Goal: Register for event/course

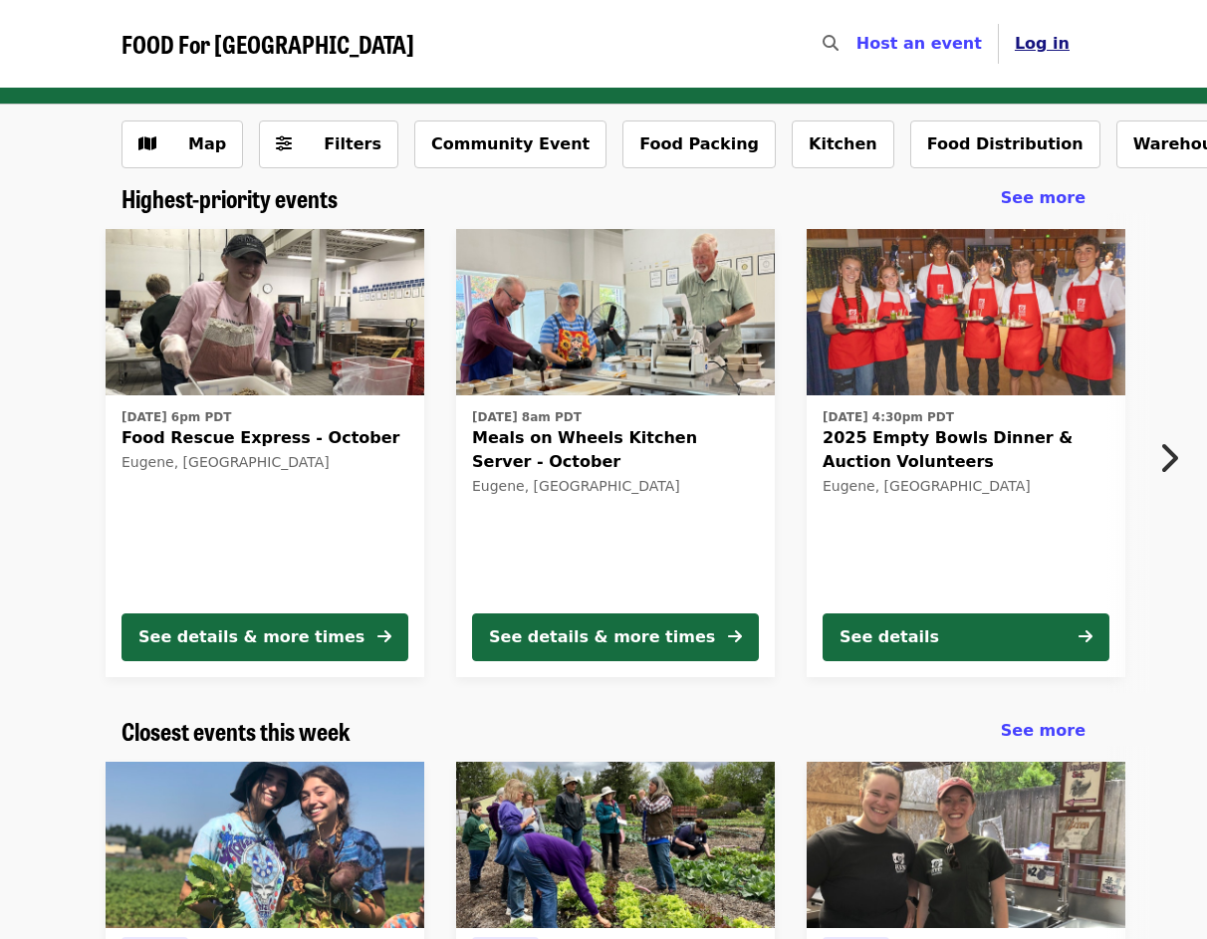
click at [1044, 48] on span "Log in" at bounding box center [1042, 43] width 55 height 19
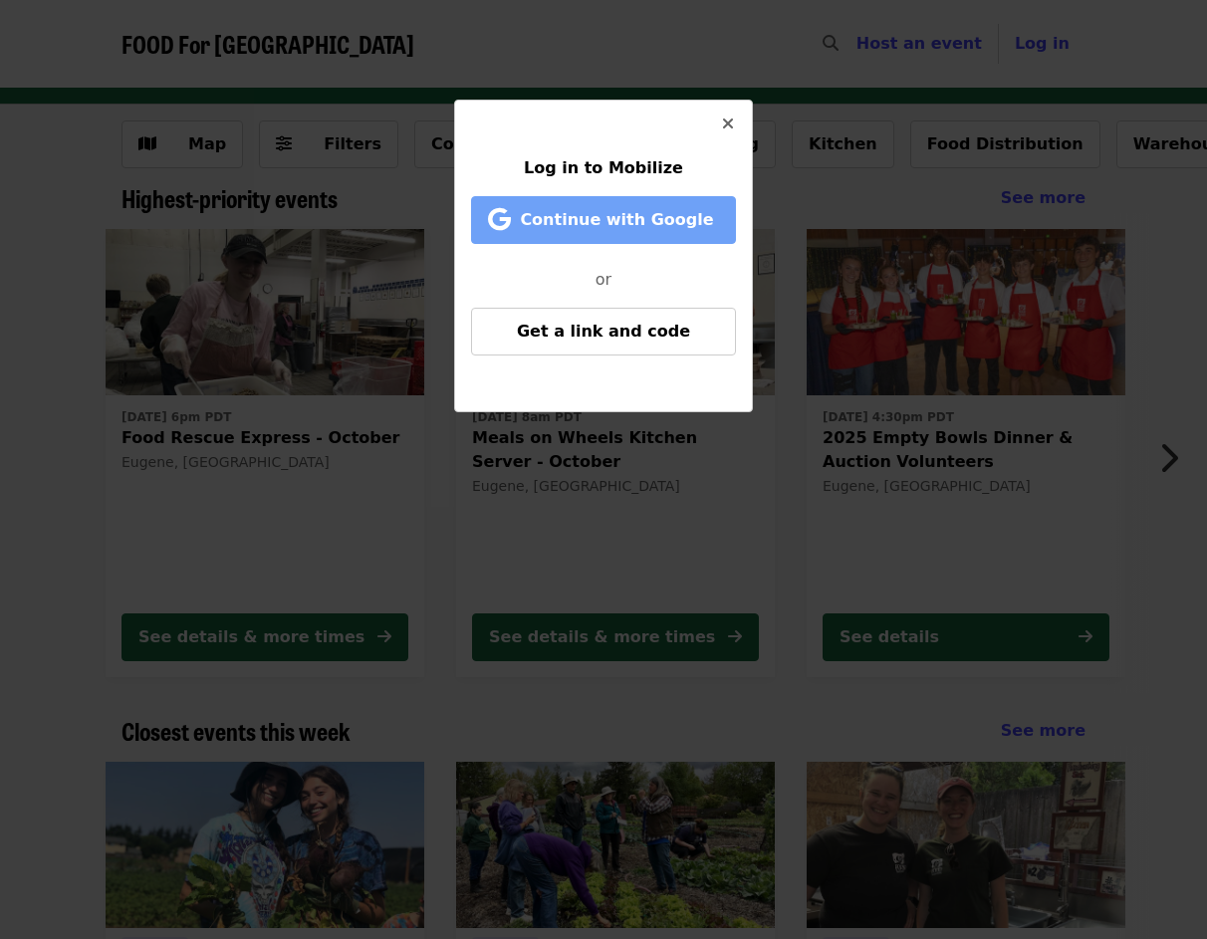
click at [648, 213] on span "Continue with Google" at bounding box center [616, 219] width 193 height 19
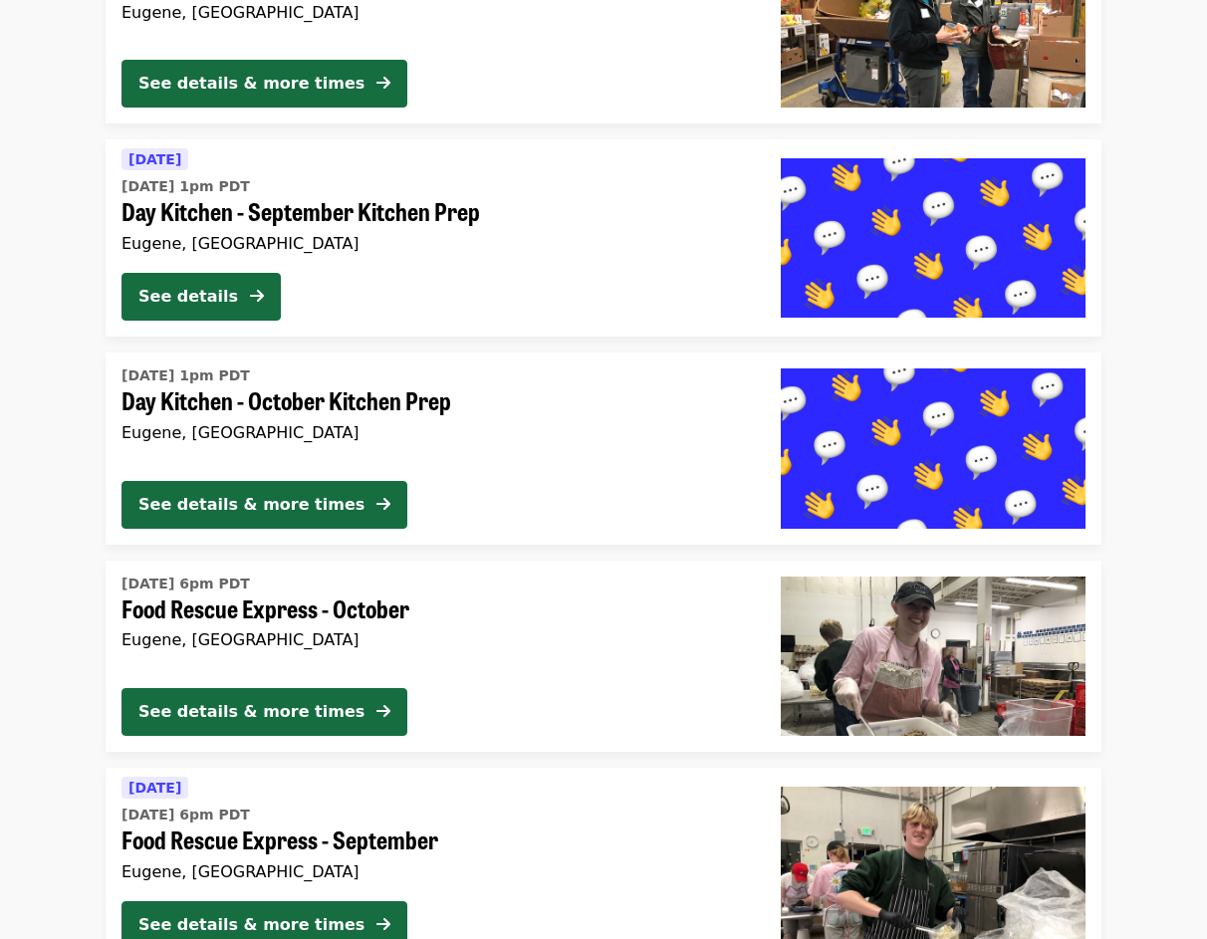
scroll to position [5280, 0]
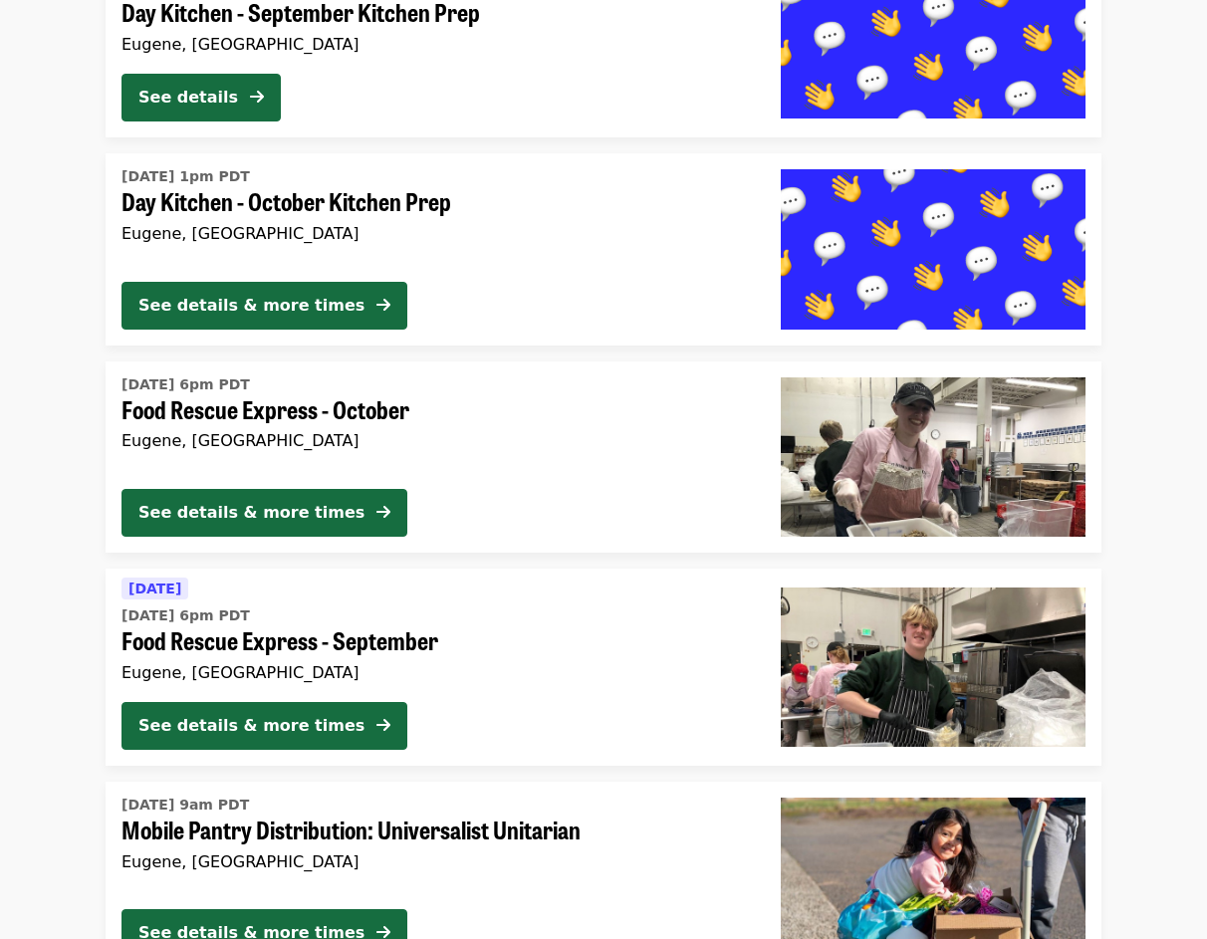
click at [569, 497] on div "See details & more times" at bounding box center [436, 517] width 628 height 56
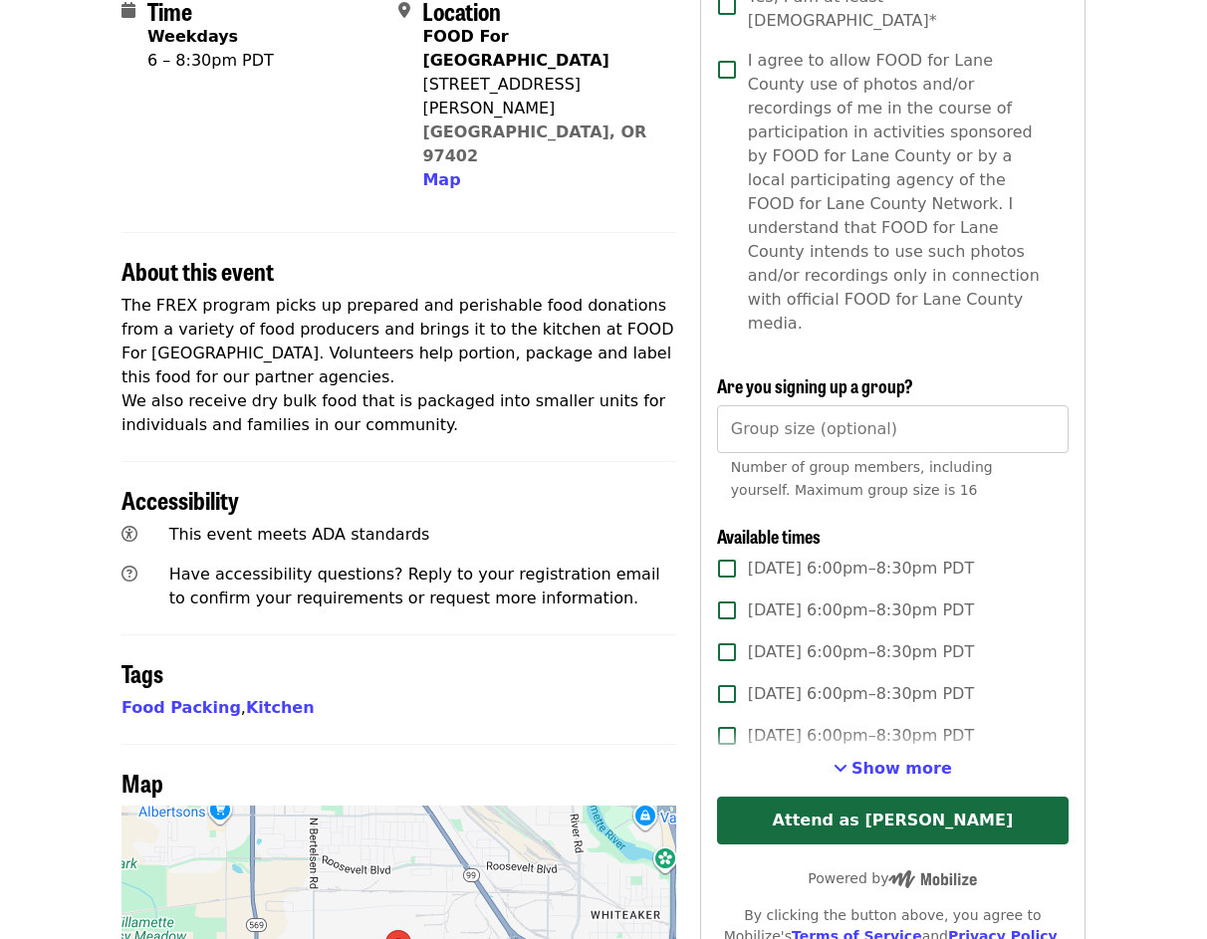
scroll to position [598, 0]
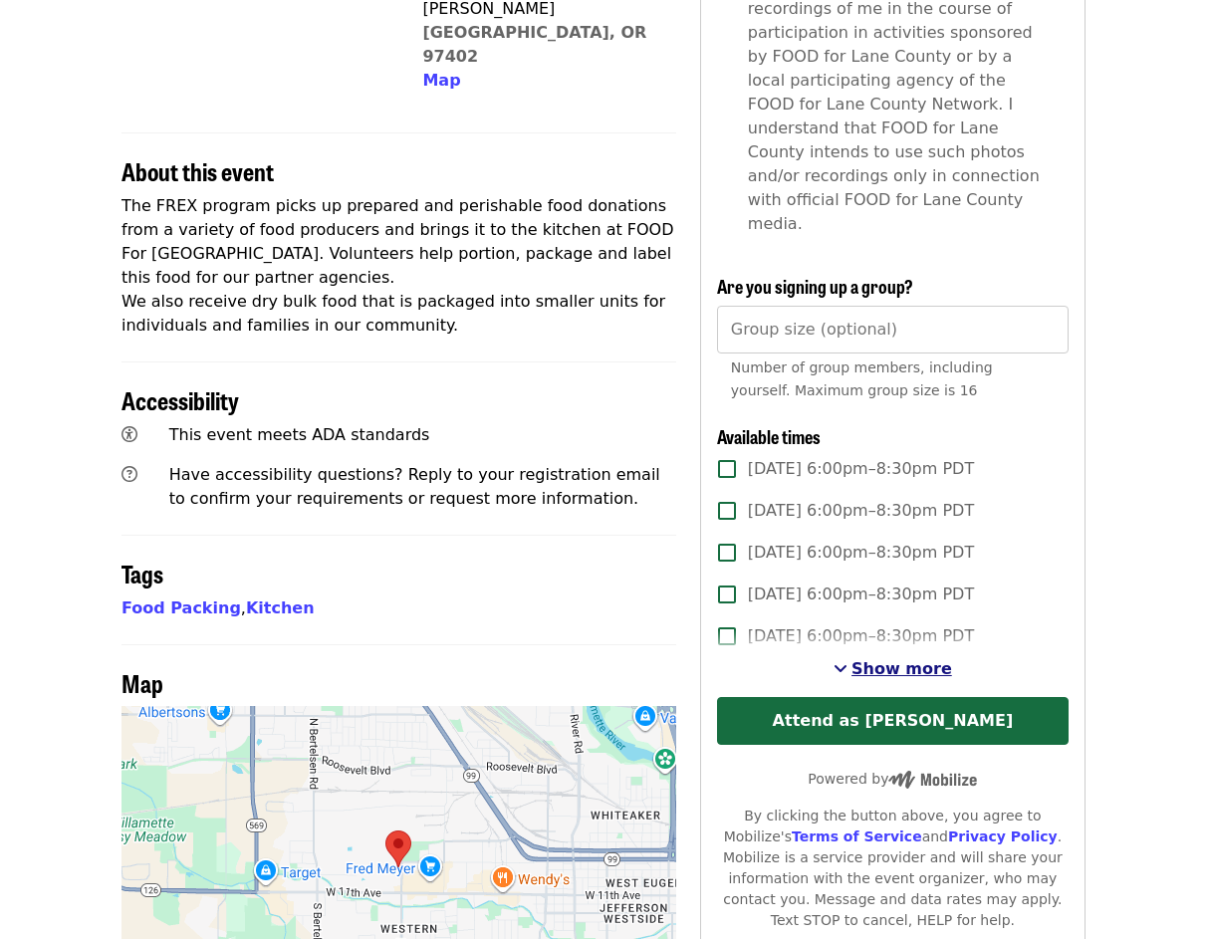
click at [940, 659] on span "Show more" at bounding box center [902, 668] width 101 height 19
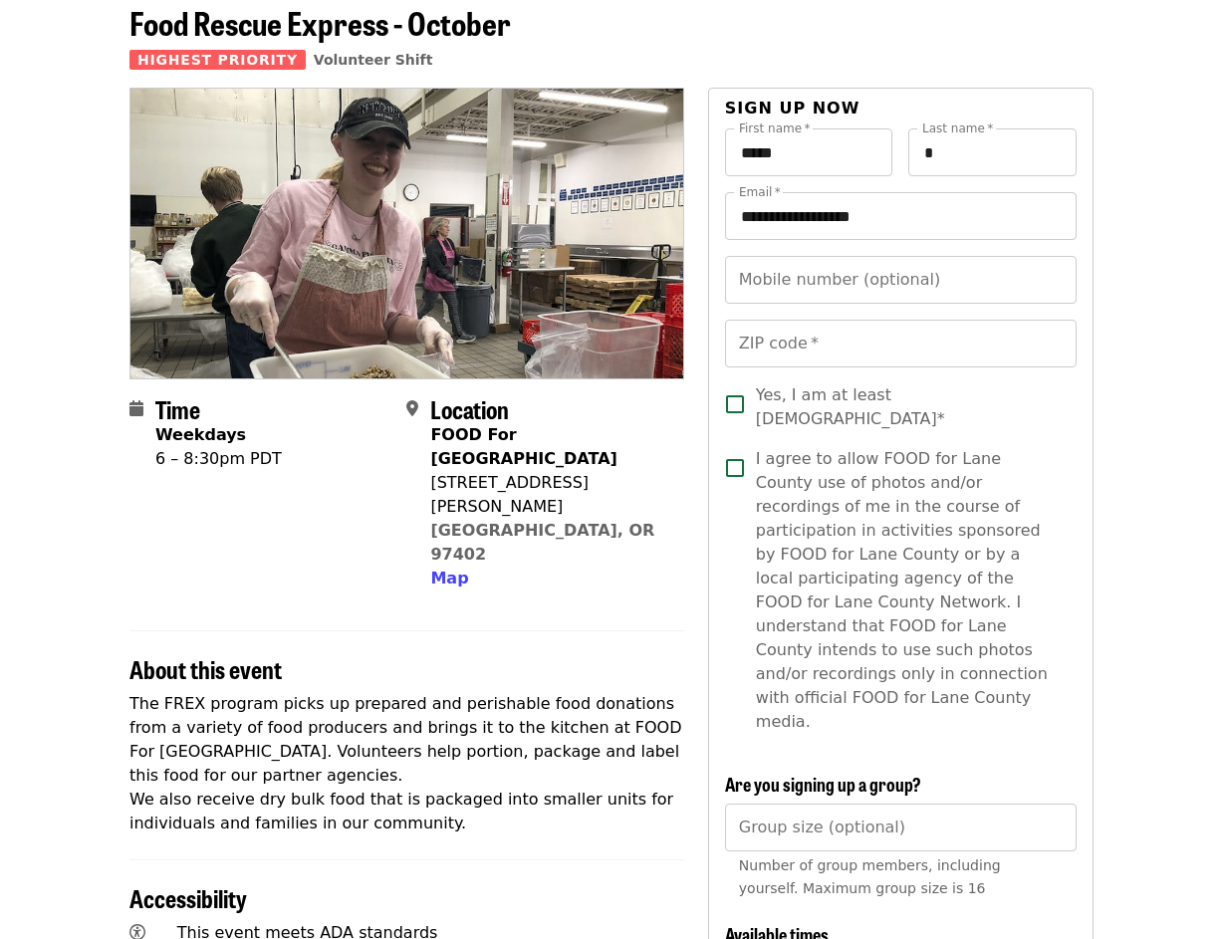
scroll to position [0, 0]
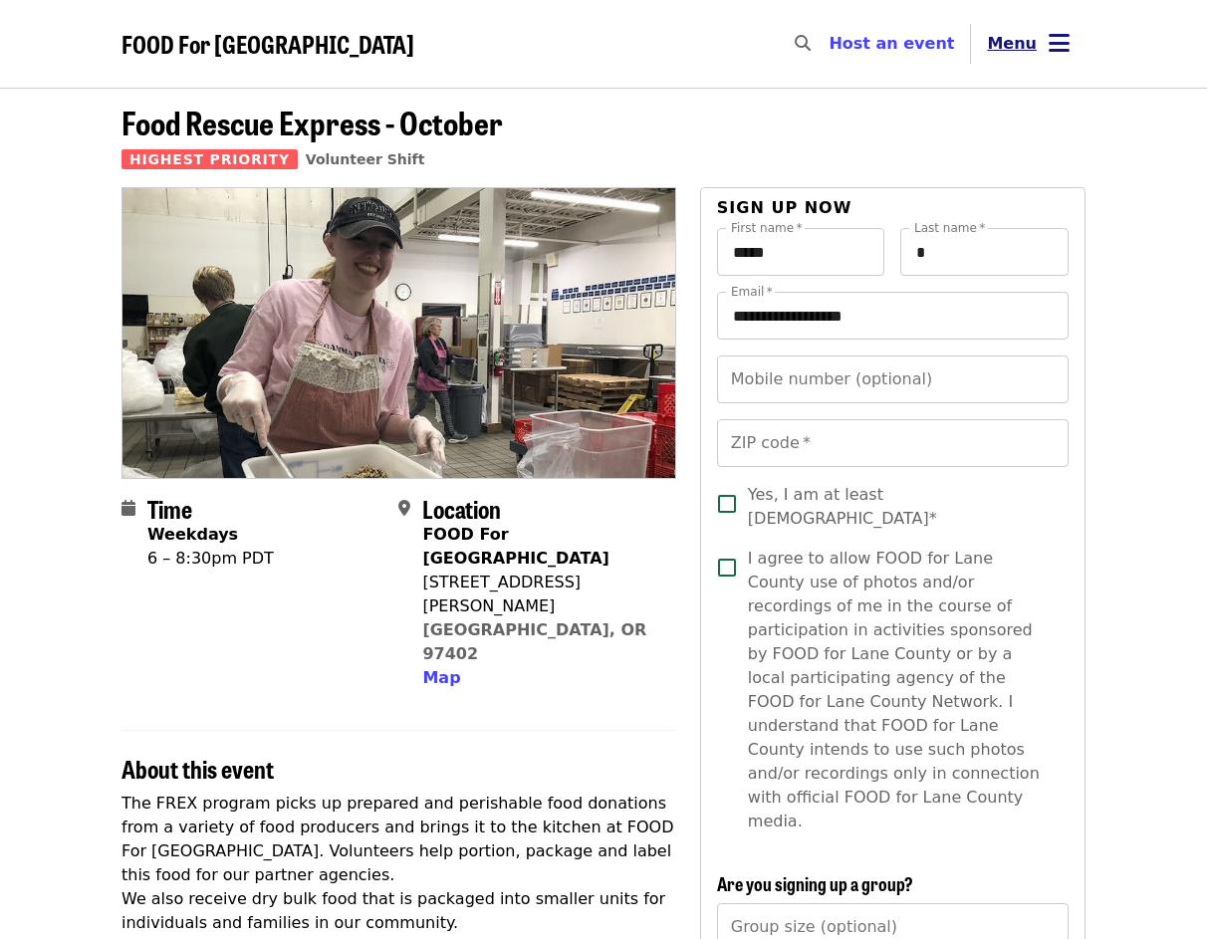
click at [1065, 44] on icon "bars icon" at bounding box center [1059, 43] width 21 height 29
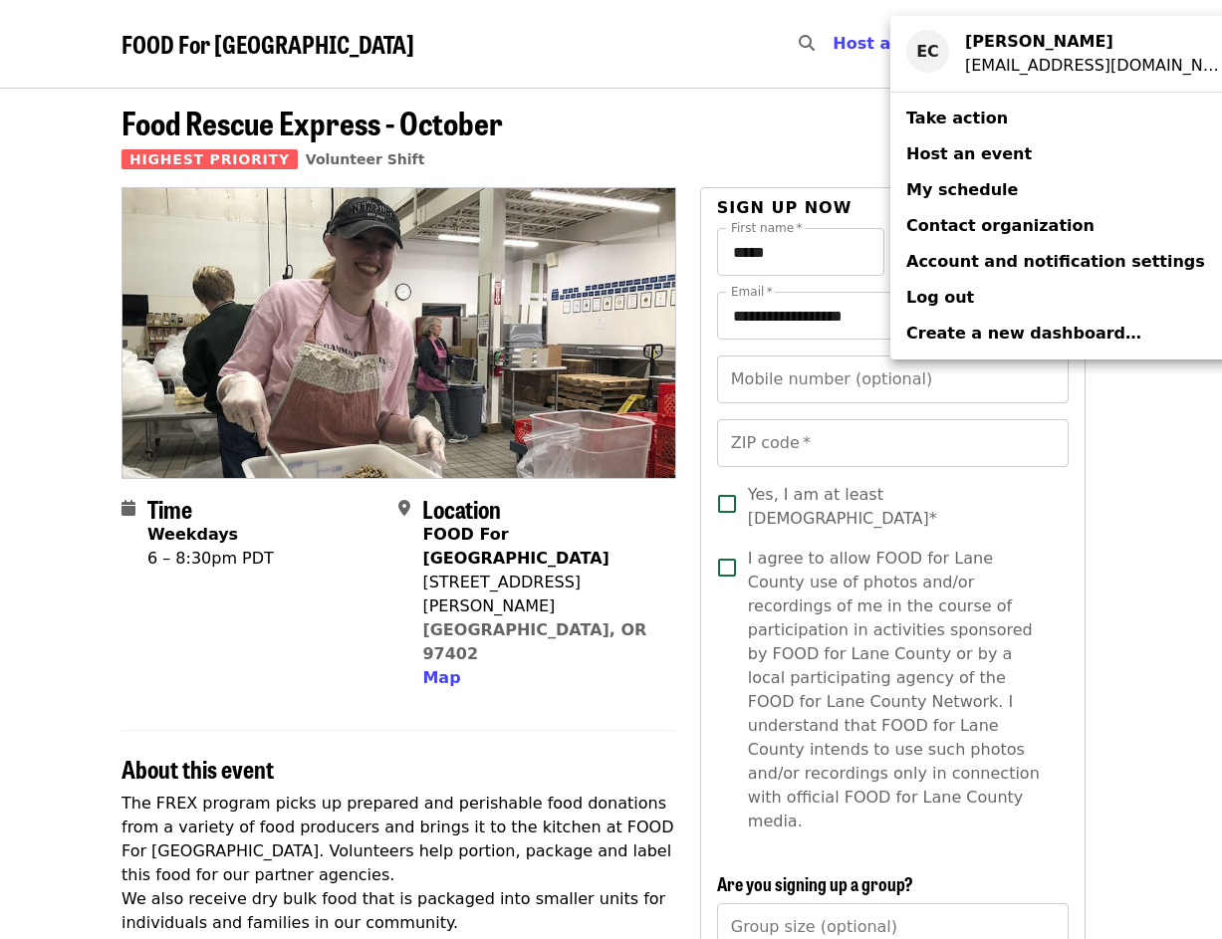
click at [959, 298] on span "Log out" at bounding box center [941, 297] width 68 height 19
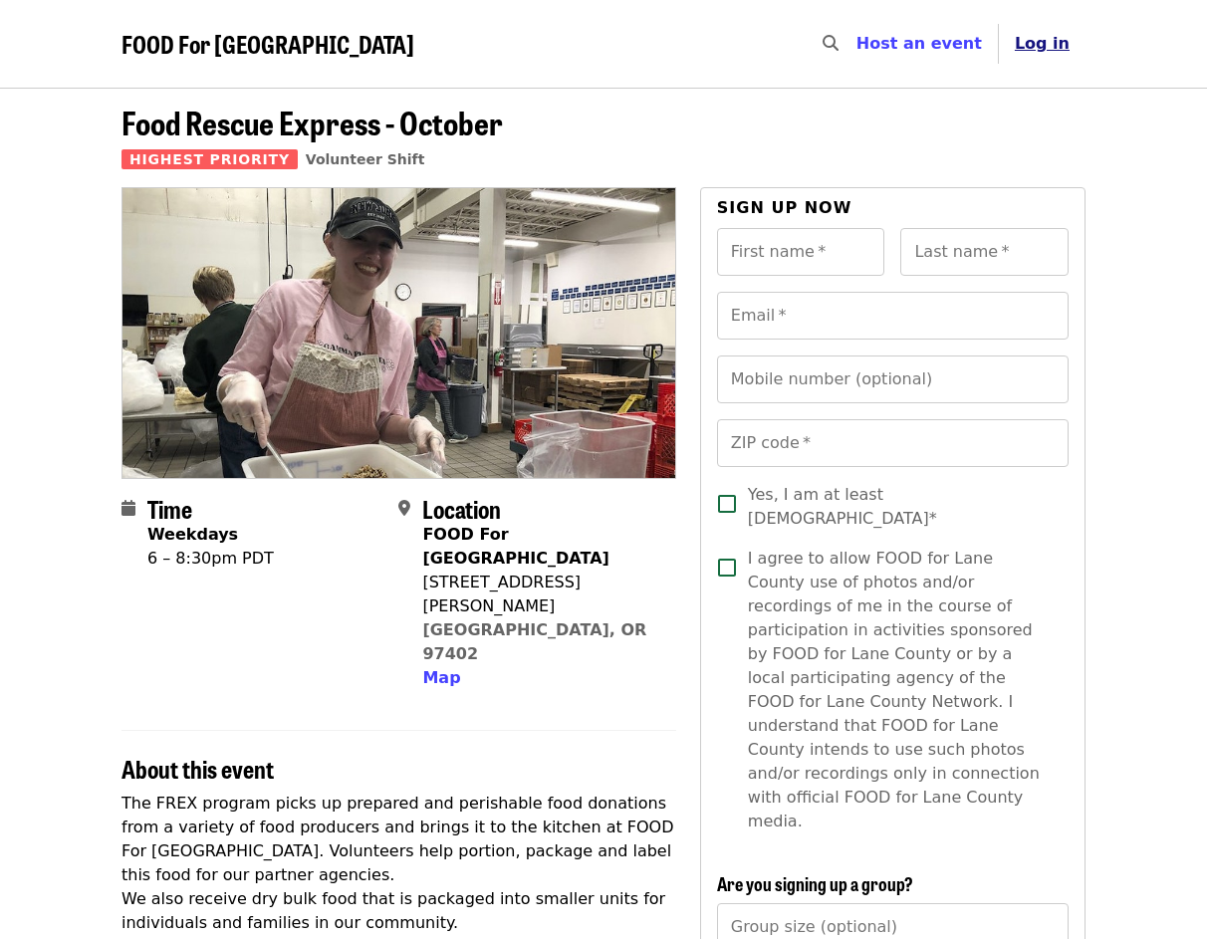
click at [1050, 46] on span "Log in" at bounding box center [1042, 43] width 55 height 19
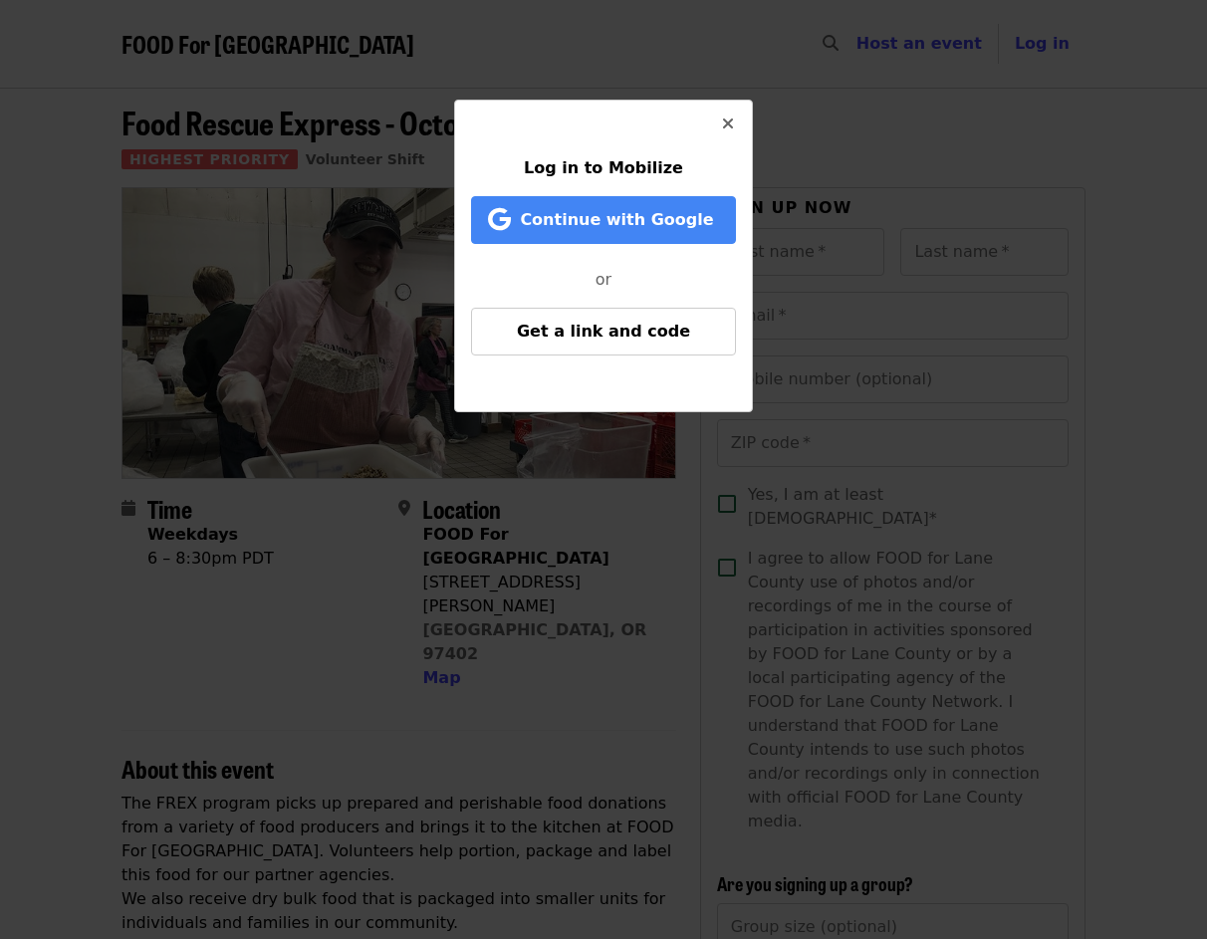
click at [732, 124] on icon "times icon" at bounding box center [728, 124] width 12 height 19
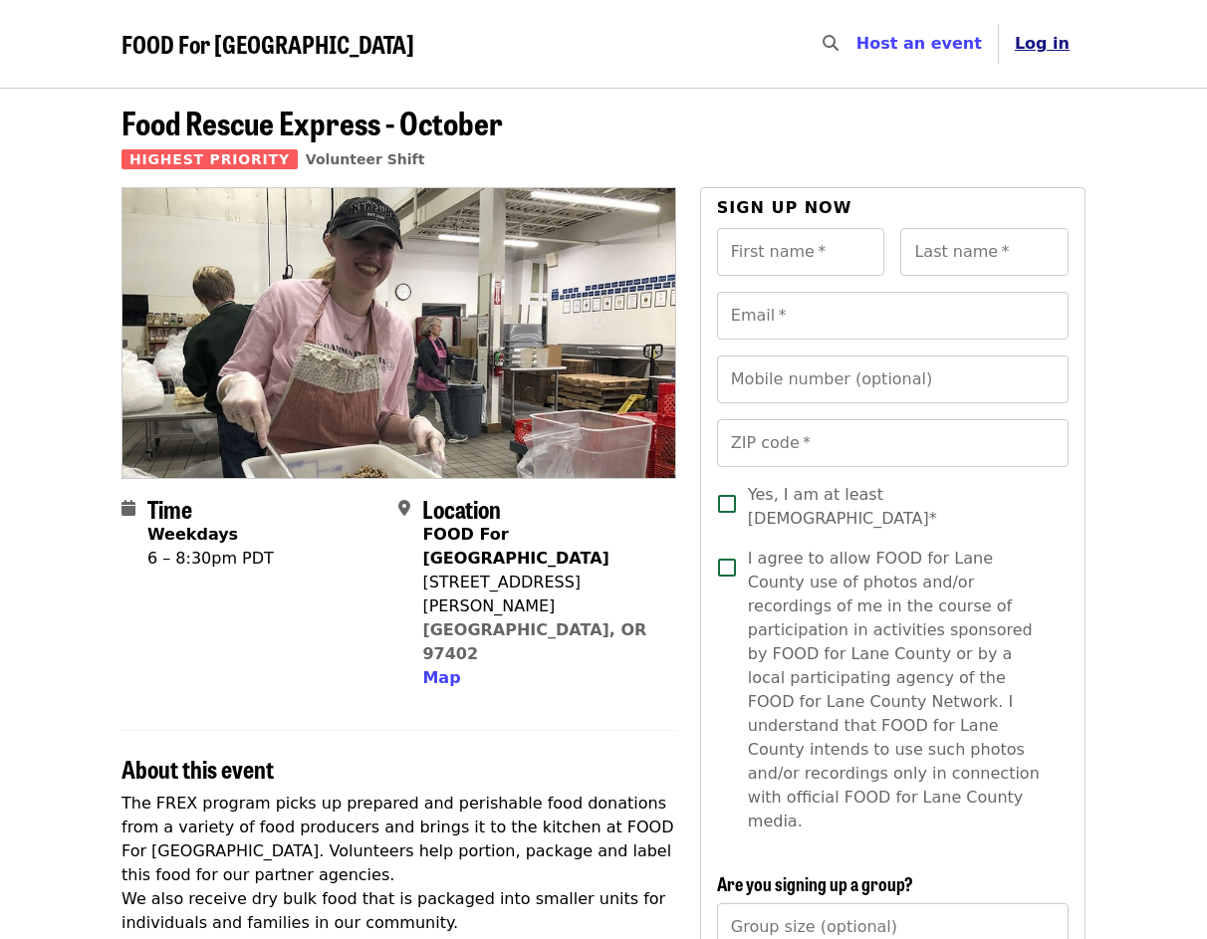
click at [1053, 32] on button "Log in" at bounding box center [1042, 44] width 87 height 40
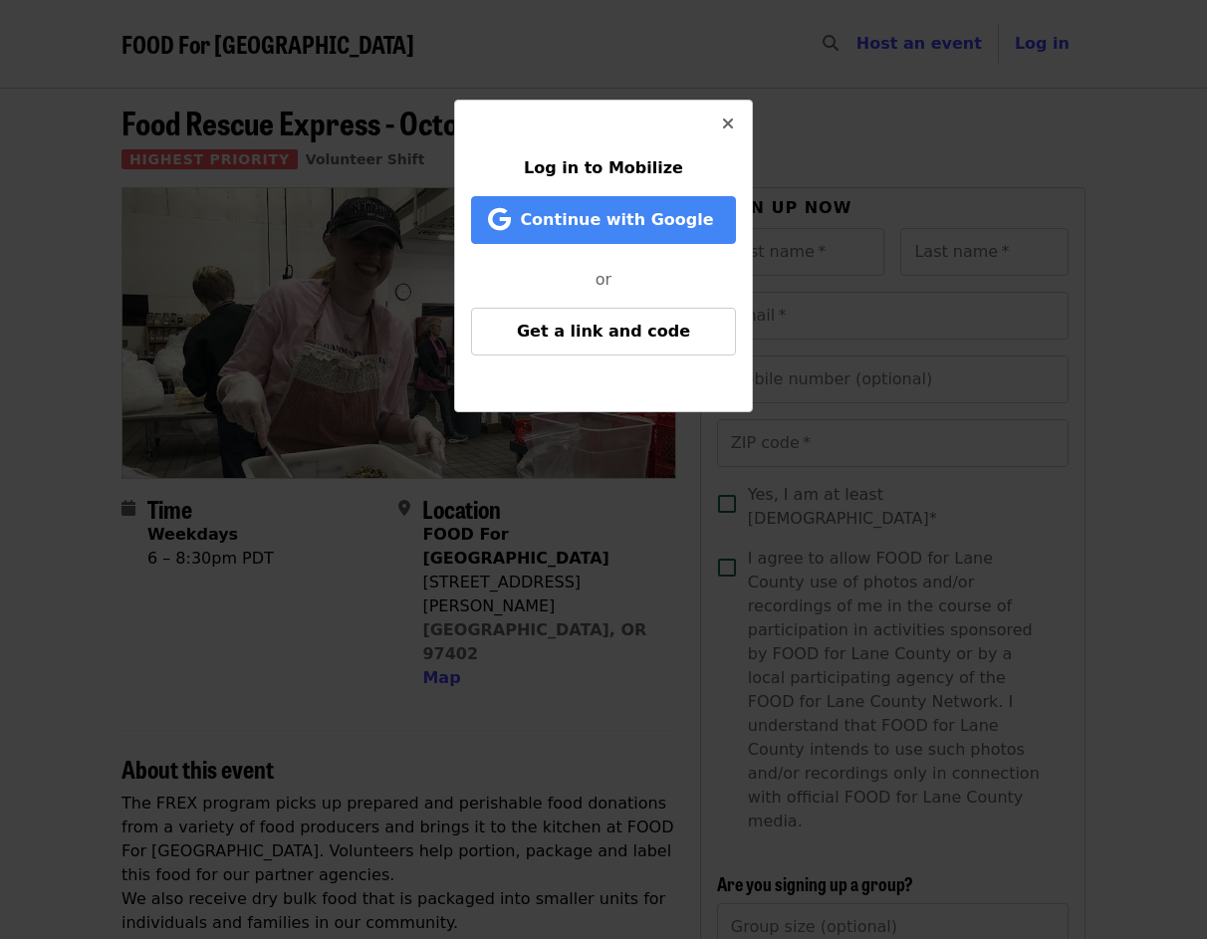
click at [661, 390] on div "Log in to Mobilize Continue with Google or Get a link and code" at bounding box center [603, 279] width 265 height 247
click at [600, 327] on span "Get a link and code" at bounding box center [603, 331] width 173 height 19
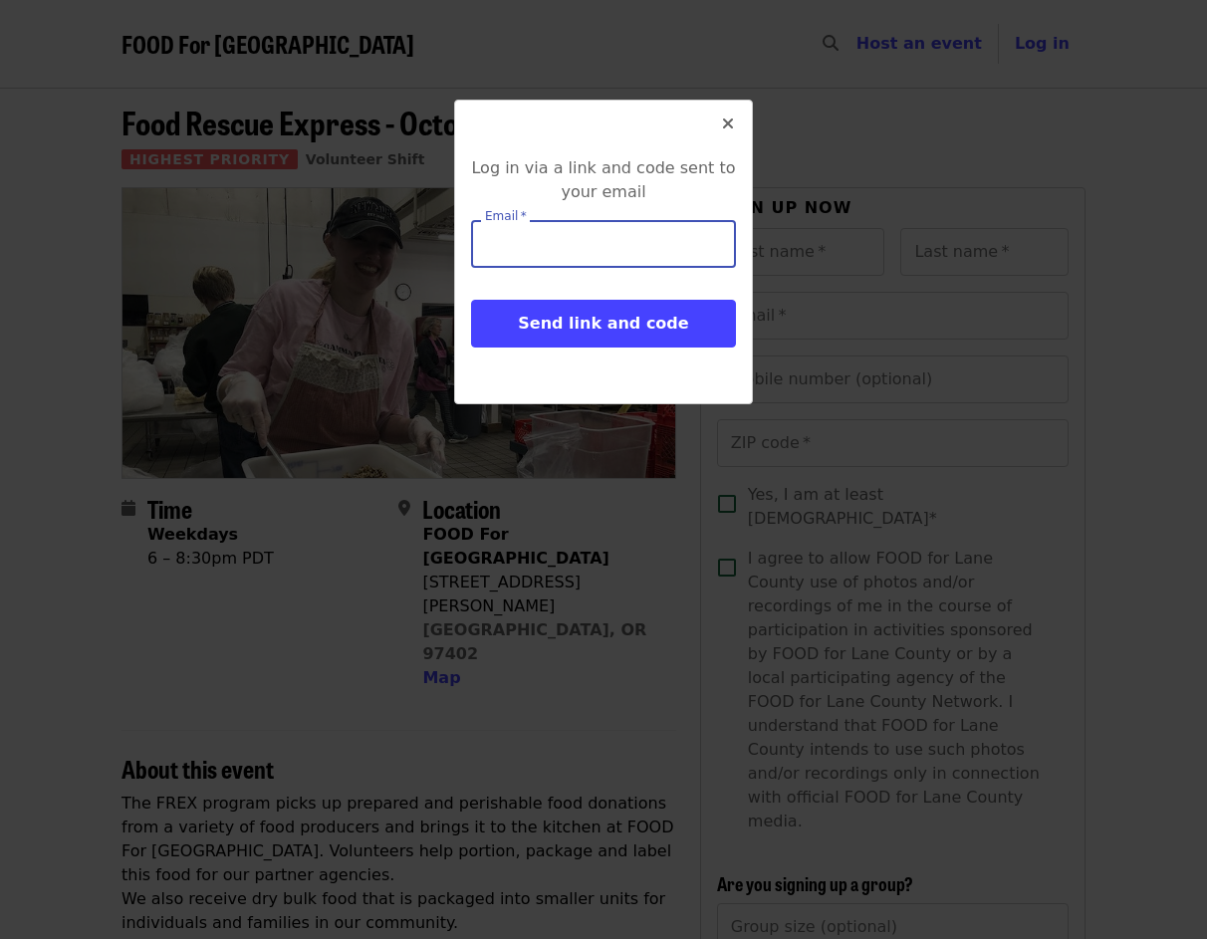
click at [608, 247] on input "Email   *" at bounding box center [603, 244] width 265 height 48
type input "**********"
click at [471, 300] on button "Send link and code" at bounding box center [603, 324] width 265 height 48
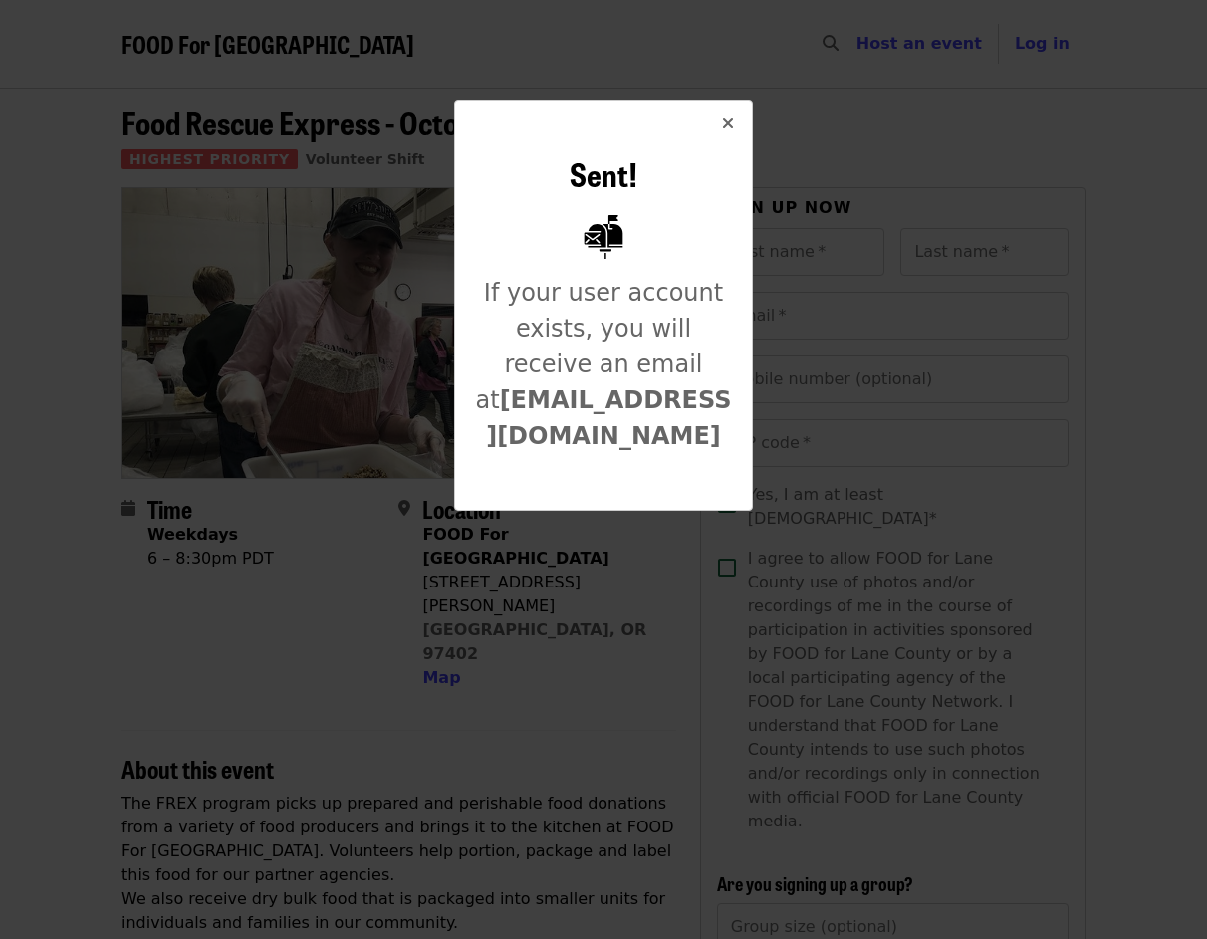
click at [725, 120] on icon "times icon" at bounding box center [728, 124] width 12 height 19
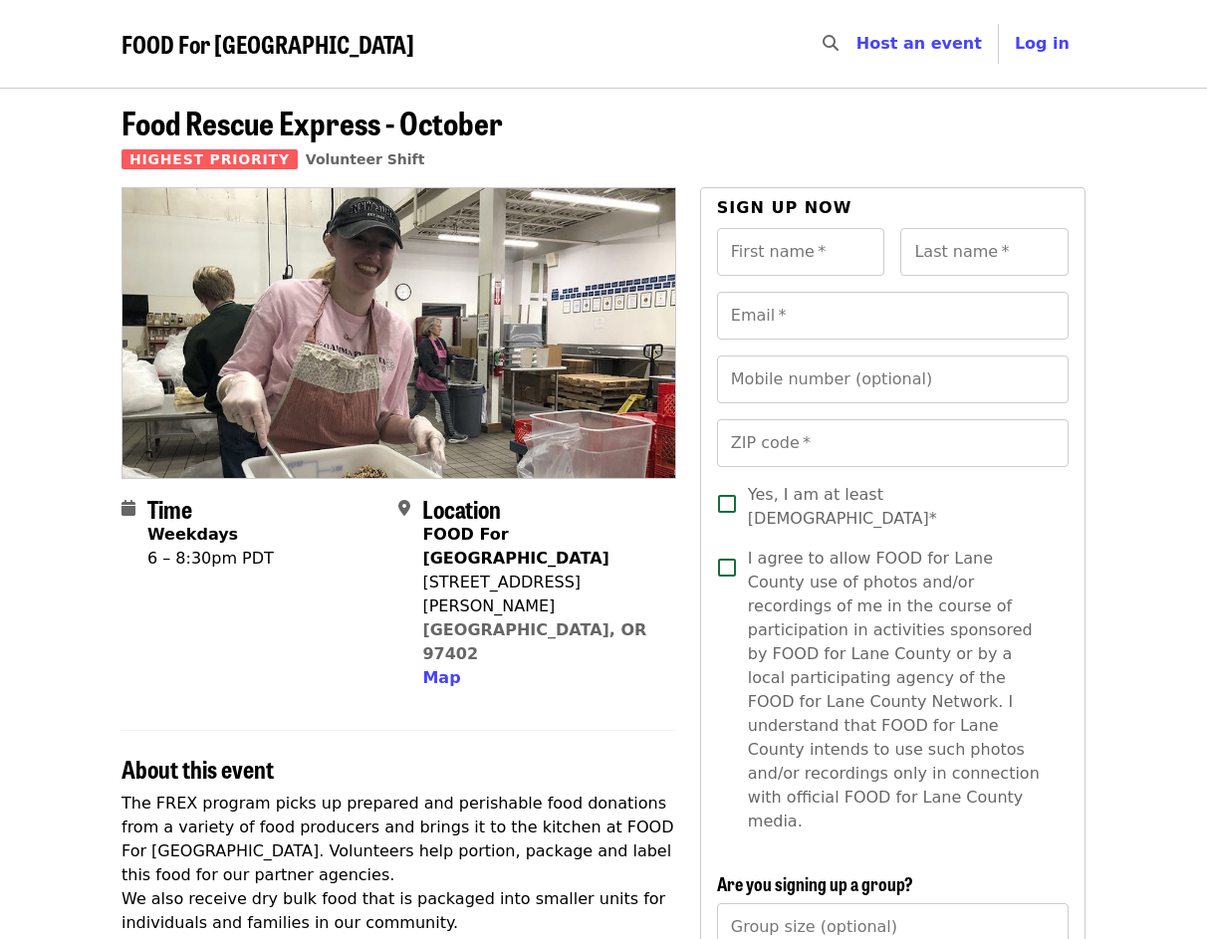
click at [199, 42] on span "FOOD For [GEOGRAPHIC_DATA]" at bounding box center [268, 43] width 293 height 35
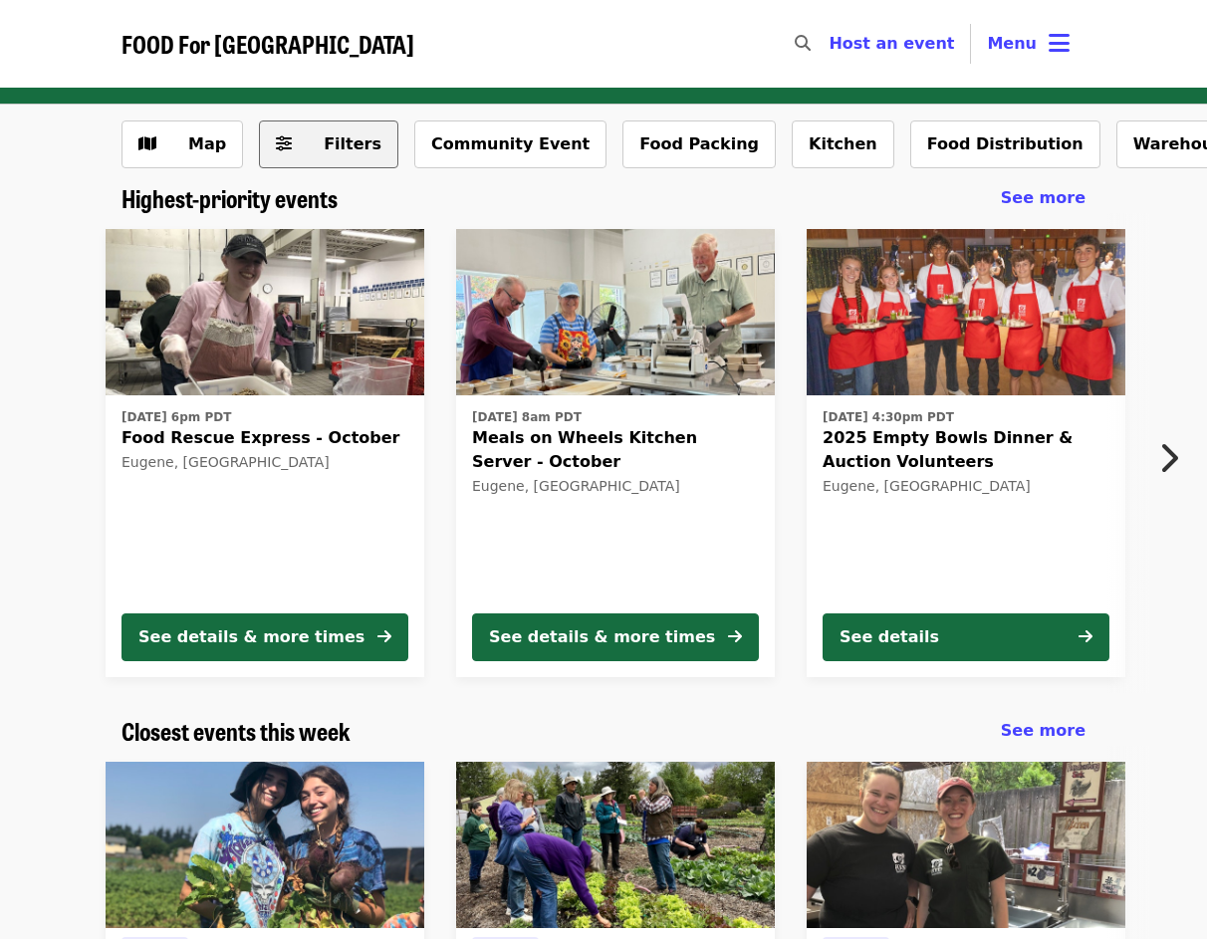
click at [354, 142] on span "Filters" at bounding box center [353, 143] width 58 height 19
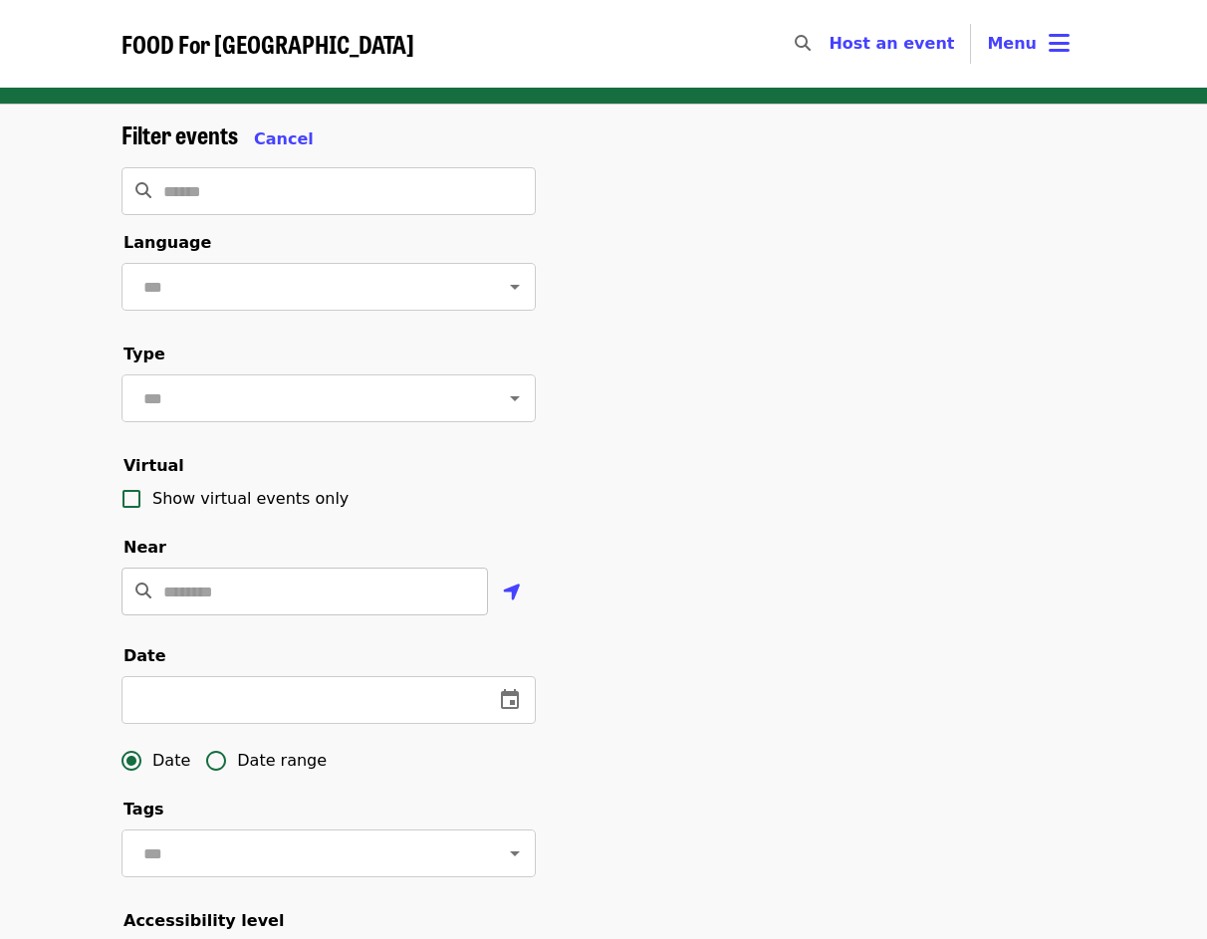
scroll to position [199, 0]
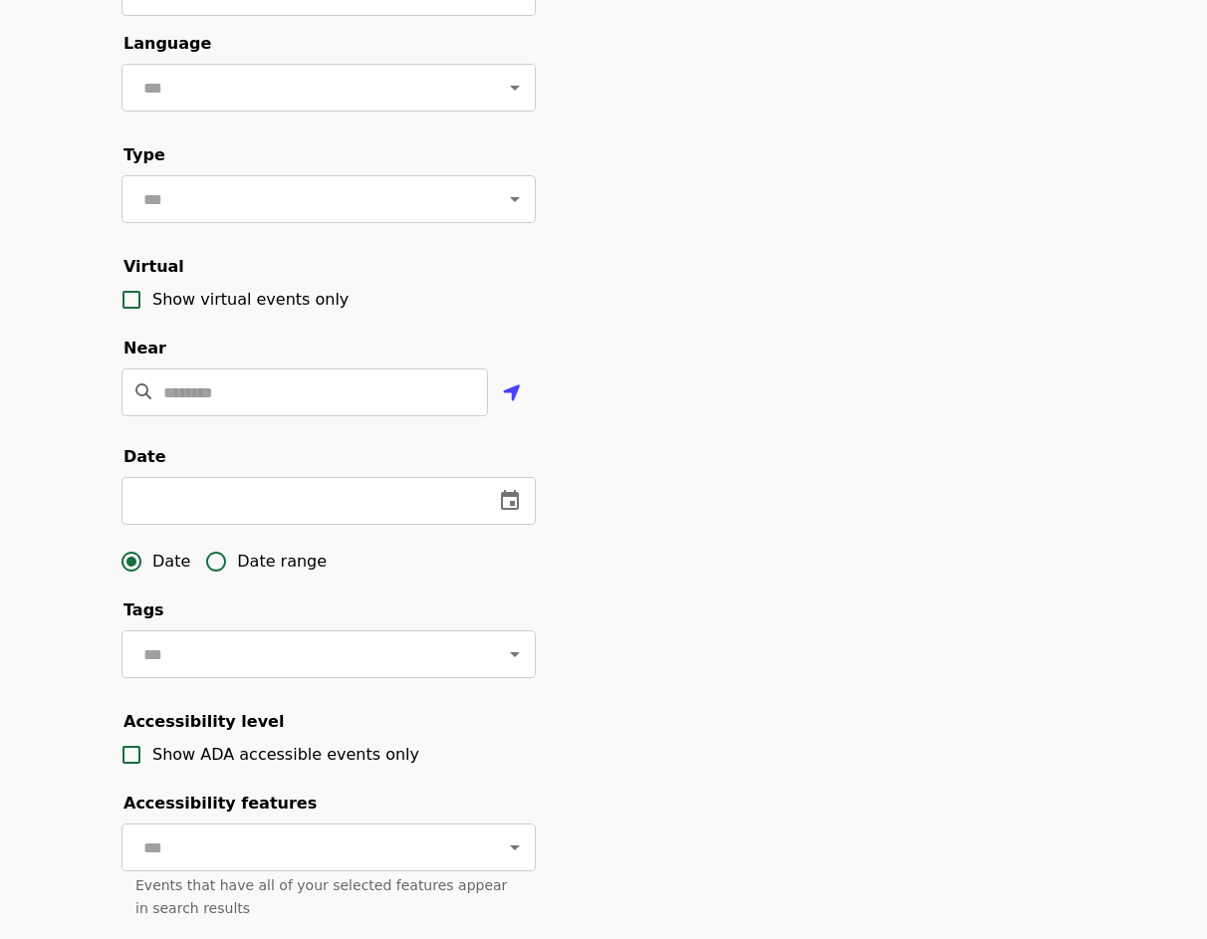
click at [264, 574] on span "Date range" at bounding box center [282, 562] width 90 height 24
click at [222, 525] on input "text" at bounding box center [192, 501] width 141 height 48
click at [292, 510] on icon "change date" at bounding box center [295, 500] width 18 height 20
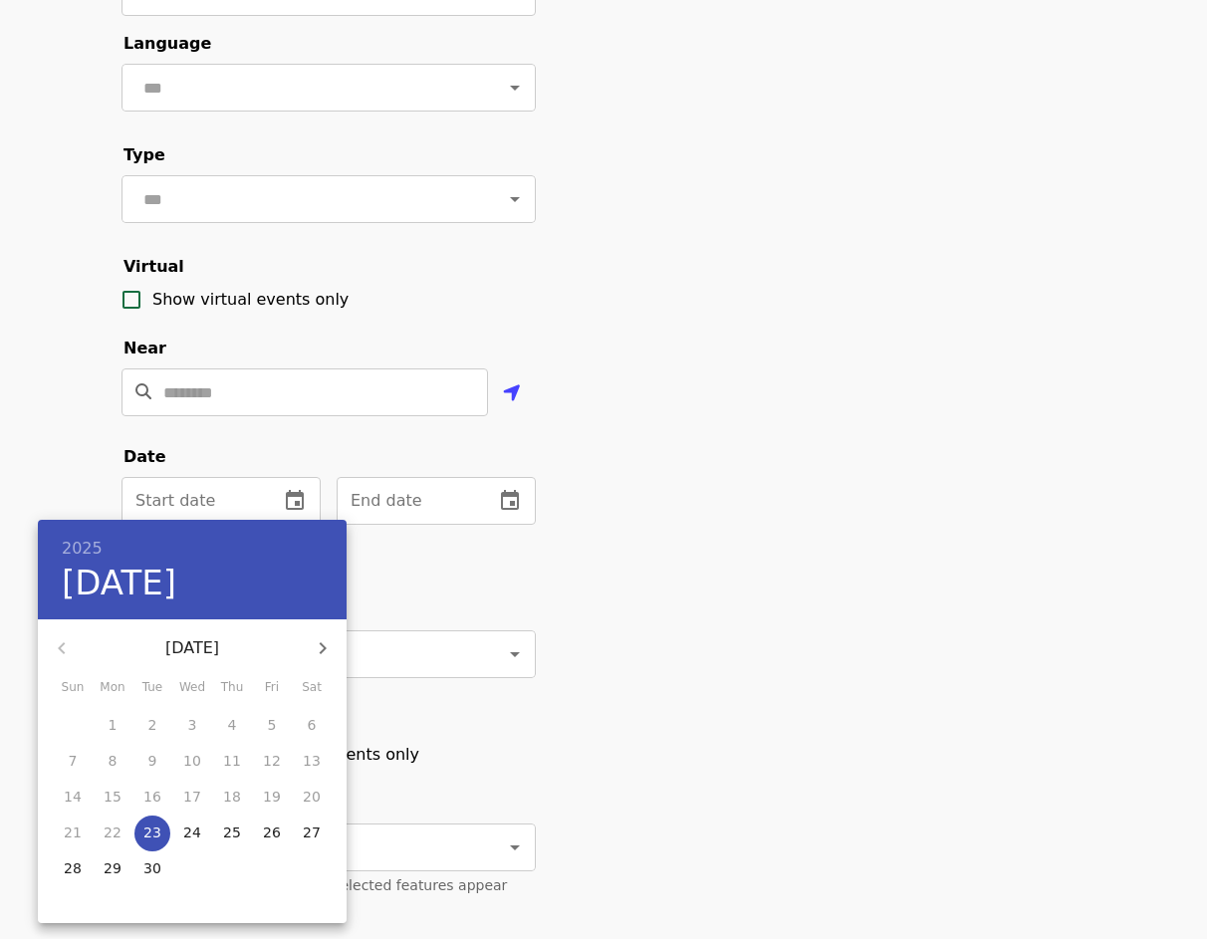
click at [328, 637] on icon "button" at bounding box center [323, 649] width 24 height 24
click at [327, 637] on icon "button" at bounding box center [323, 649] width 24 height 24
click at [115, 876] on p "24" at bounding box center [113, 869] width 18 height 20
type input "**********"
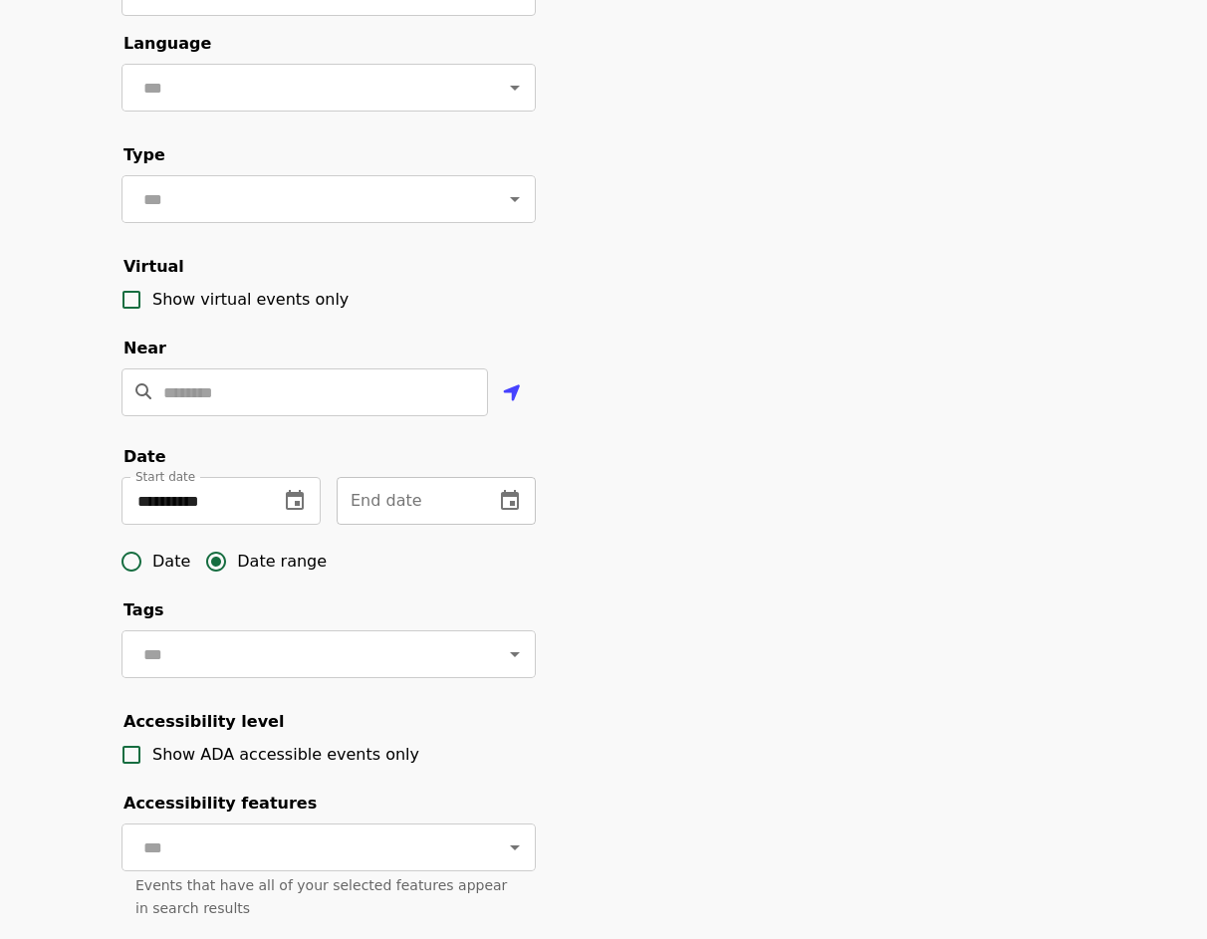
click at [436, 515] on input "text" at bounding box center [407, 501] width 141 height 48
click at [522, 525] on button "change date" at bounding box center [510, 501] width 48 height 48
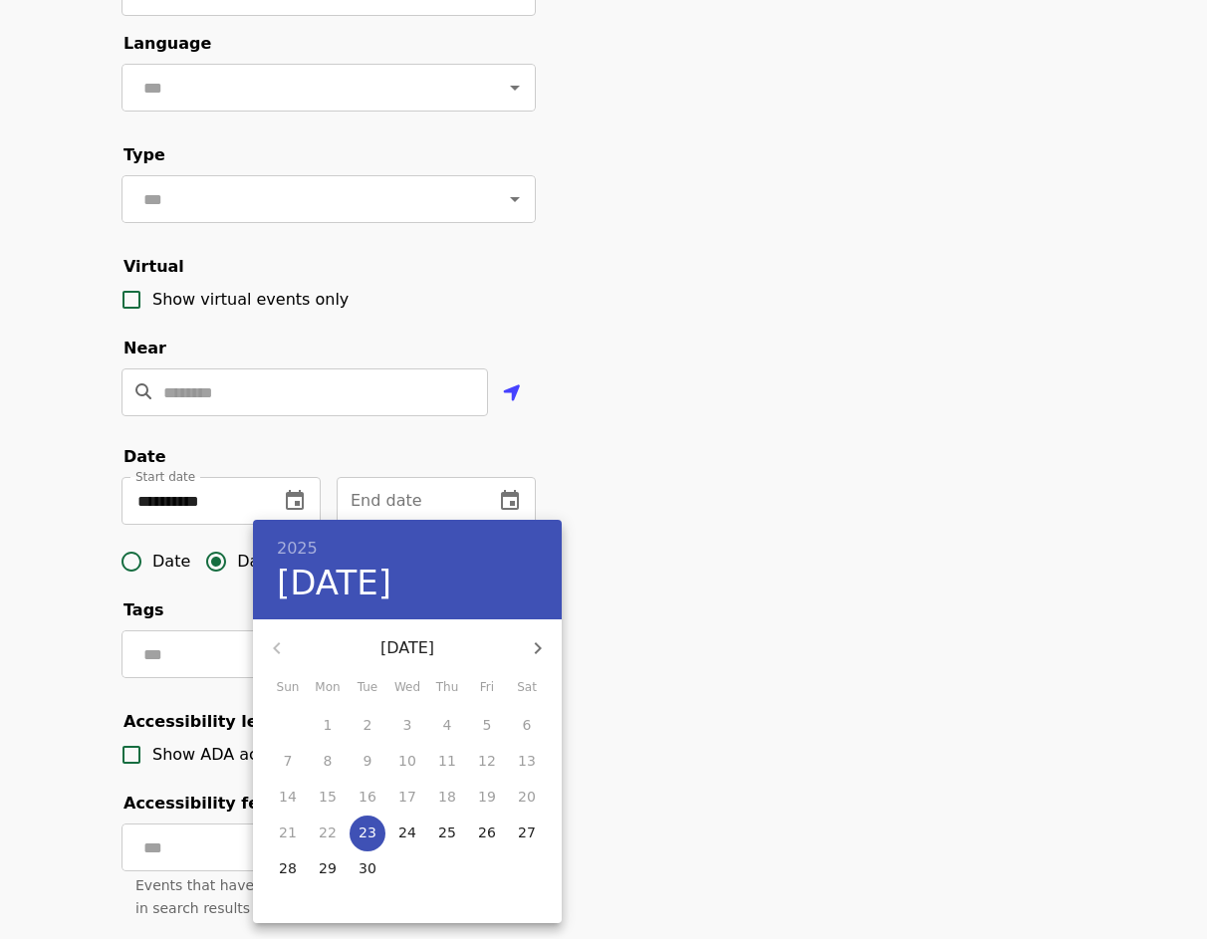
click at [847, 599] on div at bounding box center [611, 469] width 1222 height 939
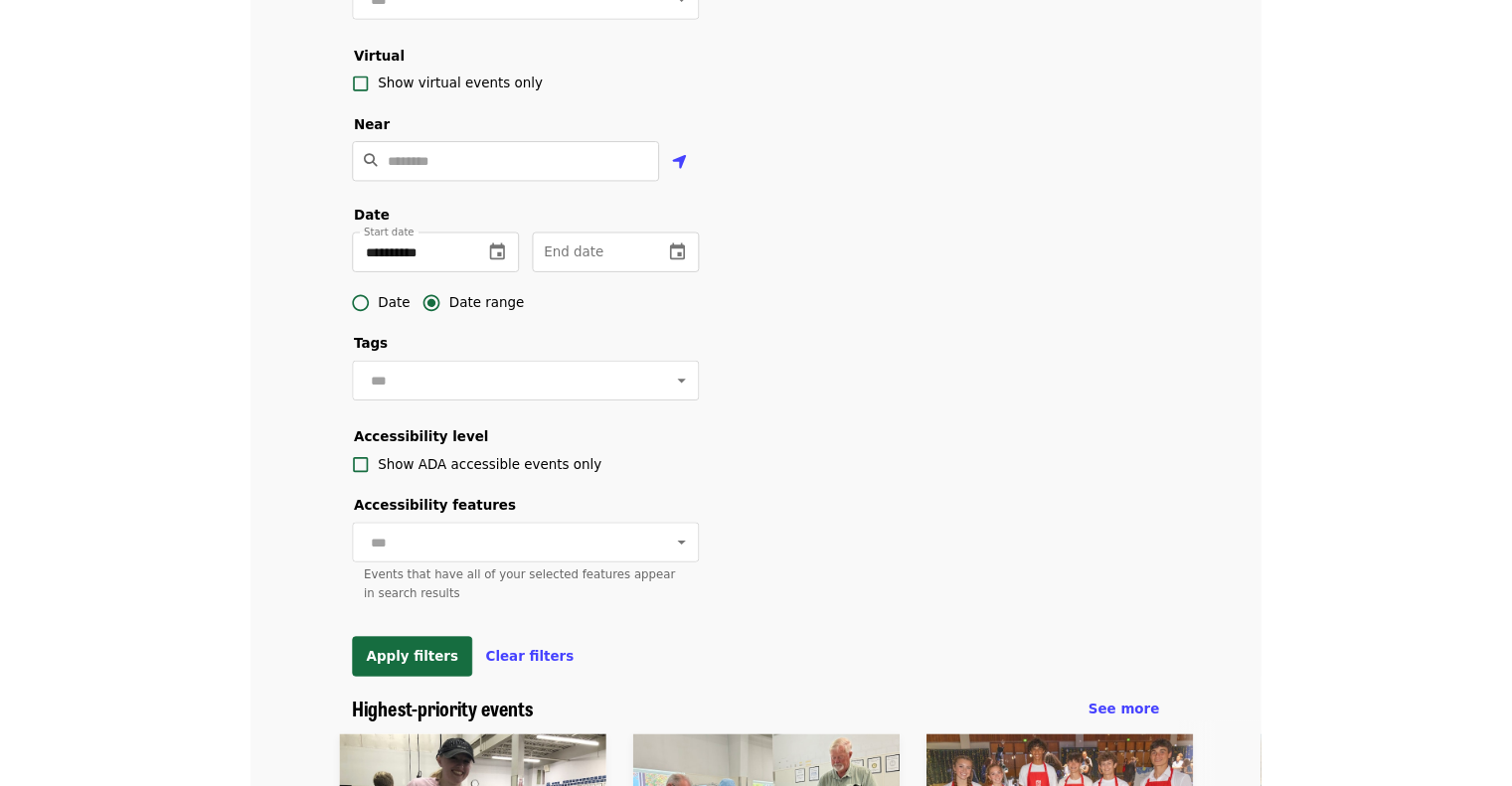
scroll to position [0, 0]
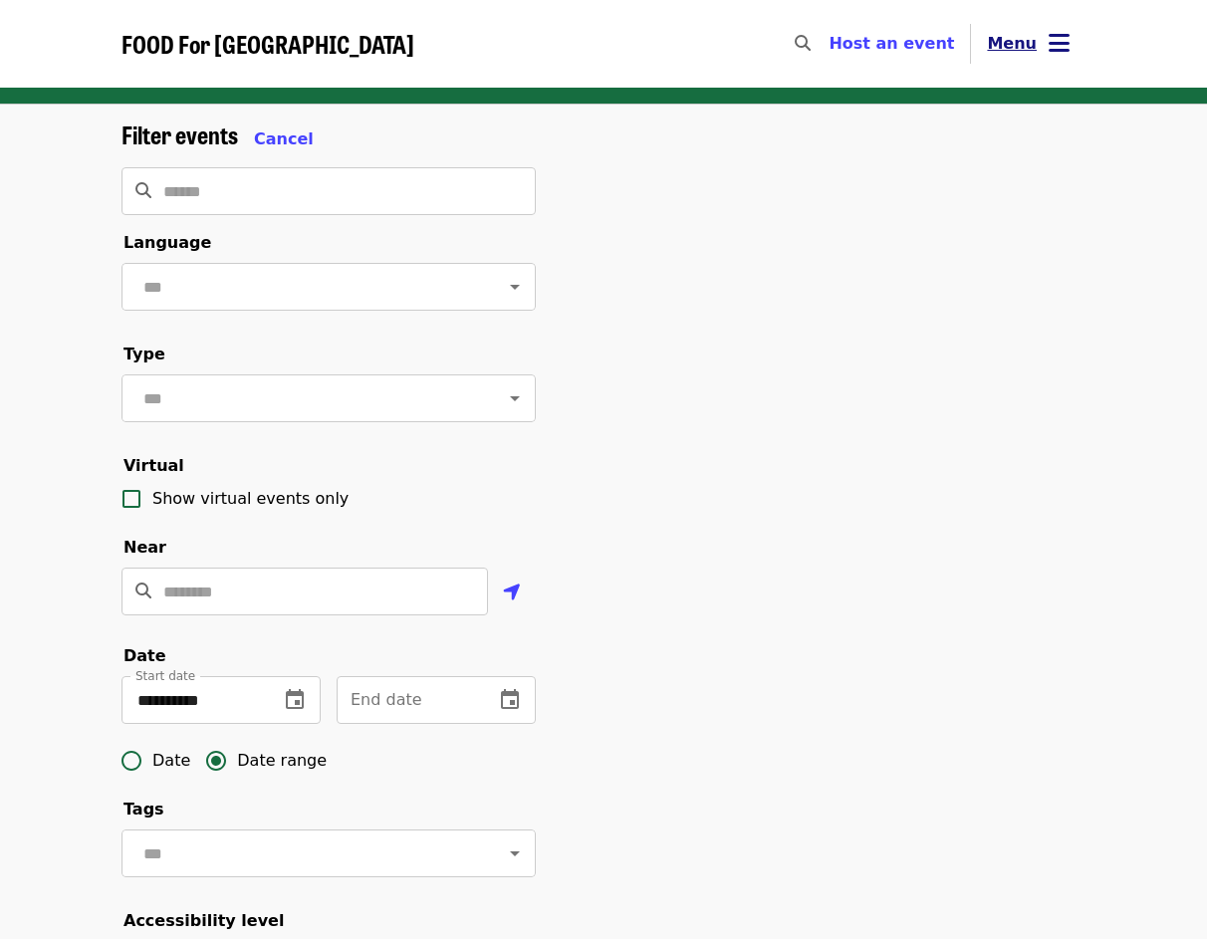
click at [1062, 46] on icon "bars icon" at bounding box center [1059, 43] width 21 height 29
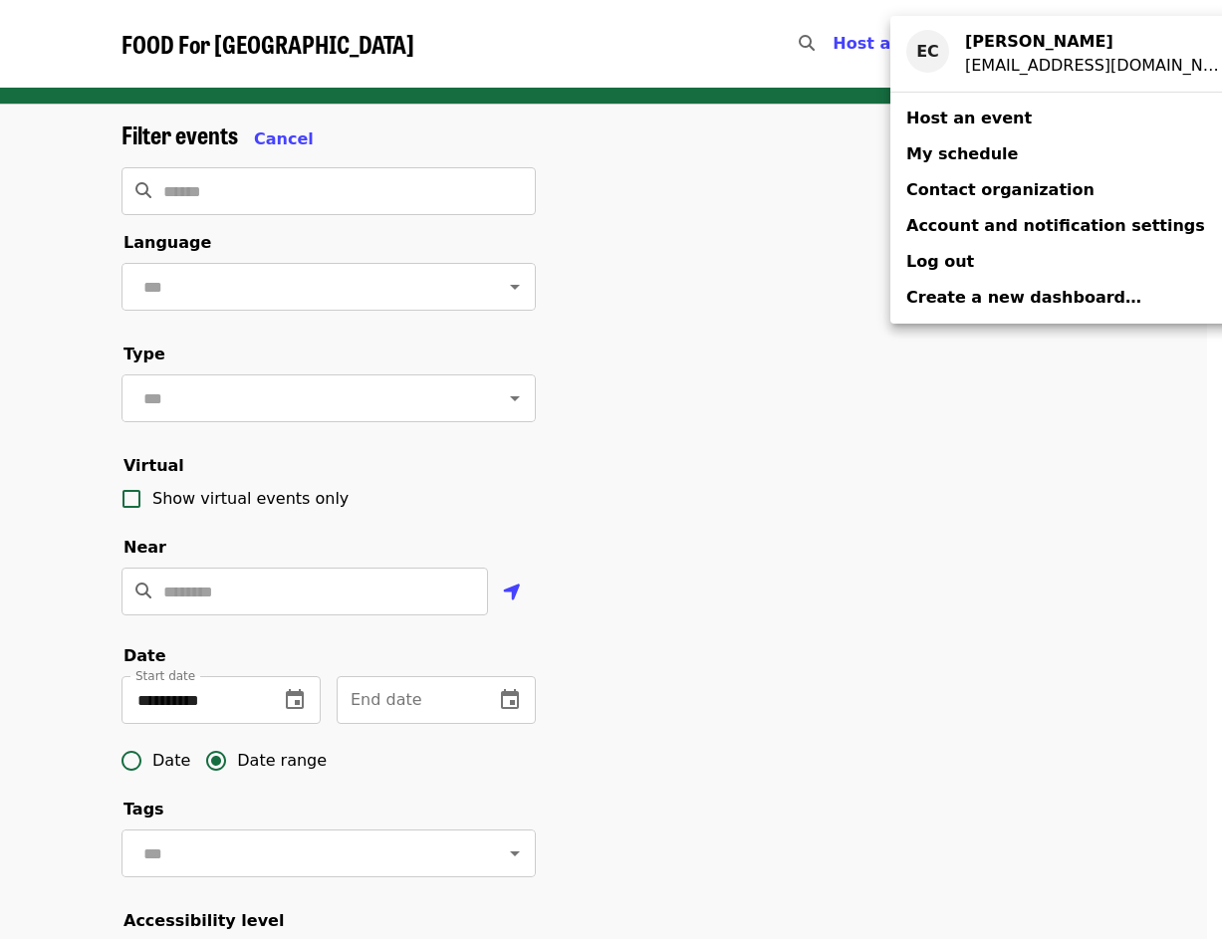
click at [670, 342] on div "Account menu" at bounding box center [611, 469] width 1222 height 939
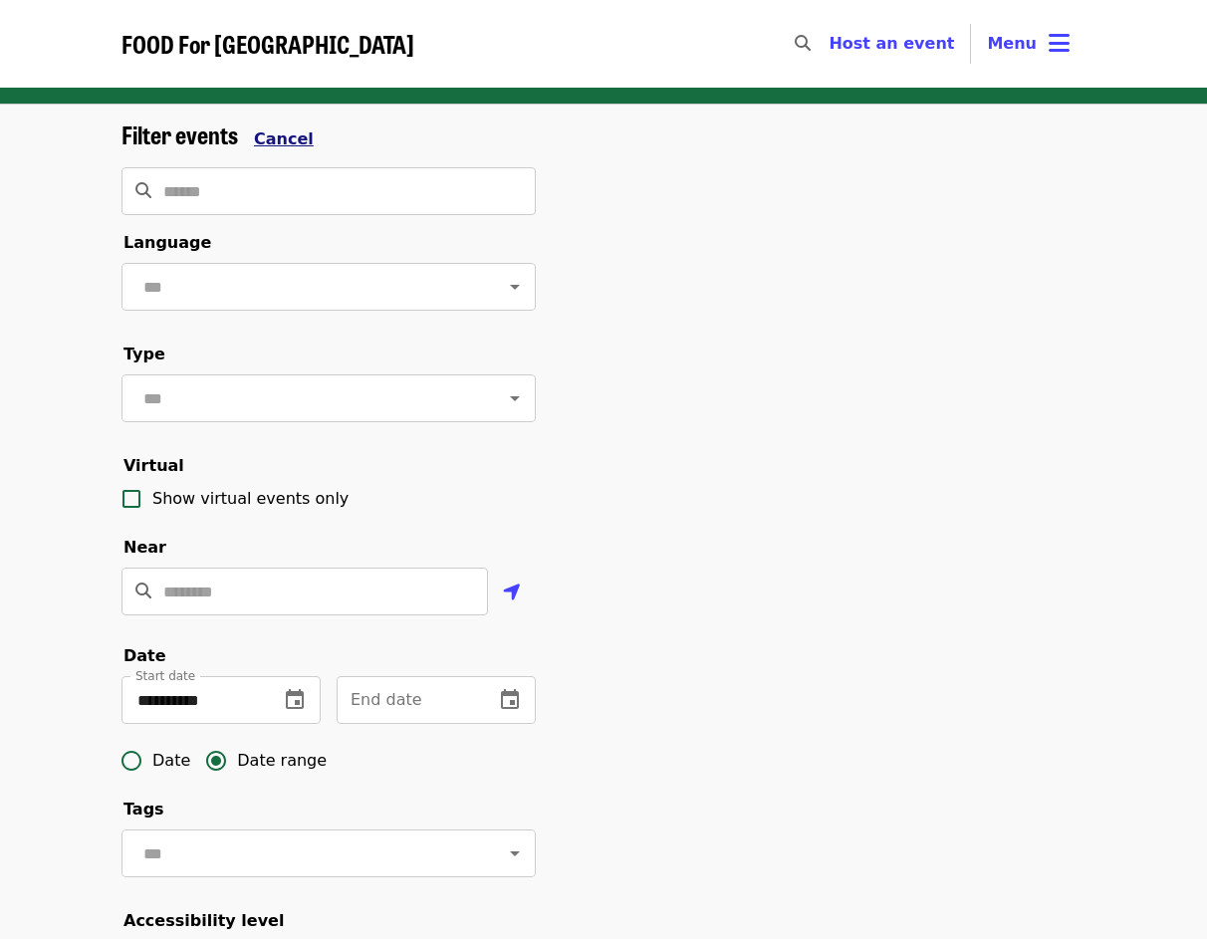
click at [267, 131] on span "Cancel" at bounding box center [284, 139] width 60 height 19
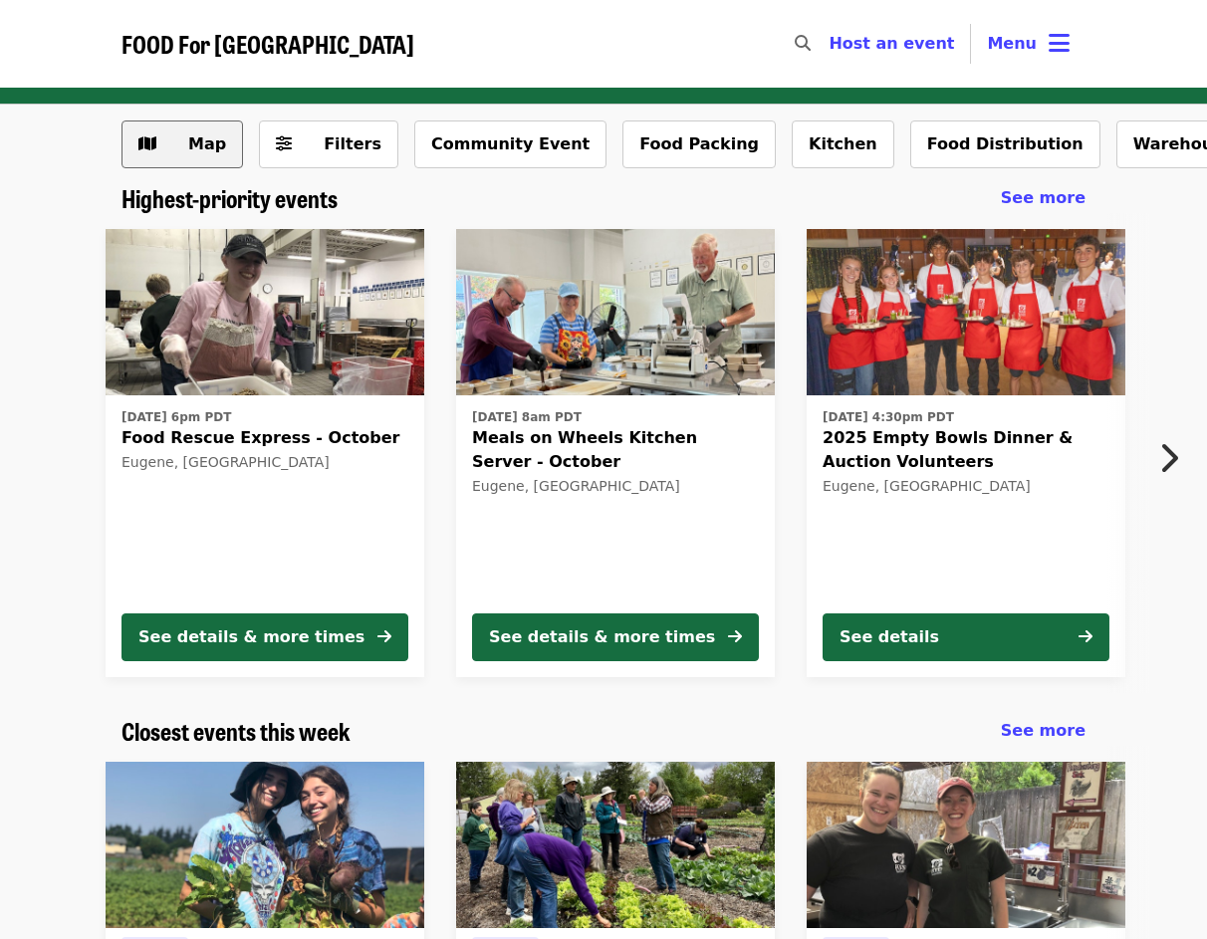
click at [192, 139] on span "Map" at bounding box center [207, 143] width 38 height 19
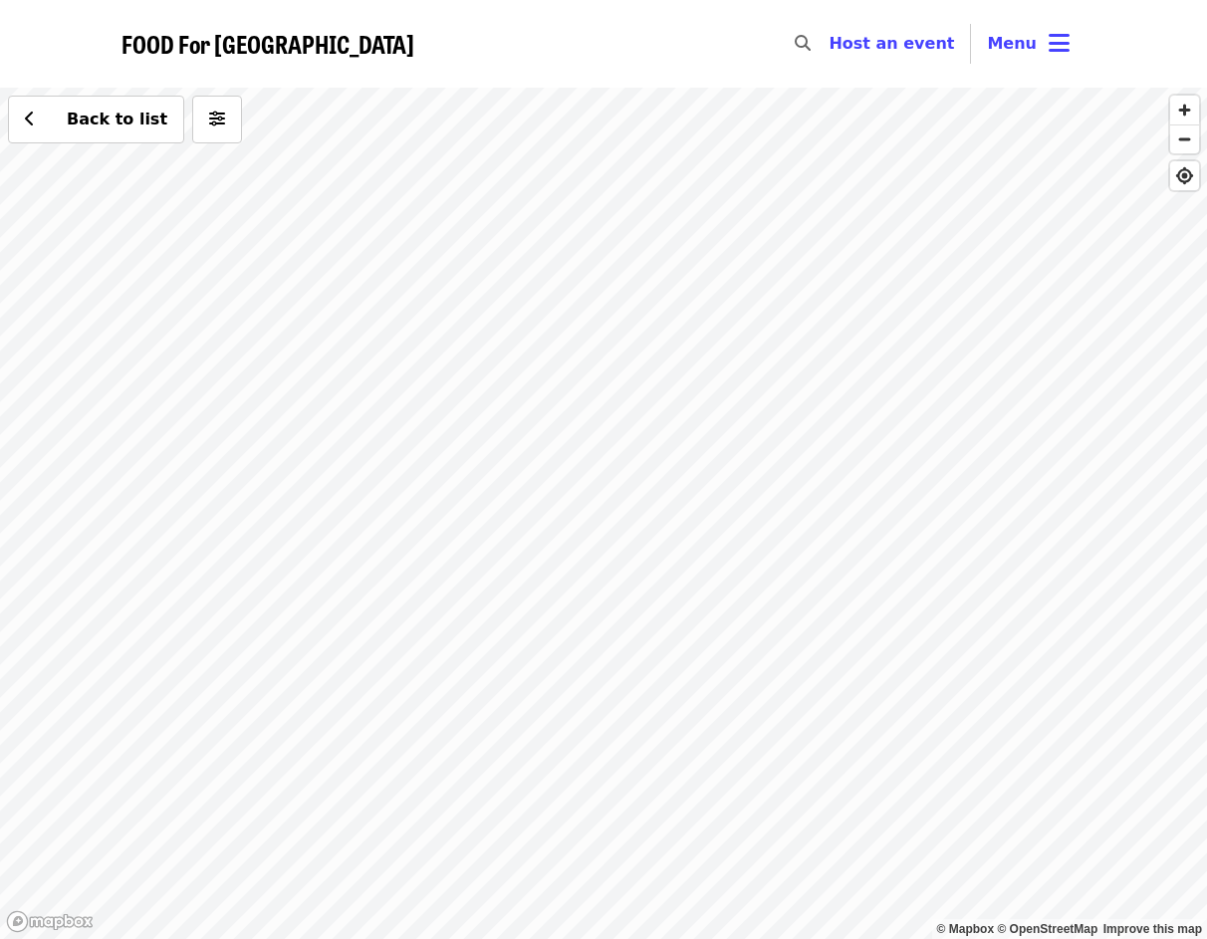
drag, startPoint x: 835, startPoint y: 299, endPoint x: 866, endPoint y: 649, distance: 351.0
click at [866, 649] on div "Back to list" at bounding box center [603, 514] width 1207 height 852
drag, startPoint x: 477, startPoint y: 799, endPoint x: 697, endPoint y: 832, distance: 222.6
click at [697, 832] on div "Back to list" at bounding box center [603, 514] width 1207 height 852
drag, startPoint x: 489, startPoint y: 480, endPoint x: 921, endPoint y: 685, distance: 478.6
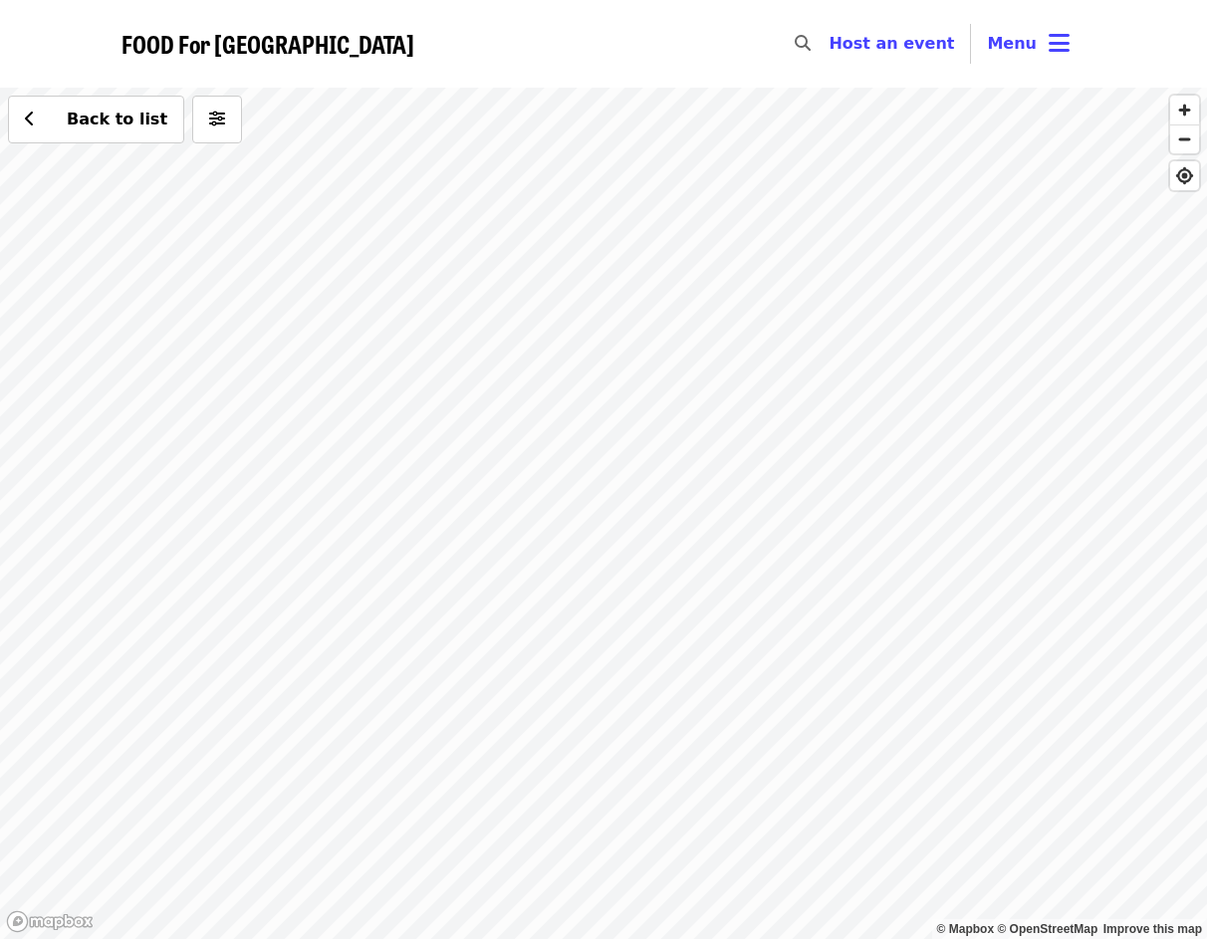
click at [921, 685] on div "Back to list" at bounding box center [603, 514] width 1207 height 852
drag, startPoint x: 519, startPoint y: 420, endPoint x: 690, endPoint y: 617, distance: 260.5
click at [690, 617] on div "Back to list" at bounding box center [603, 514] width 1207 height 852
click at [483, 496] on div "Back to list" at bounding box center [603, 514] width 1207 height 852
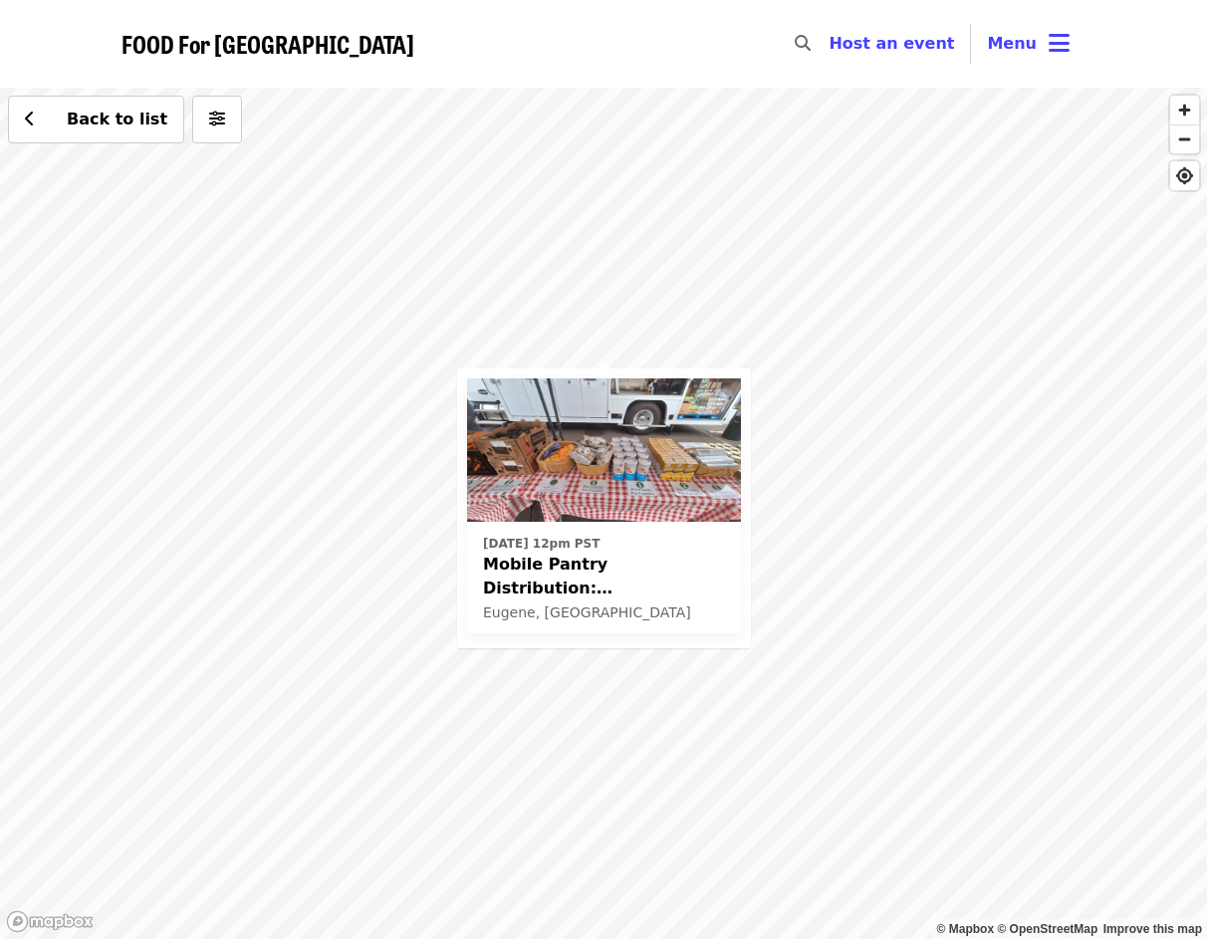
click at [793, 407] on div "[DATE] 12pm PST Mobile Pantry Distribution: [PERSON_NAME][GEOGRAPHIC_DATA] [GEO…" at bounding box center [603, 514] width 1207 height 852
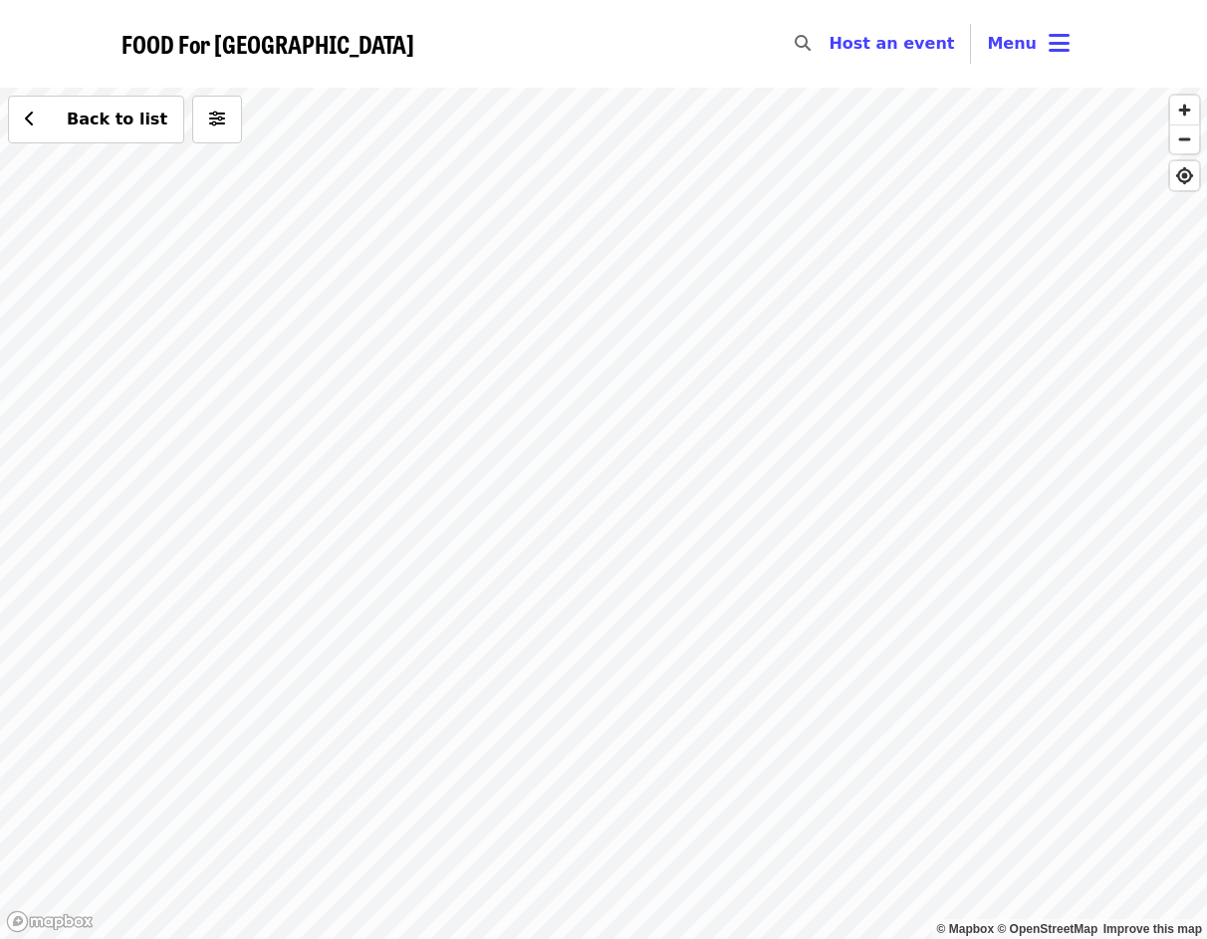
click at [609, 365] on div "Back to list" at bounding box center [603, 514] width 1207 height 852
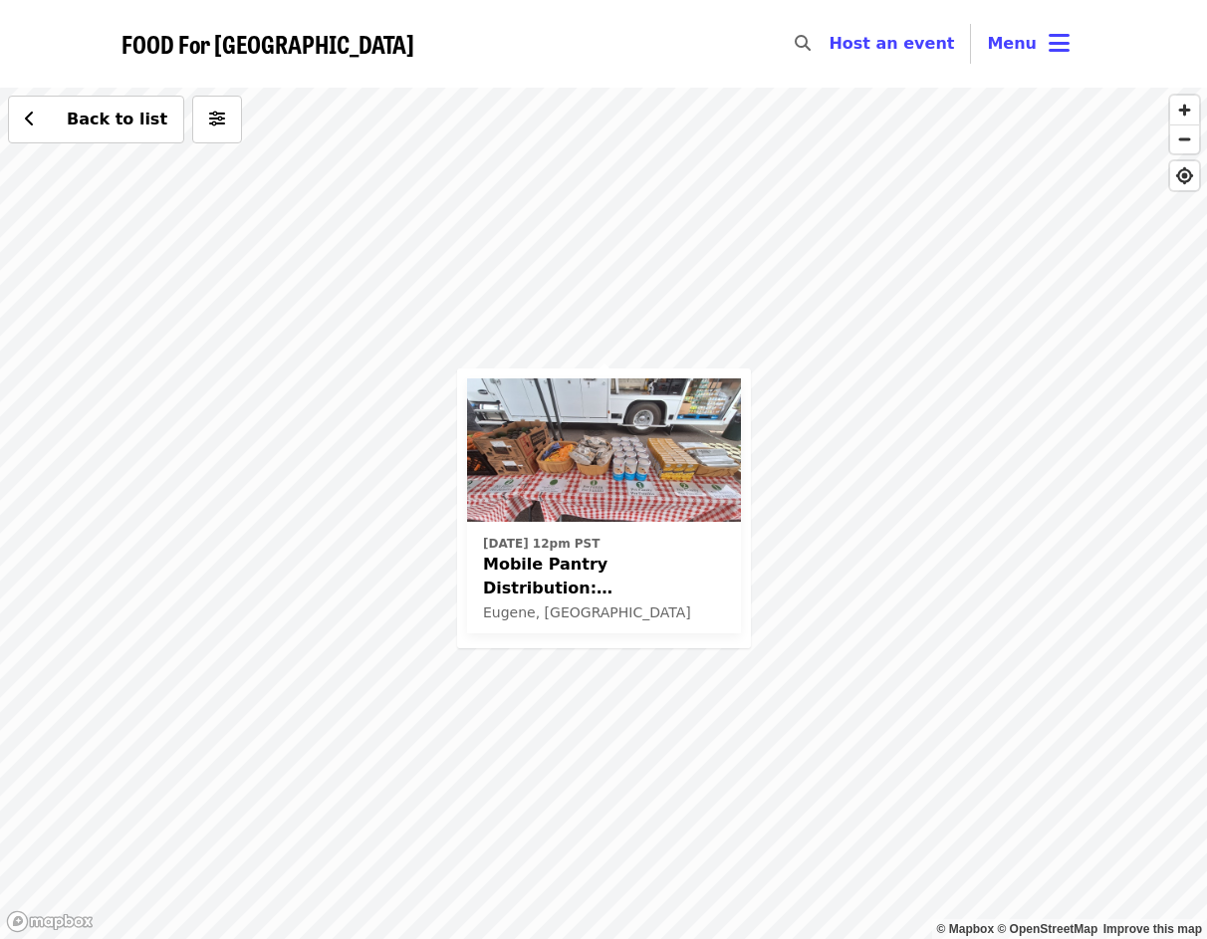
click at [967, 416] on div "[DATE] 12pm PST Mobile Pantry Distribution: [PERSON_NAME][GEOGRAPHIC_DATA] [GEO…" at bounding box center [603, 514] width 1207 height 852
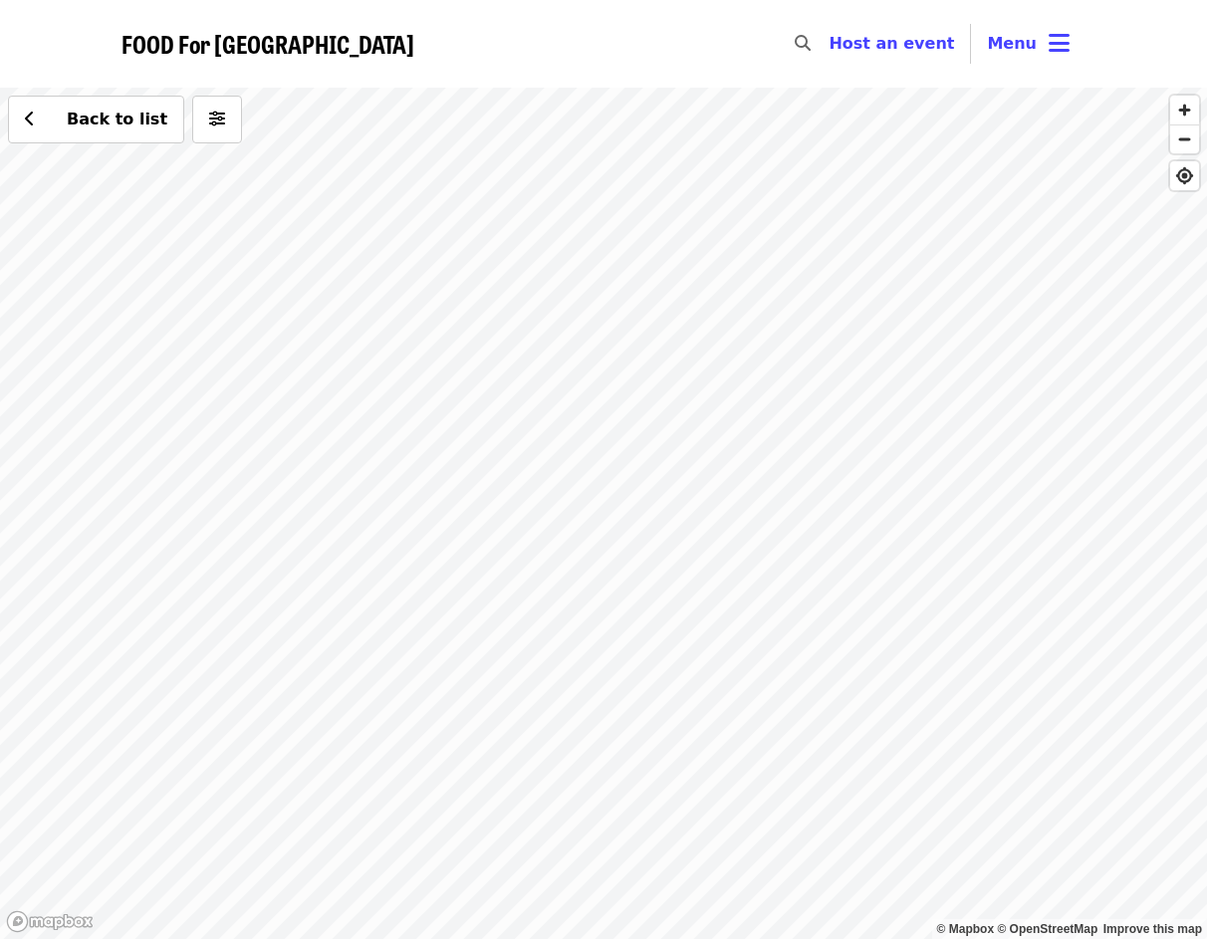
click at [678, 420] on div "Back to list" at bounding box center [603, 514] width 1207 height 852
click at [544, 506] on div "Back to list" at bounding box center [603, 514] width 1207 height 852
click at [546, 543] on span "See 2 actions at this location" at bounding box center [550, 551] width 261 height 19
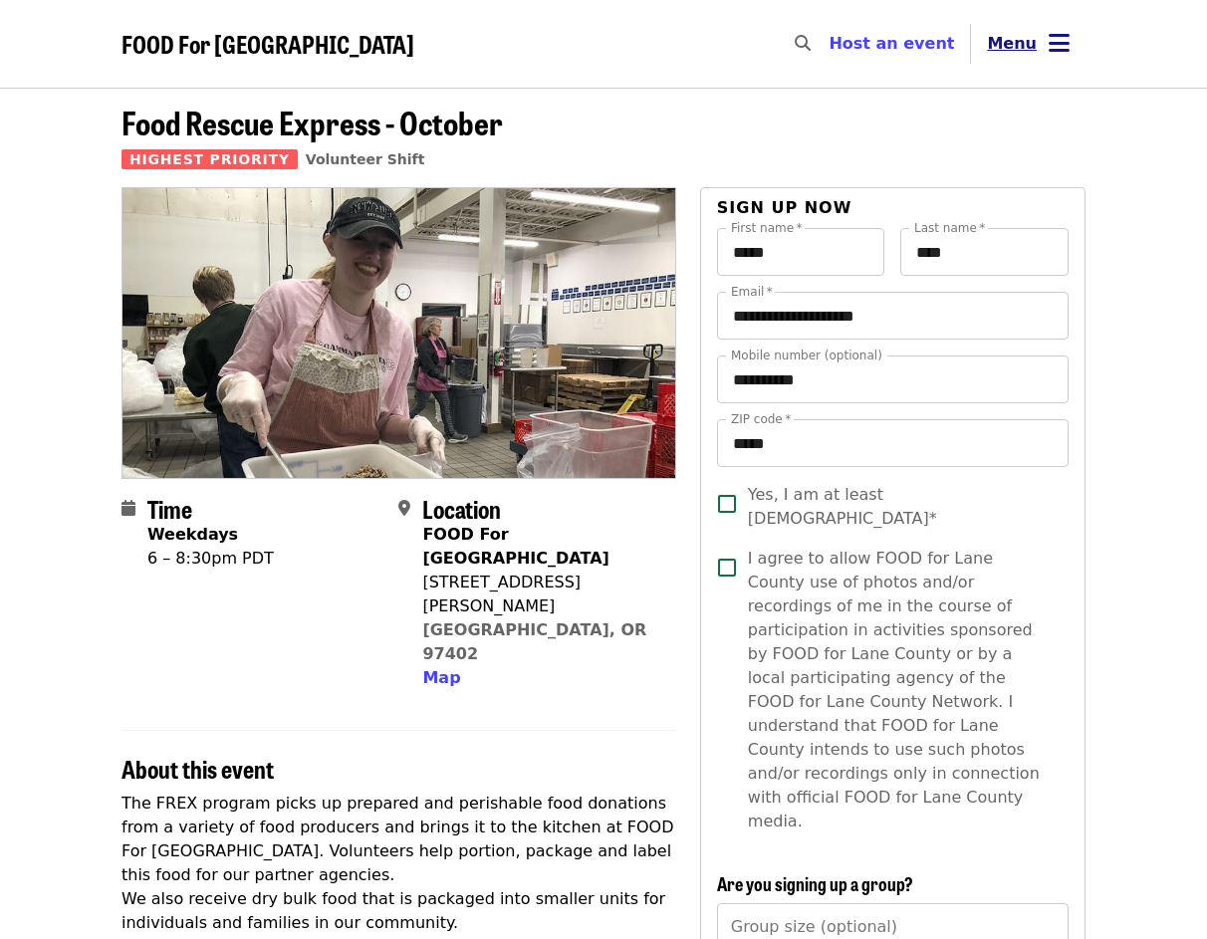
click at [1077, 44] on button "Menu" at bounding box center [1028, 44] width 115 height 48
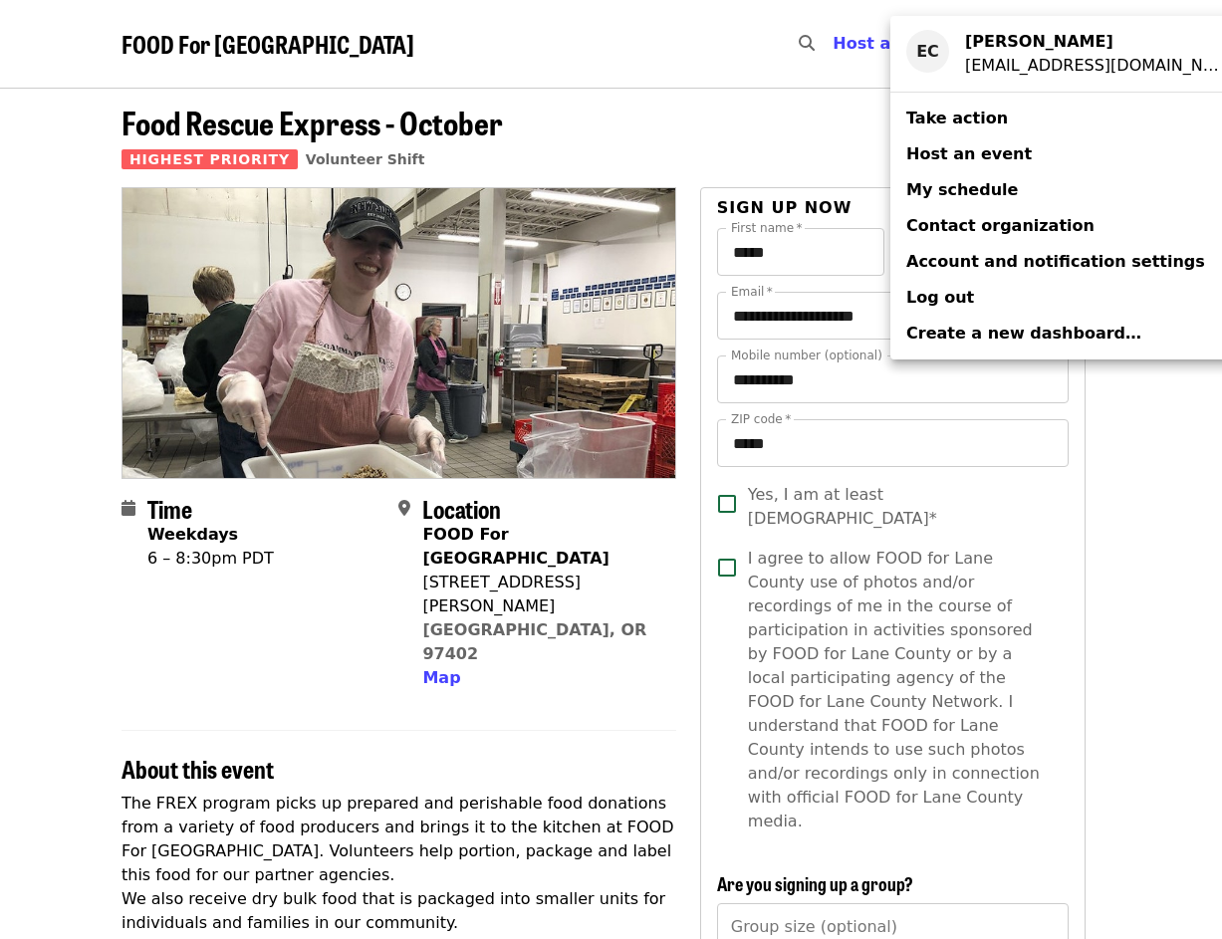
click at [944, 183] on span "My schedule" at bounding box center [963, 189] width 112 height 19
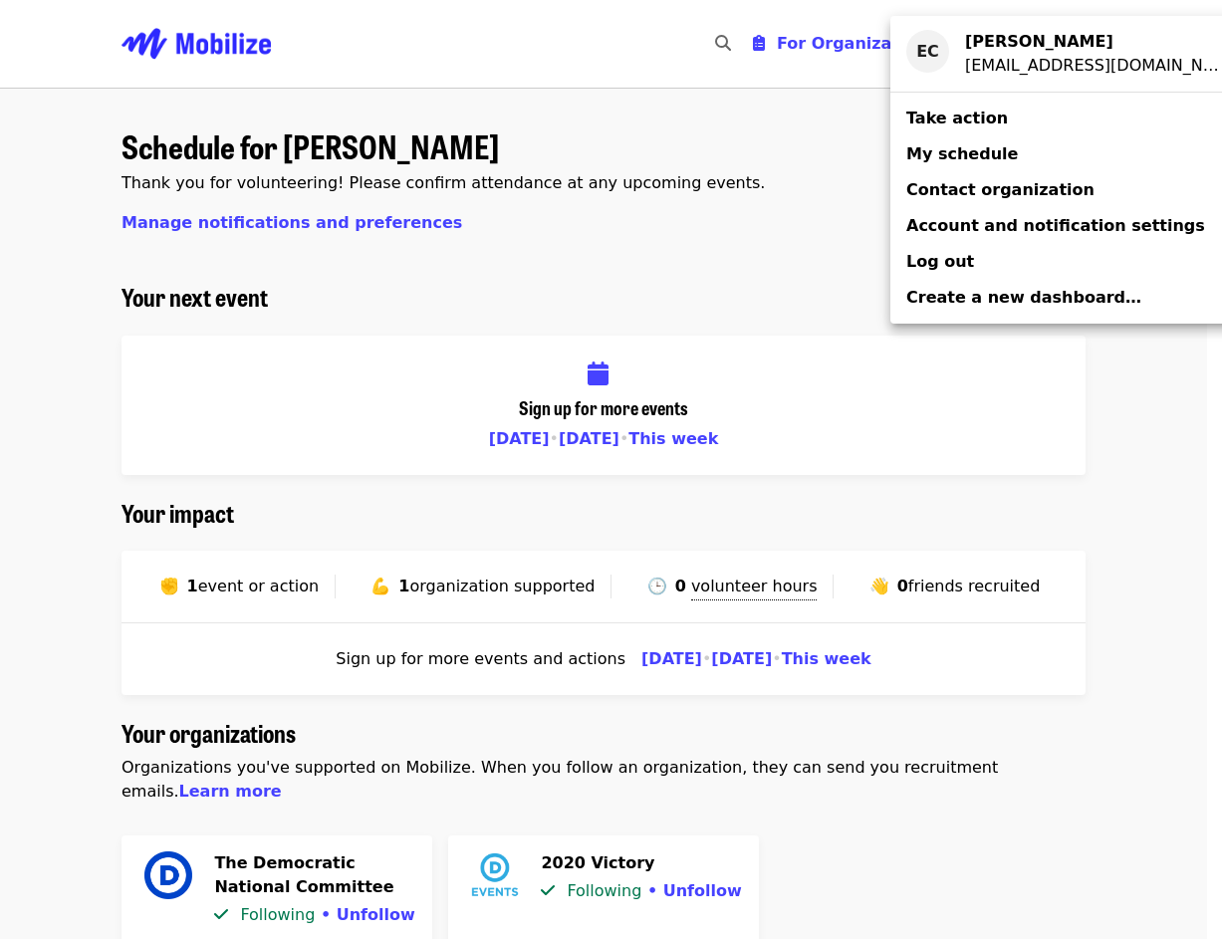
click at [867, 850] on div "Account menu" at bounding box center [611, 469] width 1222 height 939
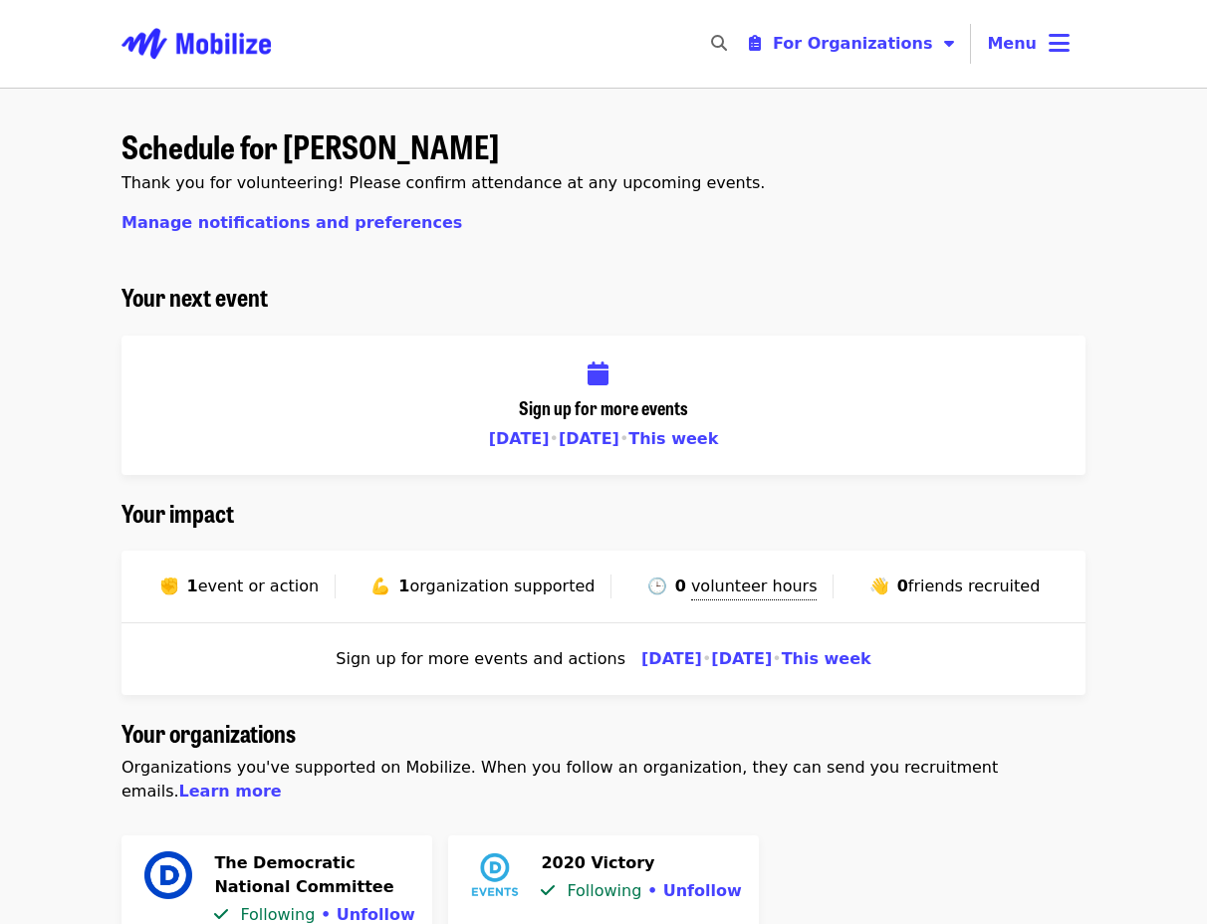
click at [241, 590] on span "event or action" at bounding box center [258, 586] width 121 height 19
click at [169, 589] on span "✊" at bounding box center [169, 586] width 20 height 19
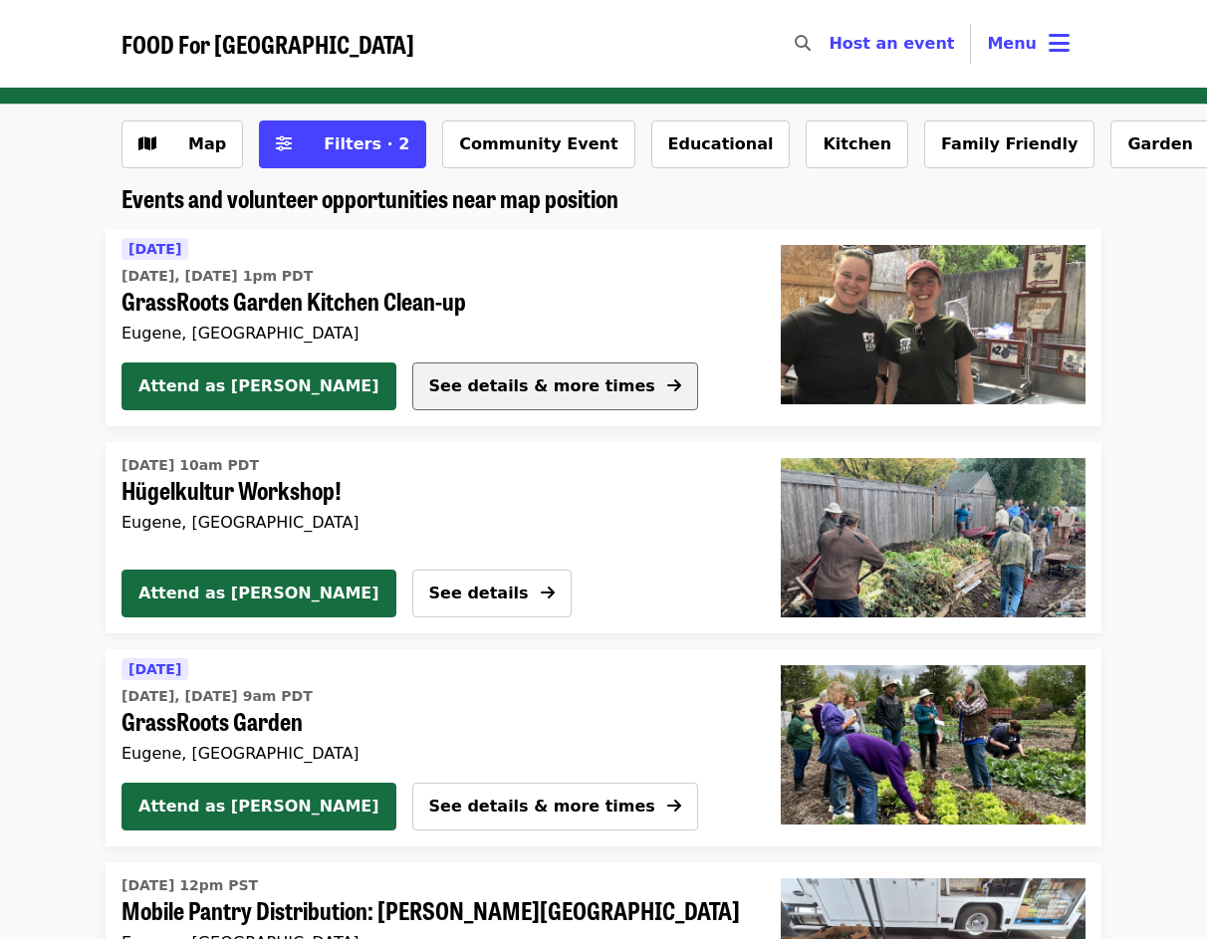
click at [429, 384] on span "See details & more times" at bounding box center [542, 386] width 226 height 19
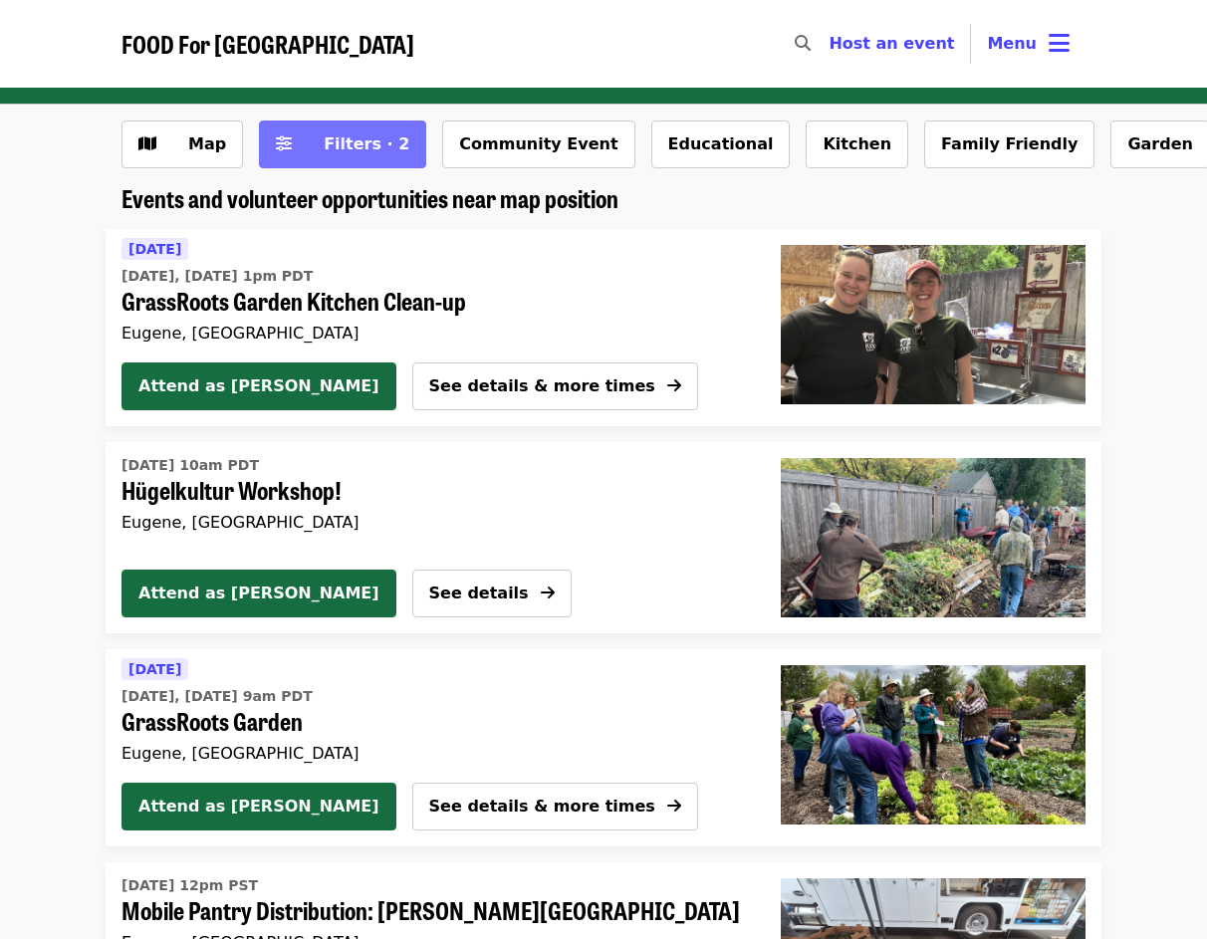
click at [310, 150] on span "Filters · 2" at bounding box center [357, 144] width 106 height 24
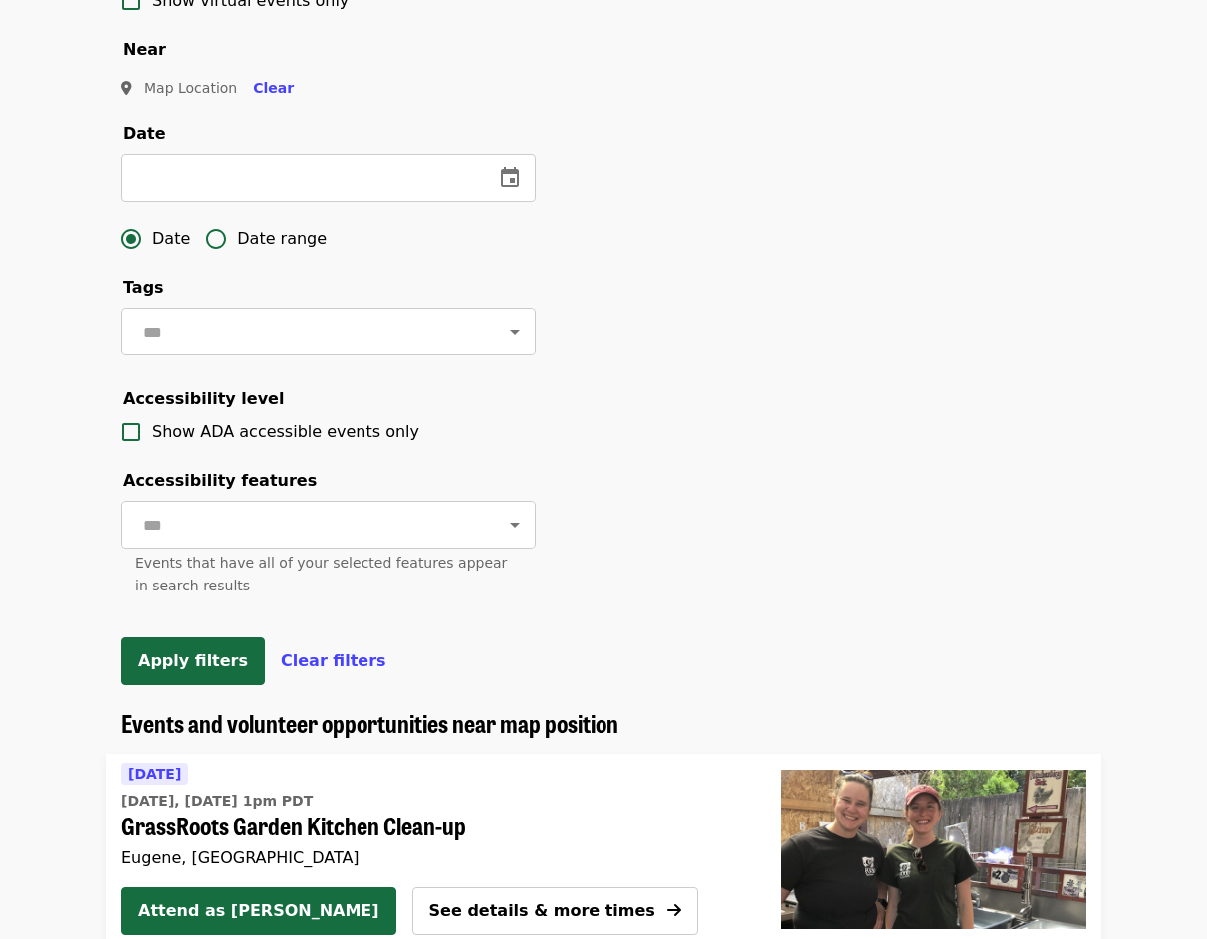
scroll to position [398, 0]
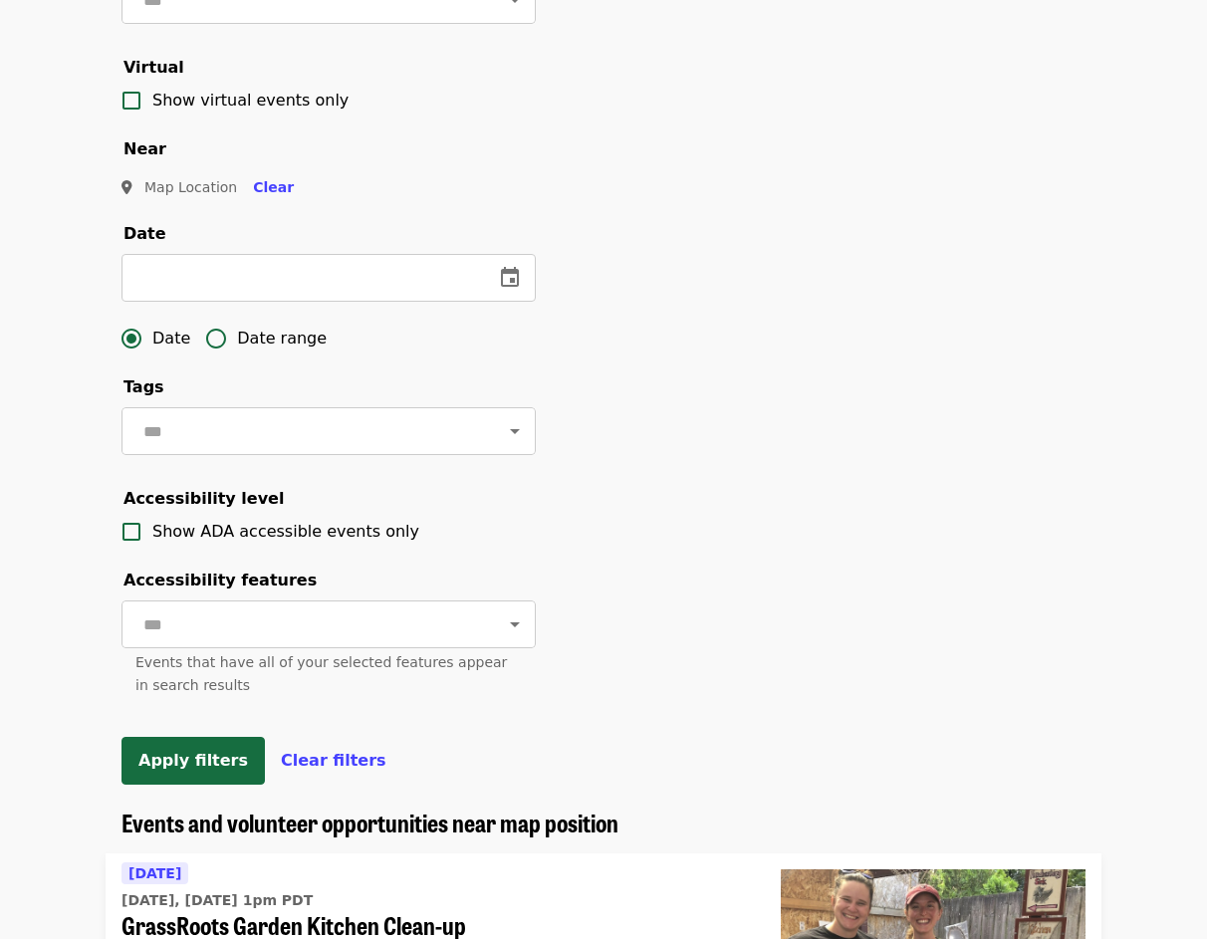
click at [311, 785] on div "Apply filters Clear filters" at bounding box center [329, 761] width 414 height 48
click at [331, 770] on span "Clear filters" at bounding box center [334, 760] width 106 height 19
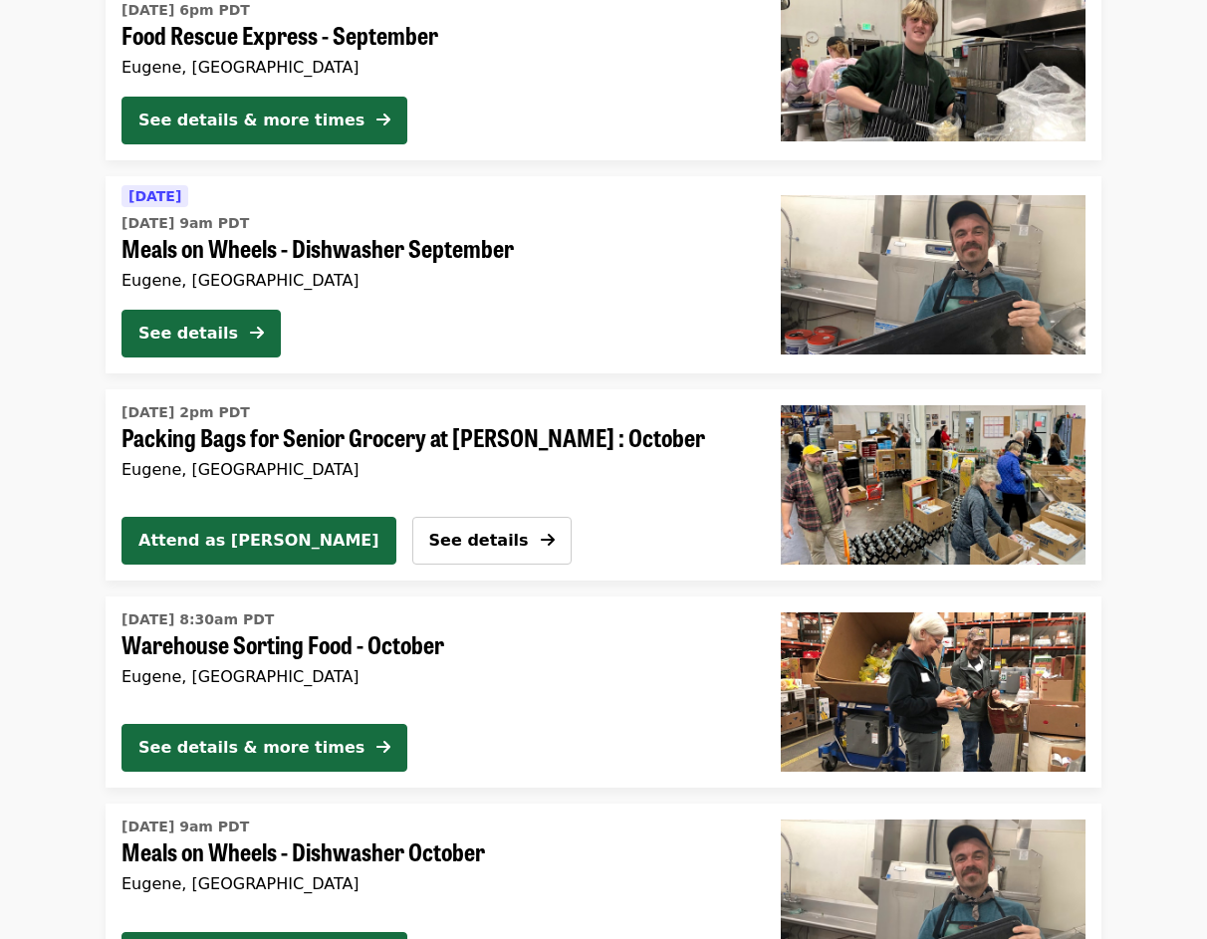
scroll to position [2989, 0]
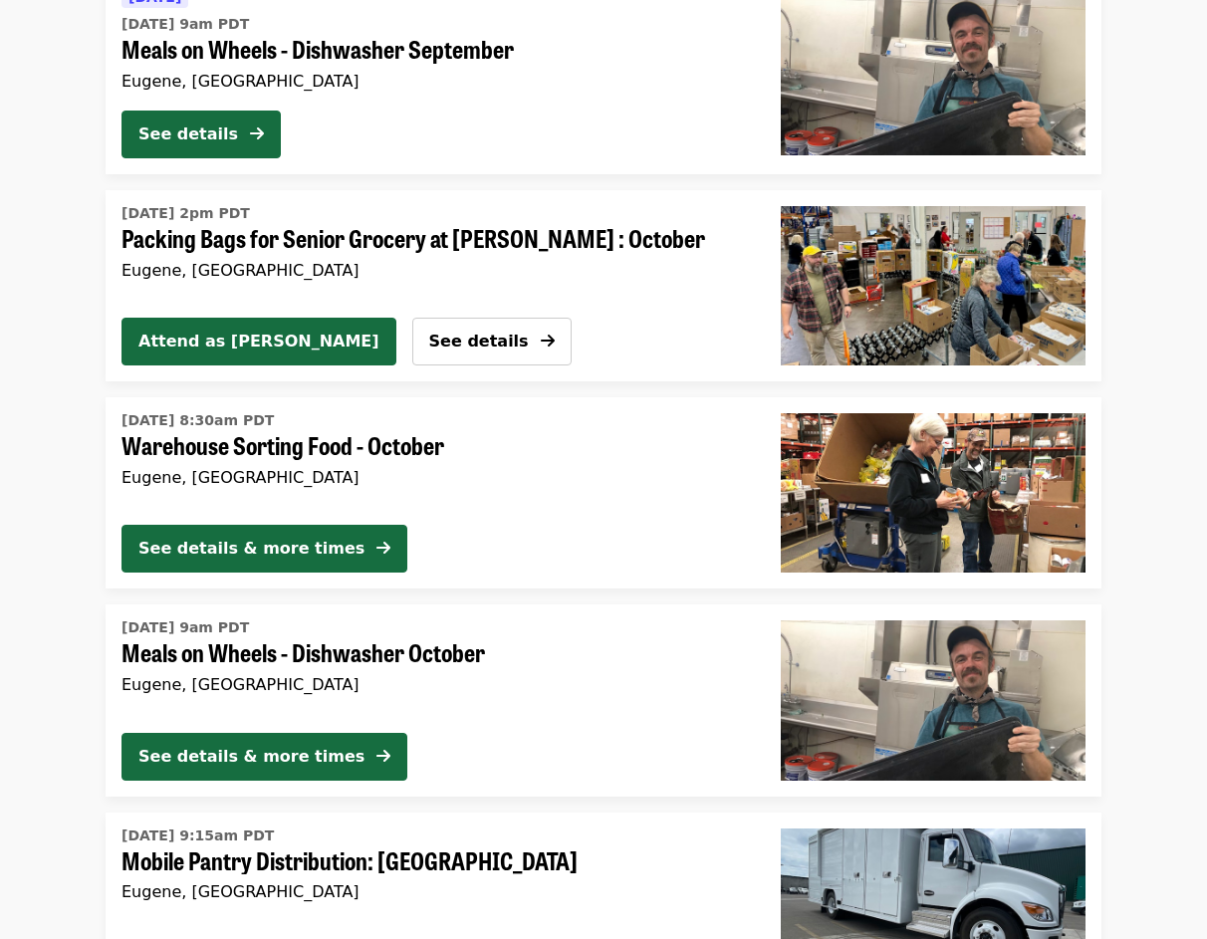
click at [411, 488] on div "Wed, Oct 1 @ 8:30am PDT Warehouse Sorting Food - October Eugene, OR" at bounding box center [436, 457] width 628 height 104
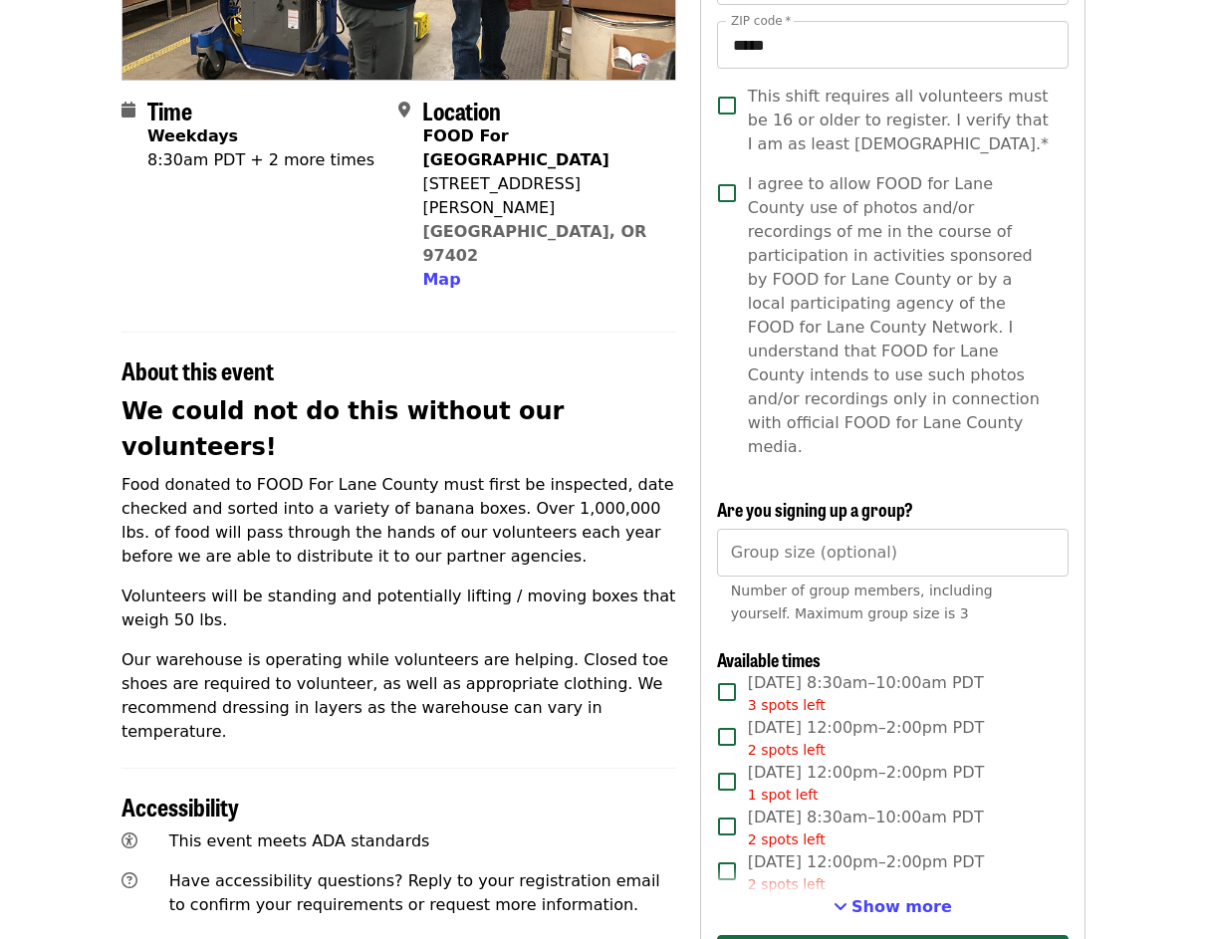
scroll to position [498, 0]
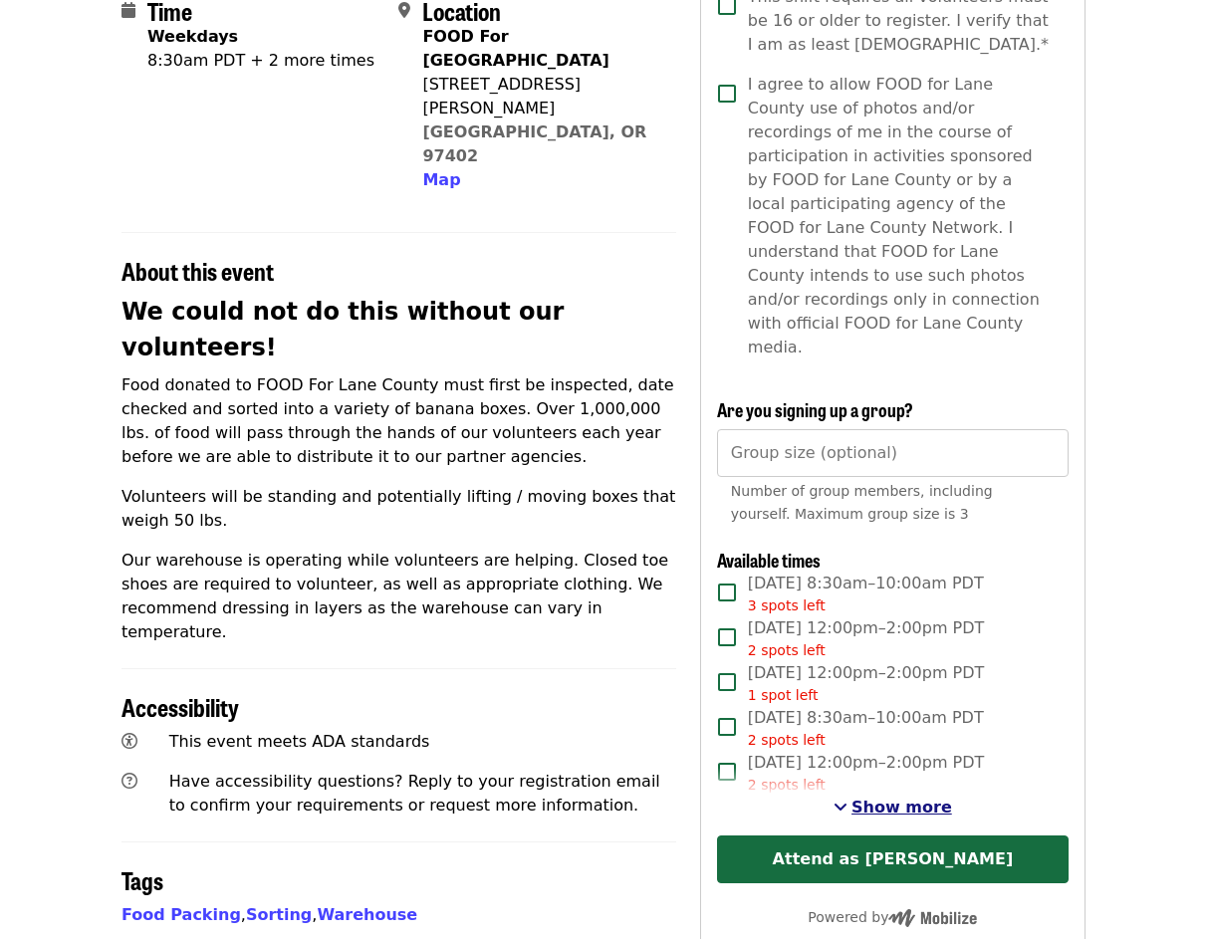
click at [893, 798] on span "Show more" at bounding box center [902, 807] width 101 height 19
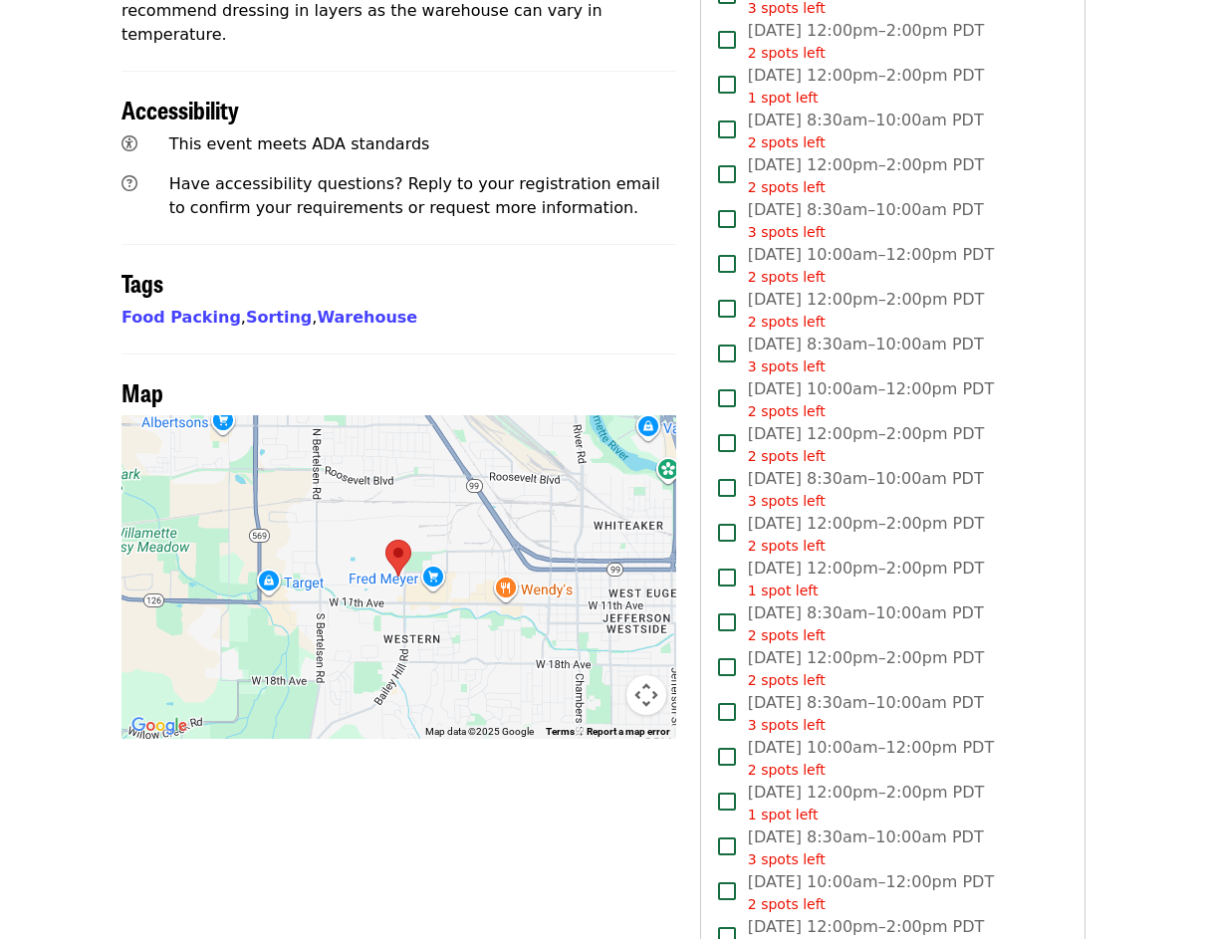
scroll to position [1195, 0]
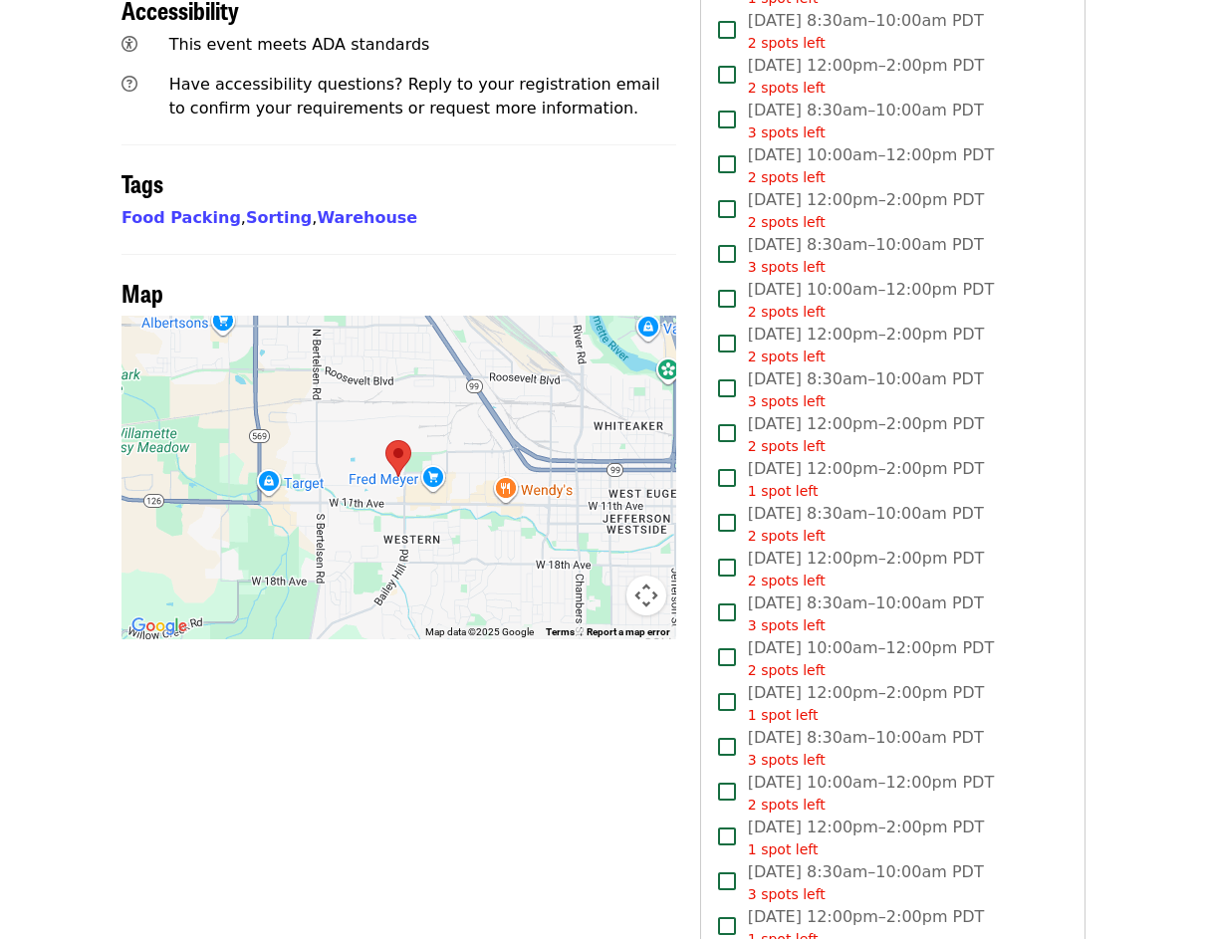
click at [951, 502] on span "Fri, Oct 10, 8:30am–10:00am PDT 2 spots left" at bounding box center [866, 524] width 236 height 45
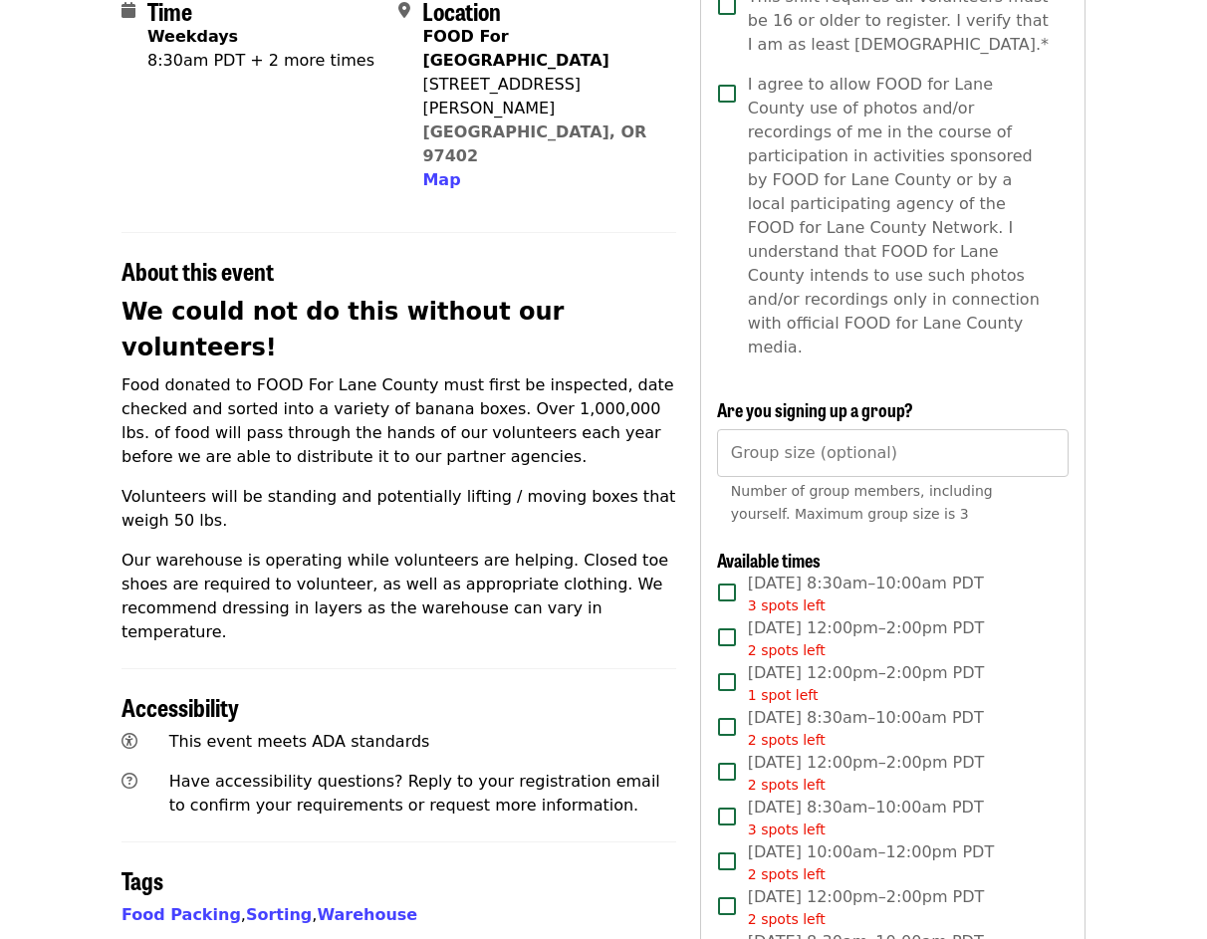
scroll to position [797, 0]
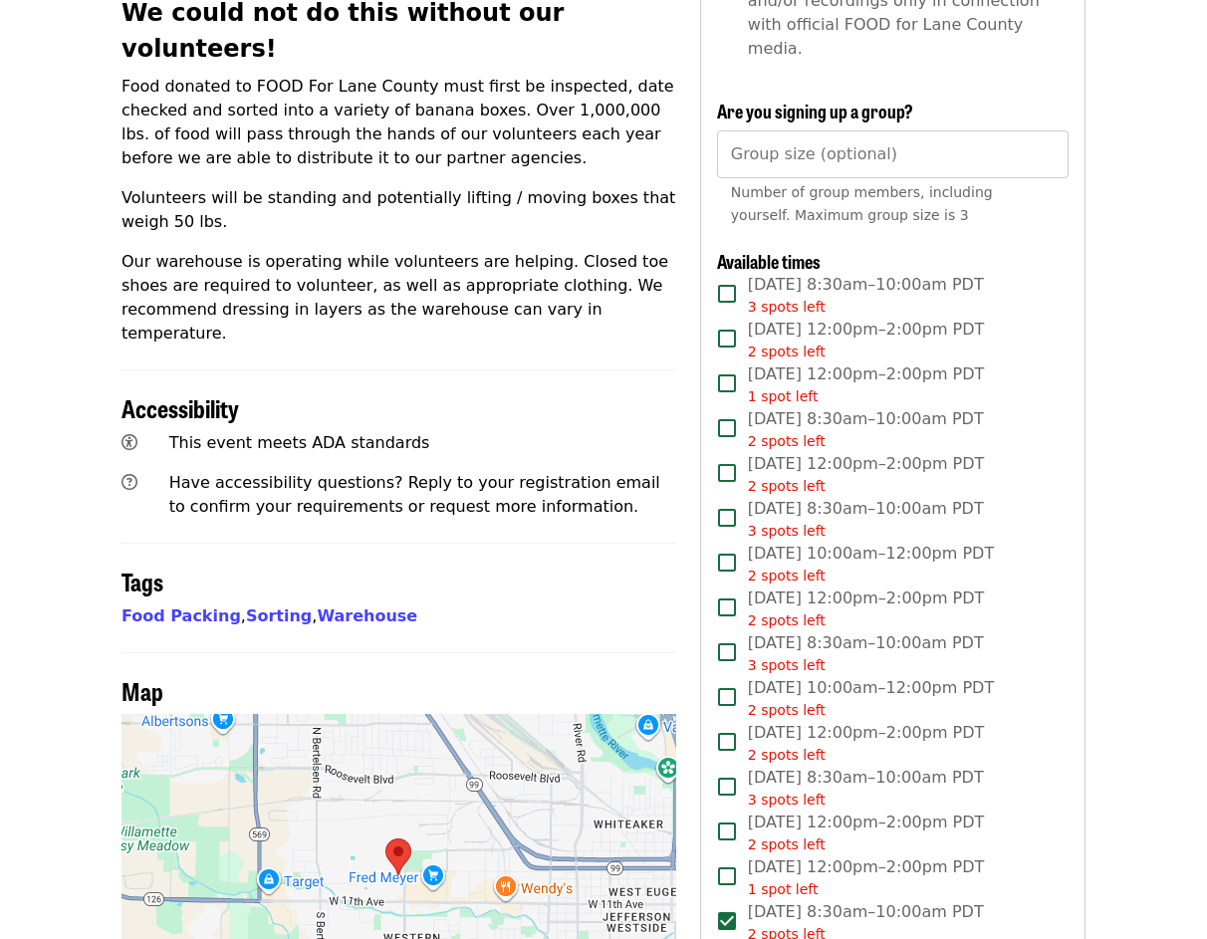
click at [847, 901] on span "Fri, Oct 10, 8:30am–10:00am PDT 2 spots left" at bounding box center [866, 923] width 236 height 45
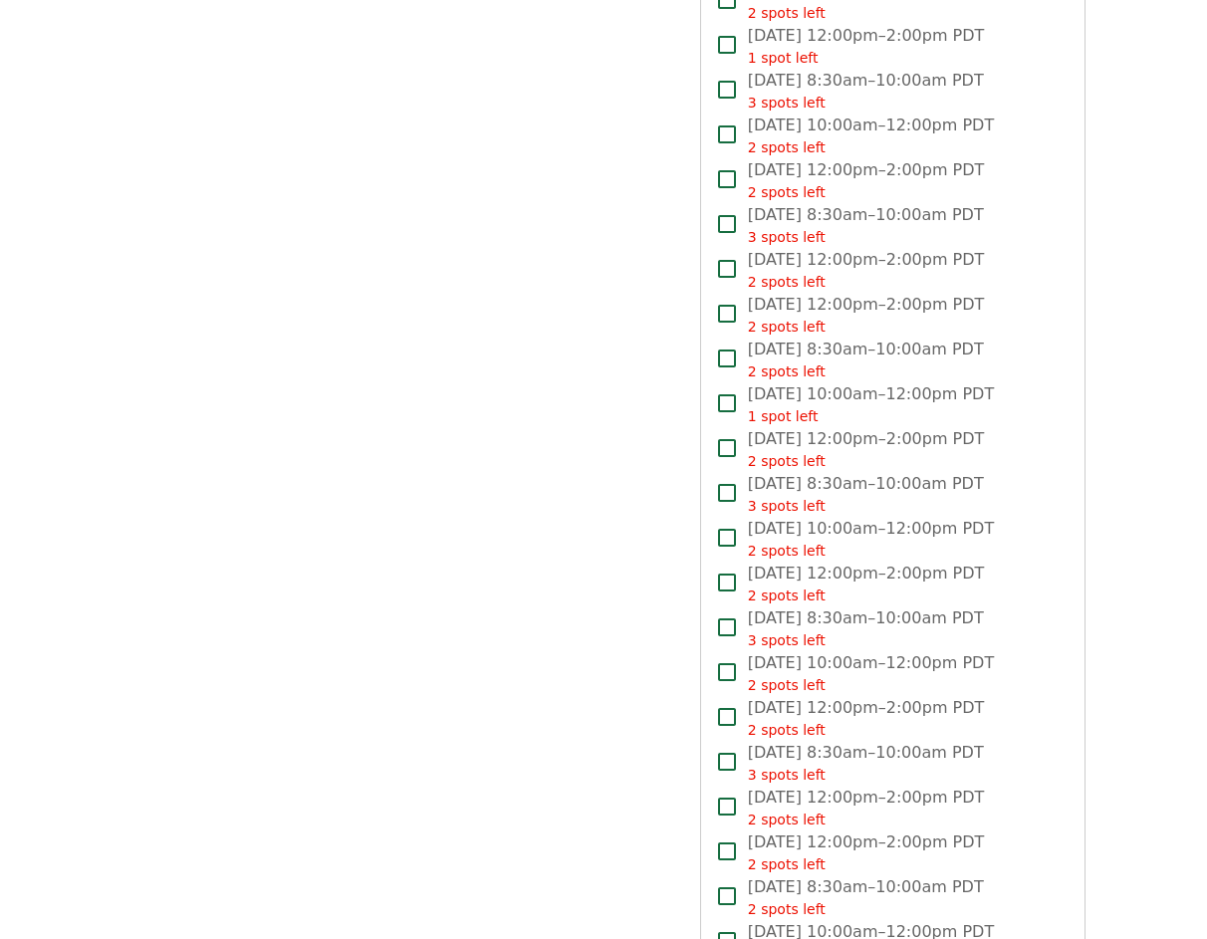
scroll to position [2889, 0]
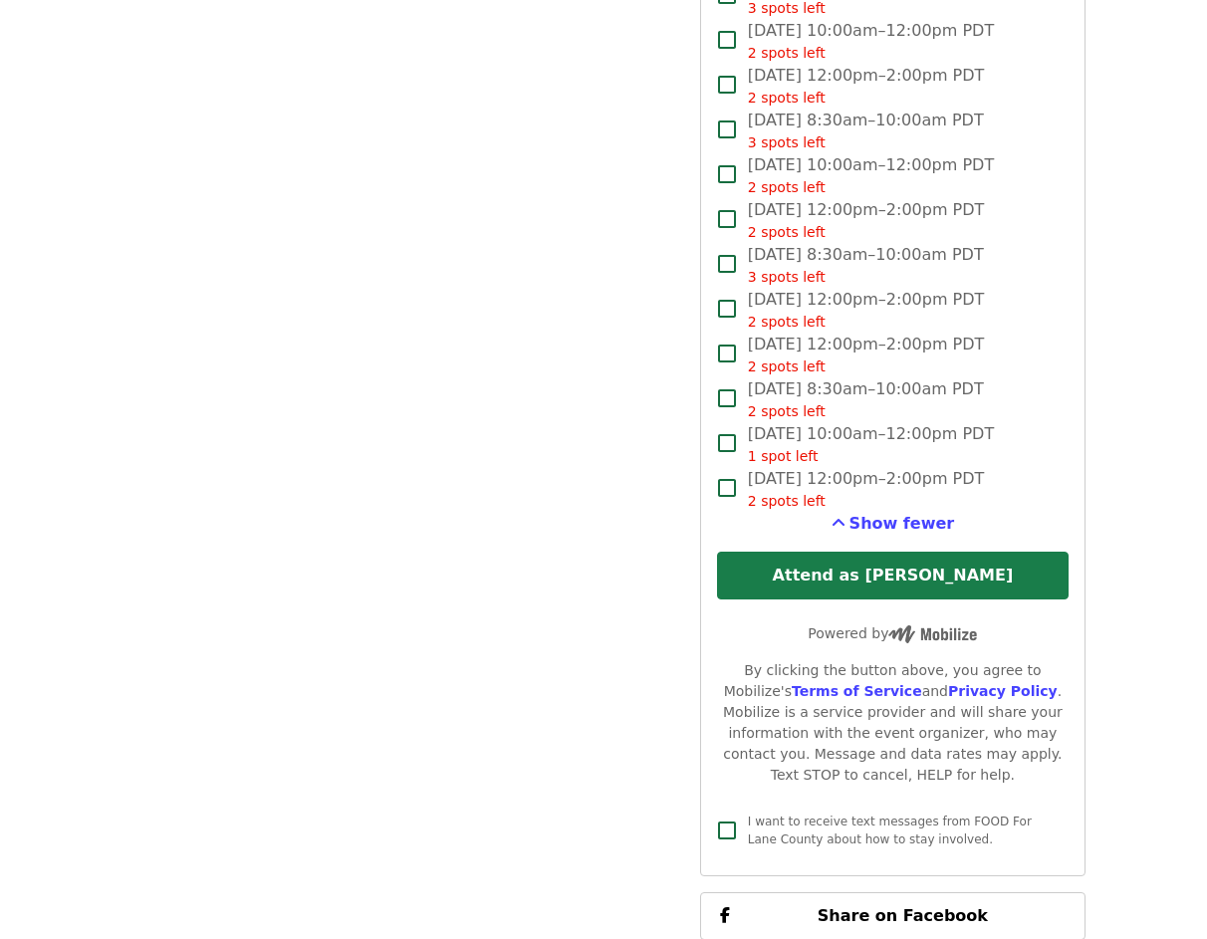
click at [839, 552] on button "Attend as [PERSON_NAME]" at bounding box center [893, 576] width 352 height 48
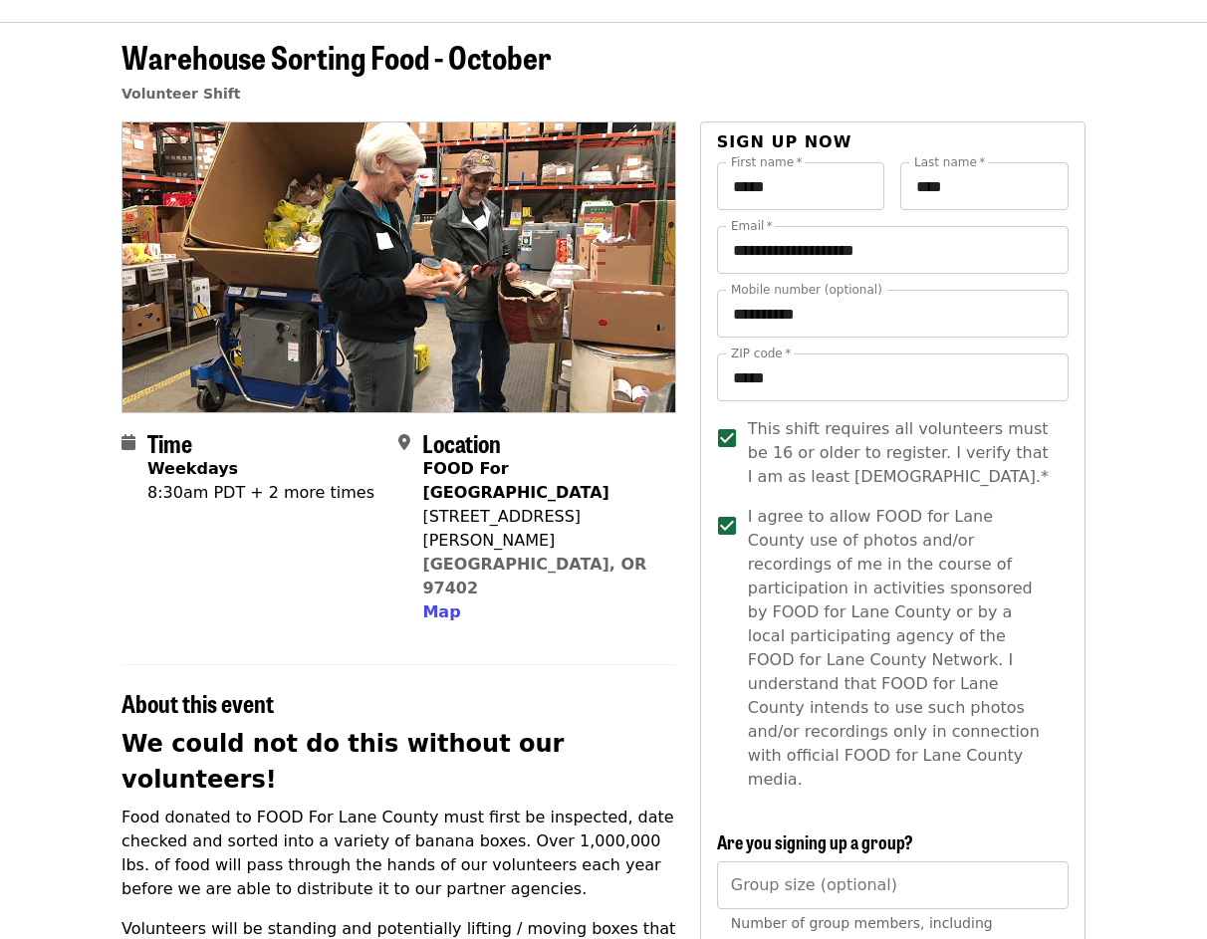
scroll to position [0, 0]
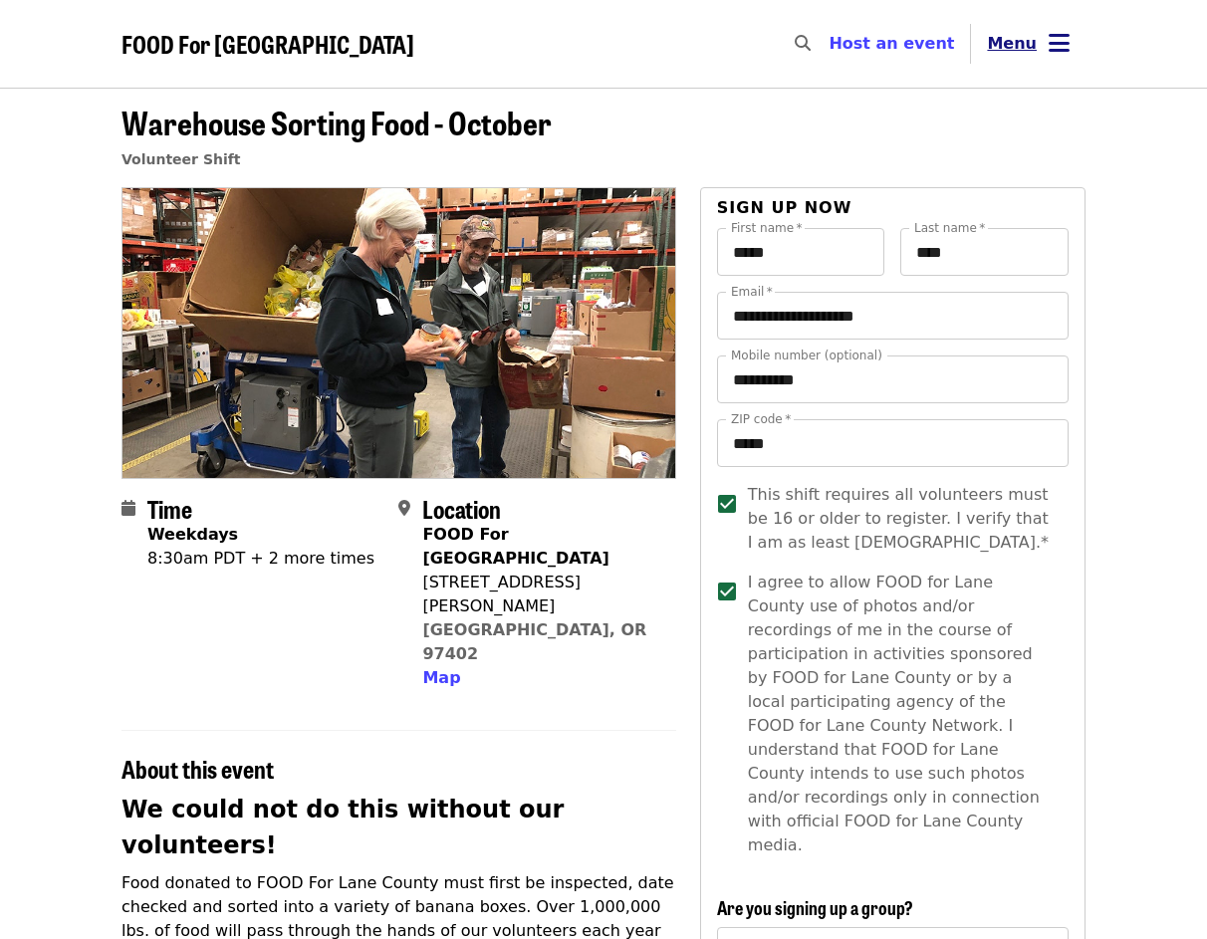
click at [1058, 45] on icon "bars icon" at bounding box center [1059, 43] width 21 height 29
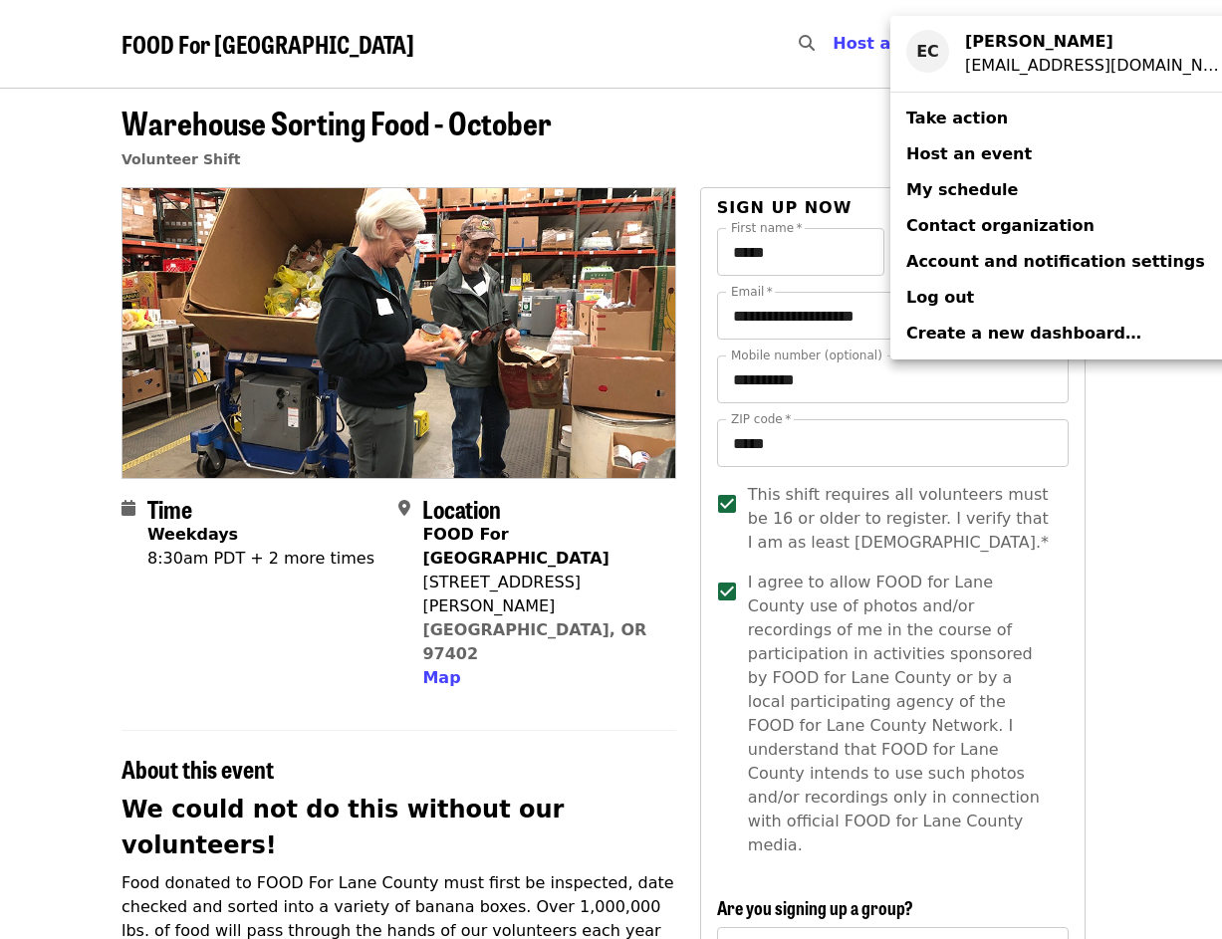
click at [945, 185] on span "My schedule" at bounding box center [963, 189] width 112 height 19
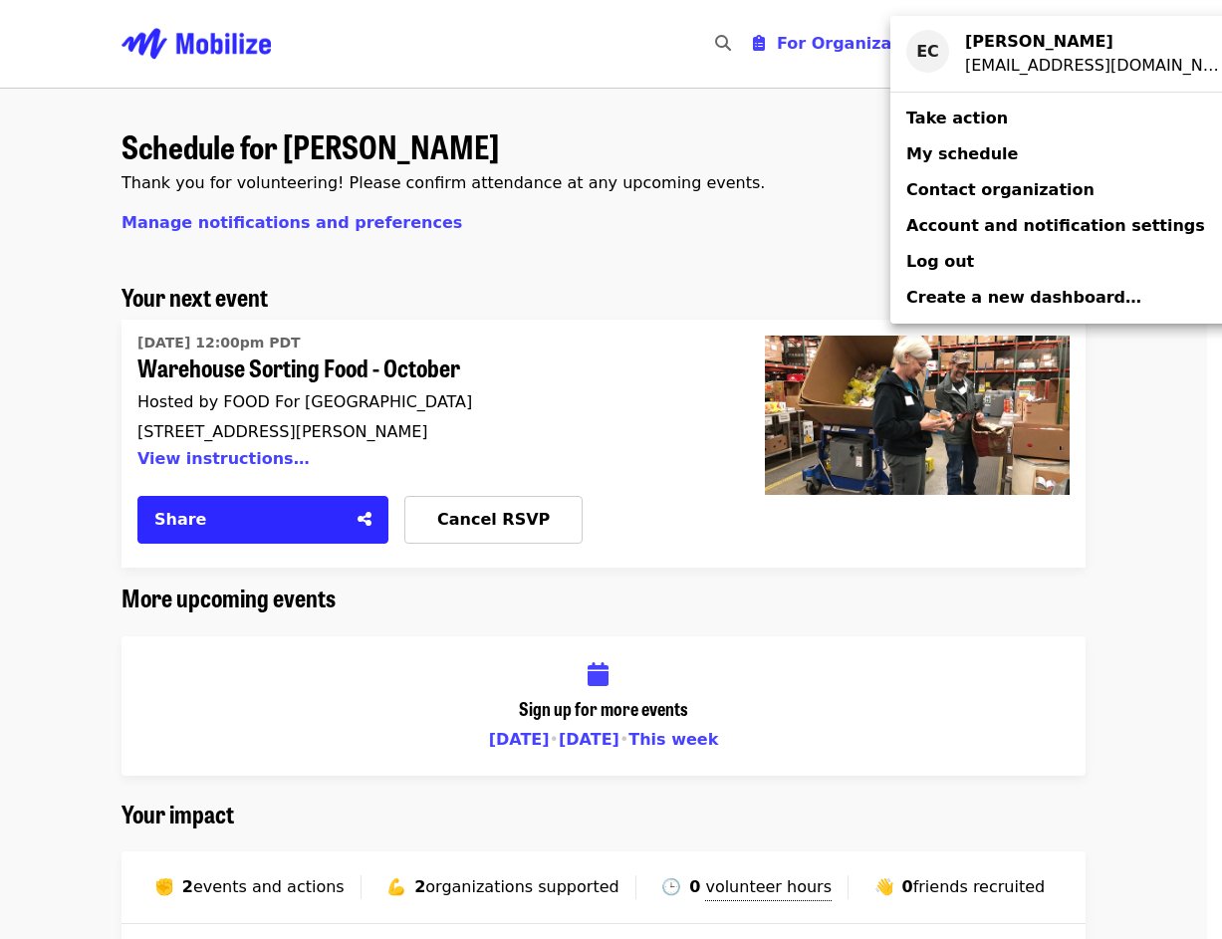
click at [578, 367] on div "Account menu" at bounding box center [611, 469] width 1222 height 939
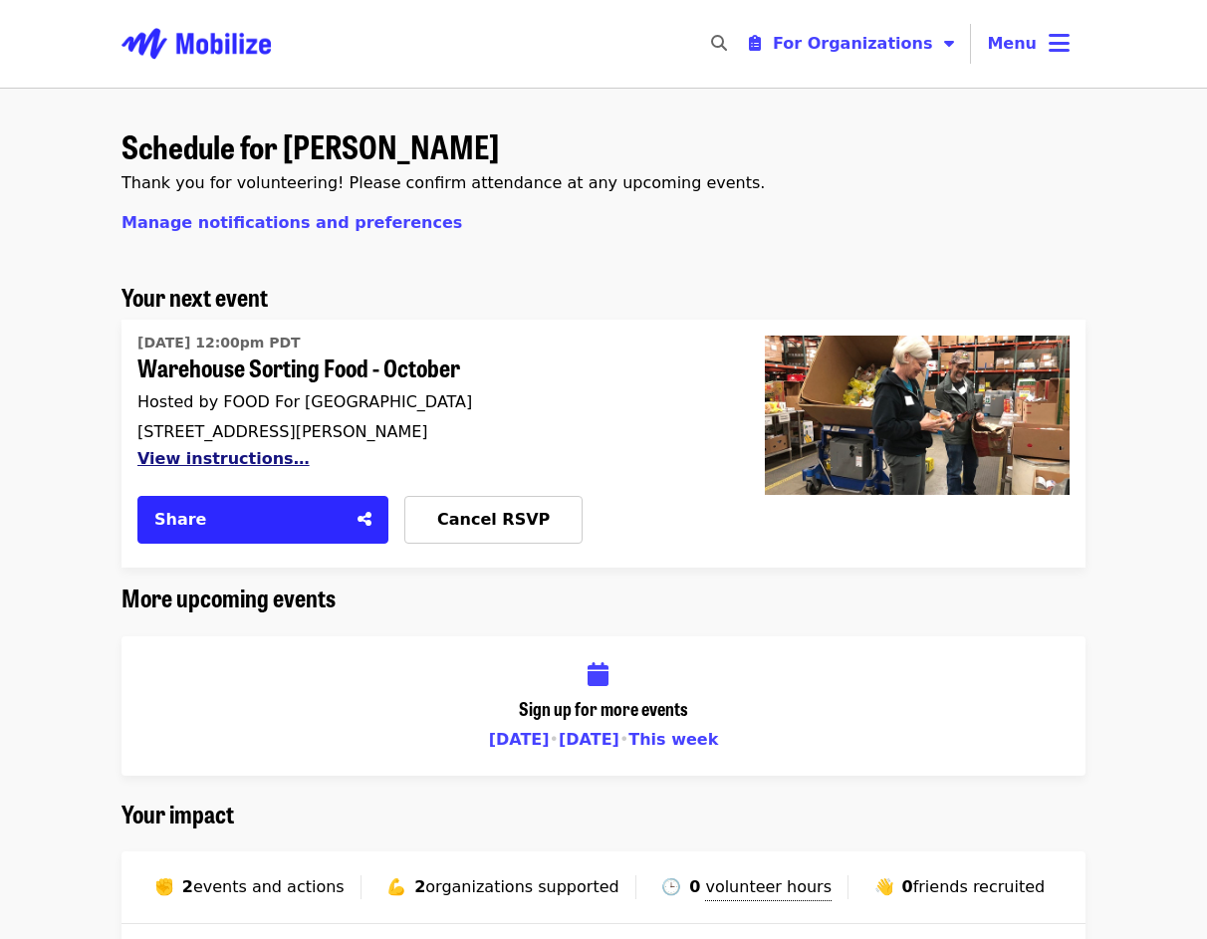
click at [216, 460] on button "View instructions…" at bounding box center [223, 458] width 172 height 19
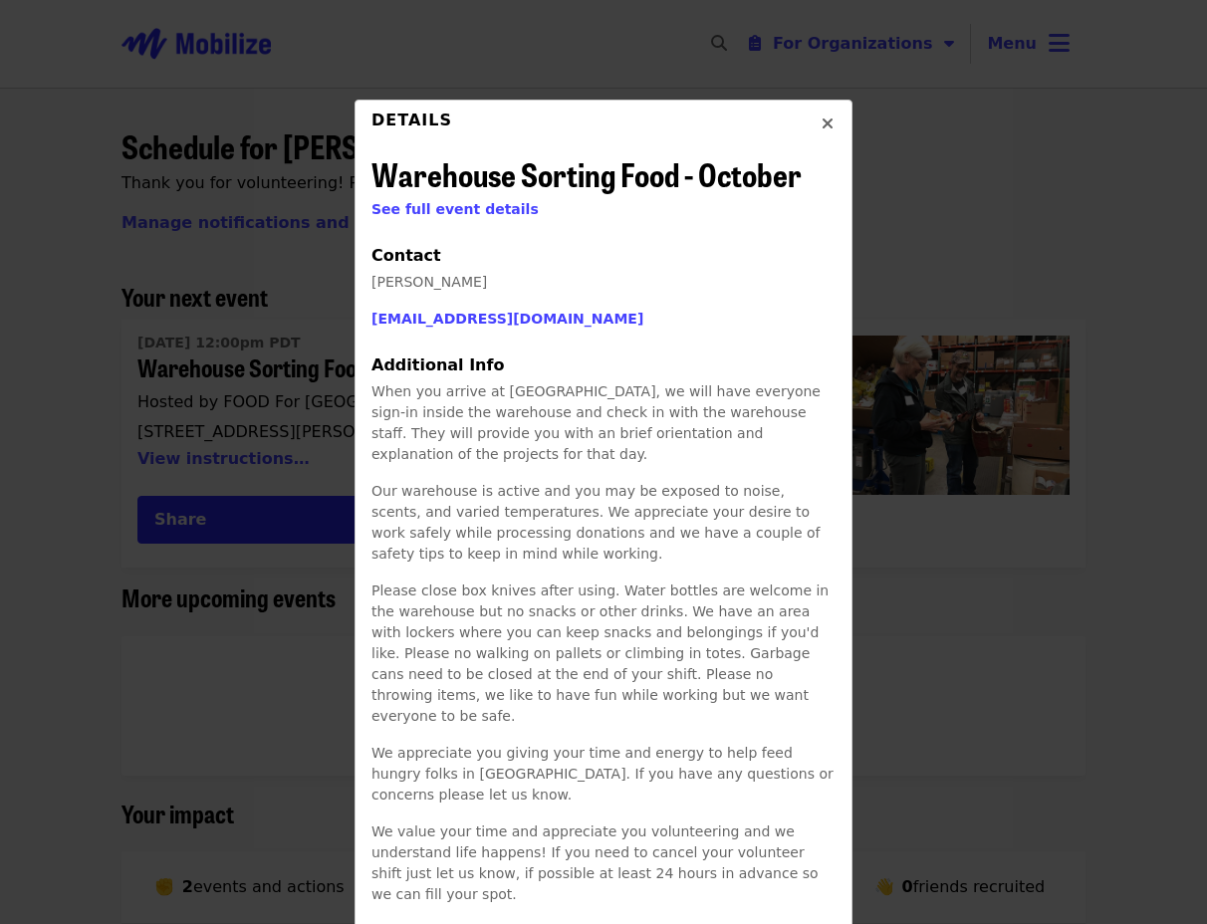
click at [824, 119] on icon "times icon" at bounding box center [828, 124] width 12 height 19
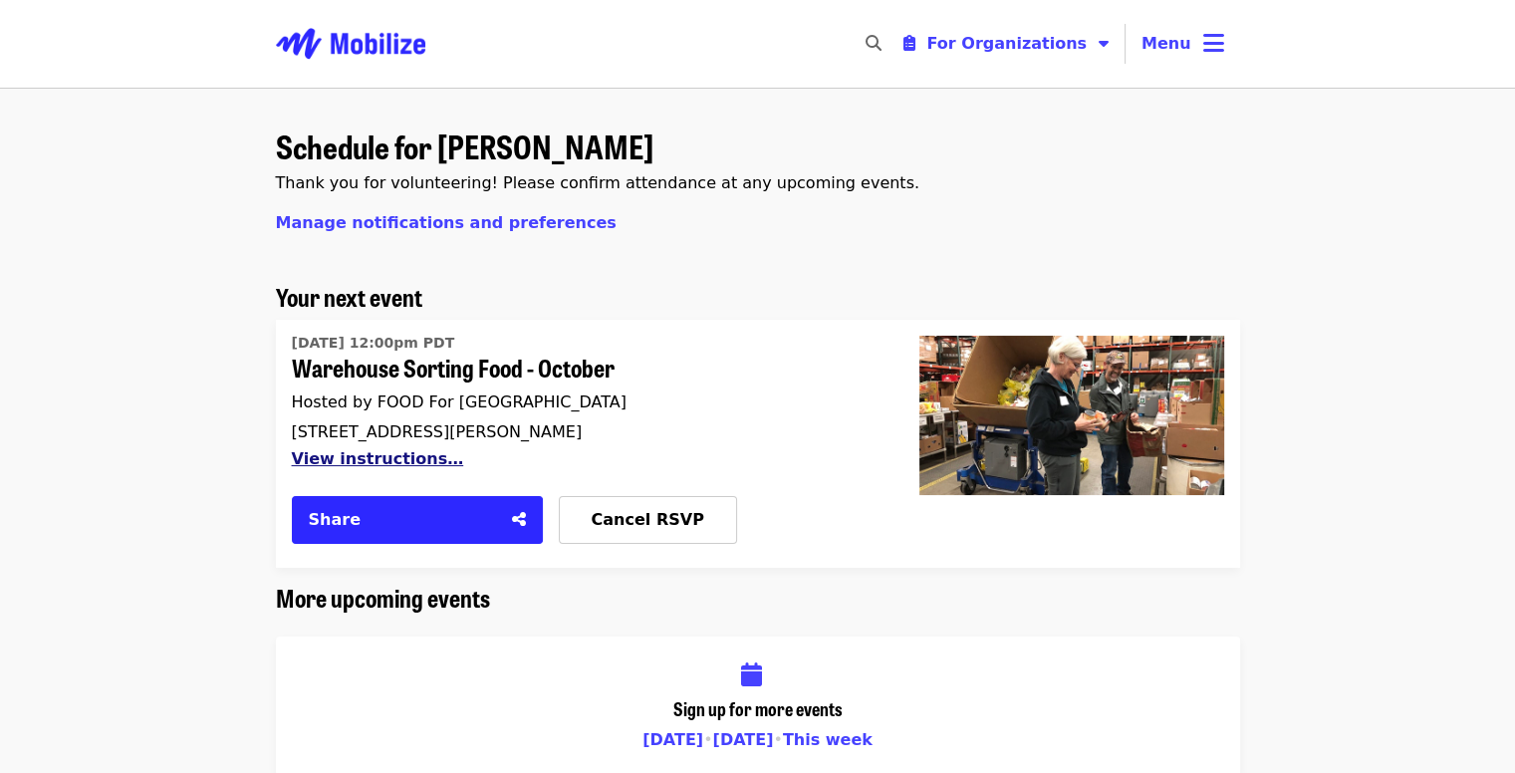
click at [371, 455] on button "View instructions…" at bounding box center [378, 458] width 172 height 19
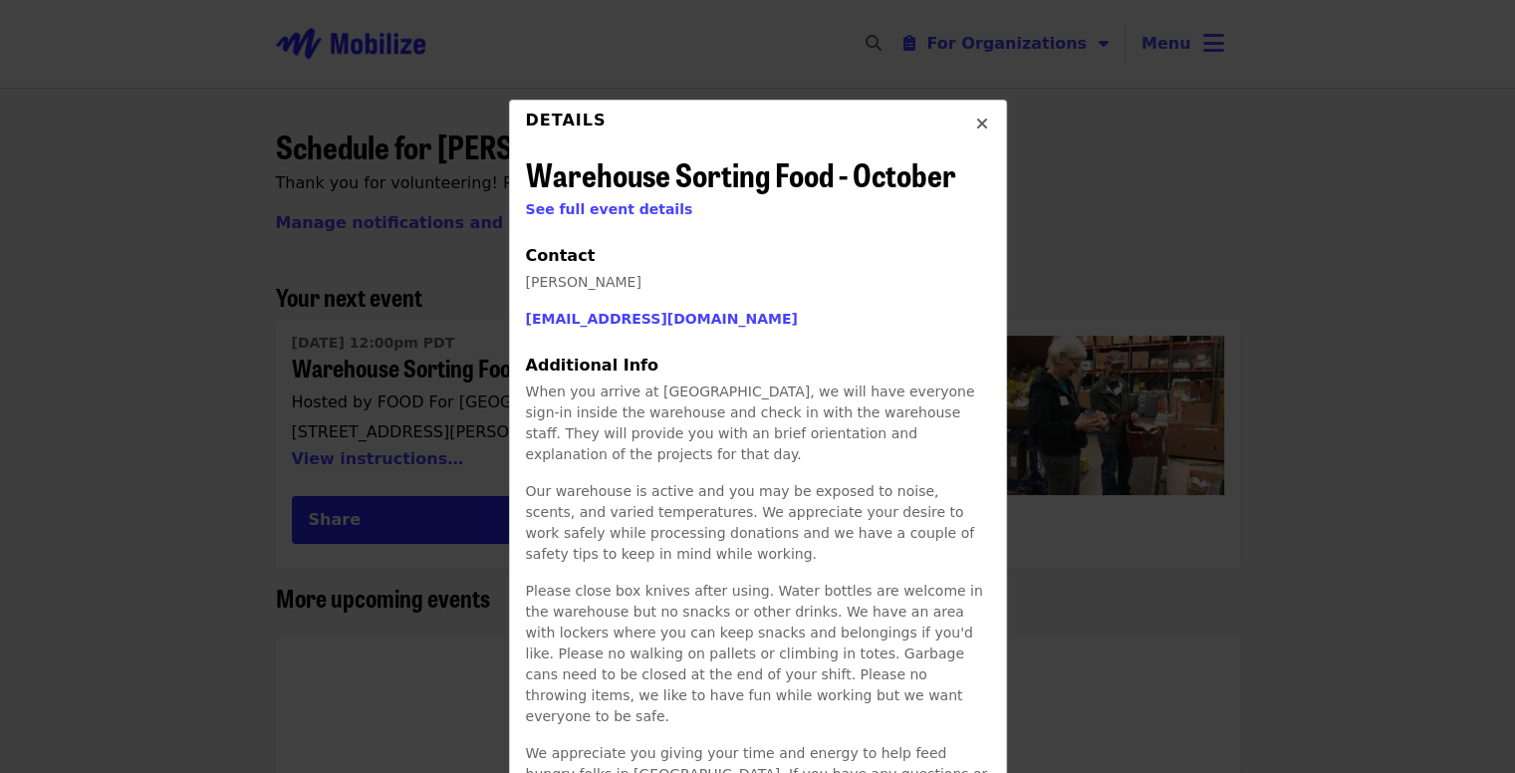
click at [978, 134] on span "Close" at bounding box center [982, 125] width 12 height 24
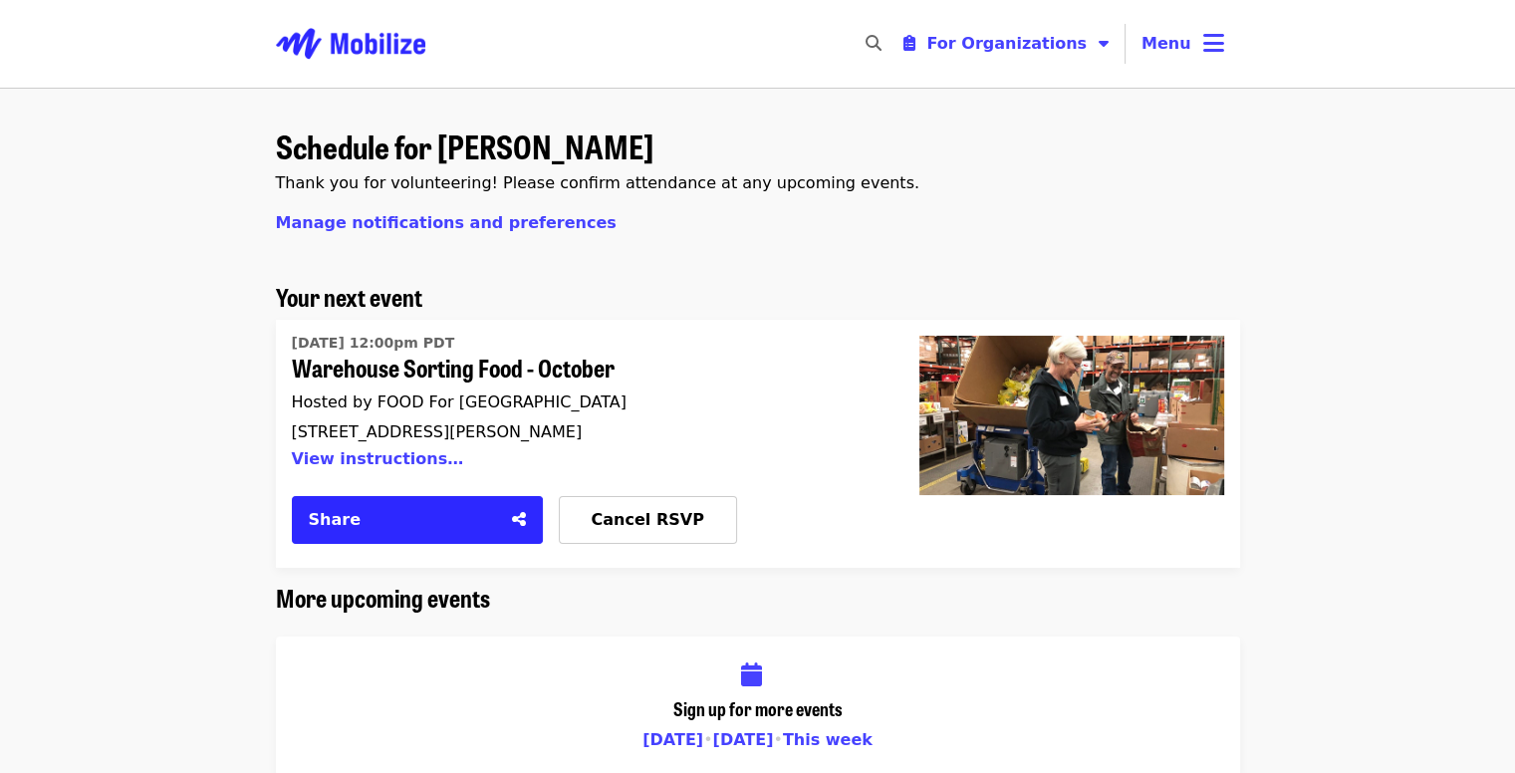
click at [394, 396] on span "Hosted by FOOD For Lane County" at bounding box center [459, 401] width 335 height 19
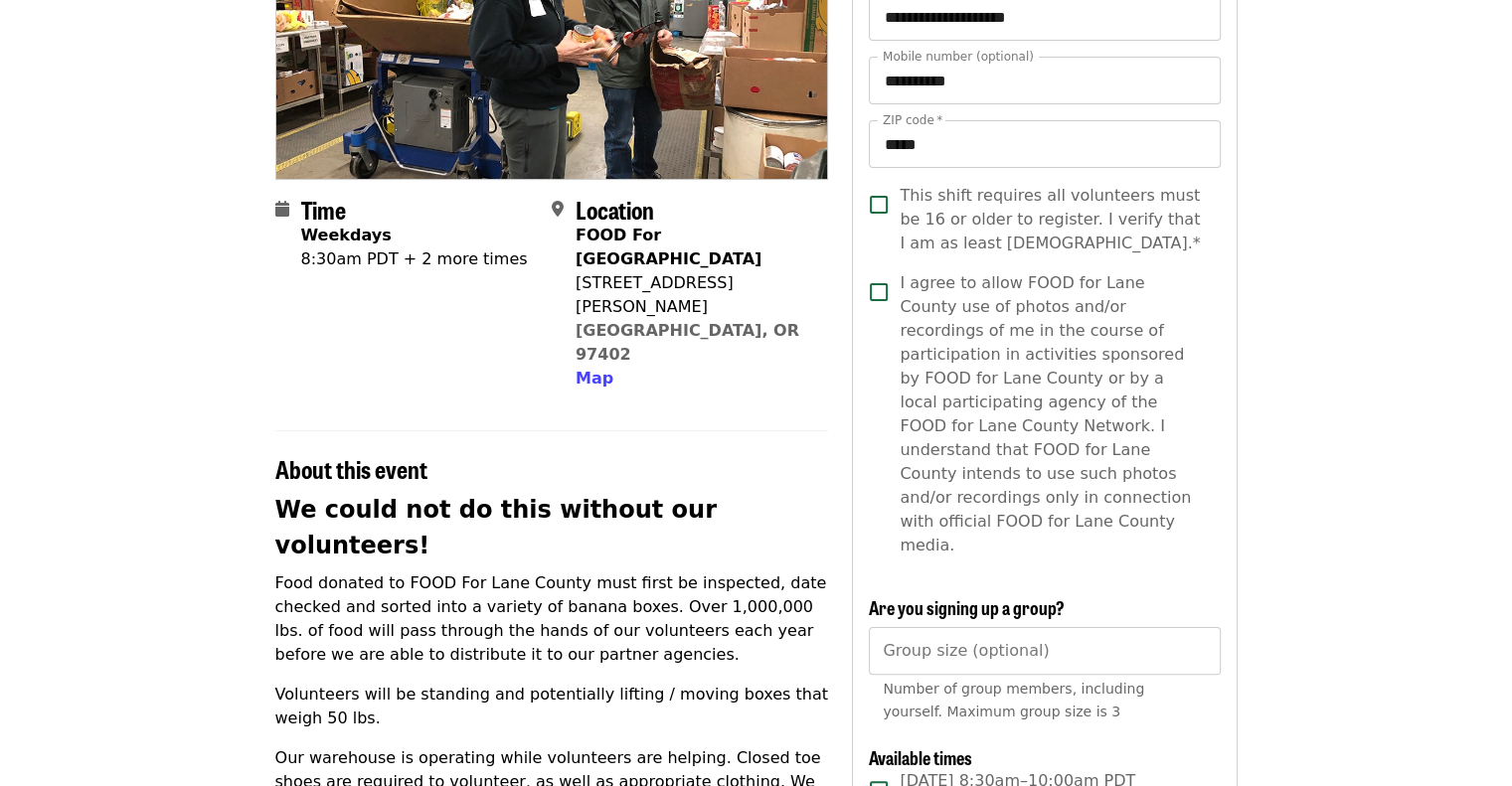
scroll to position [397, 0]
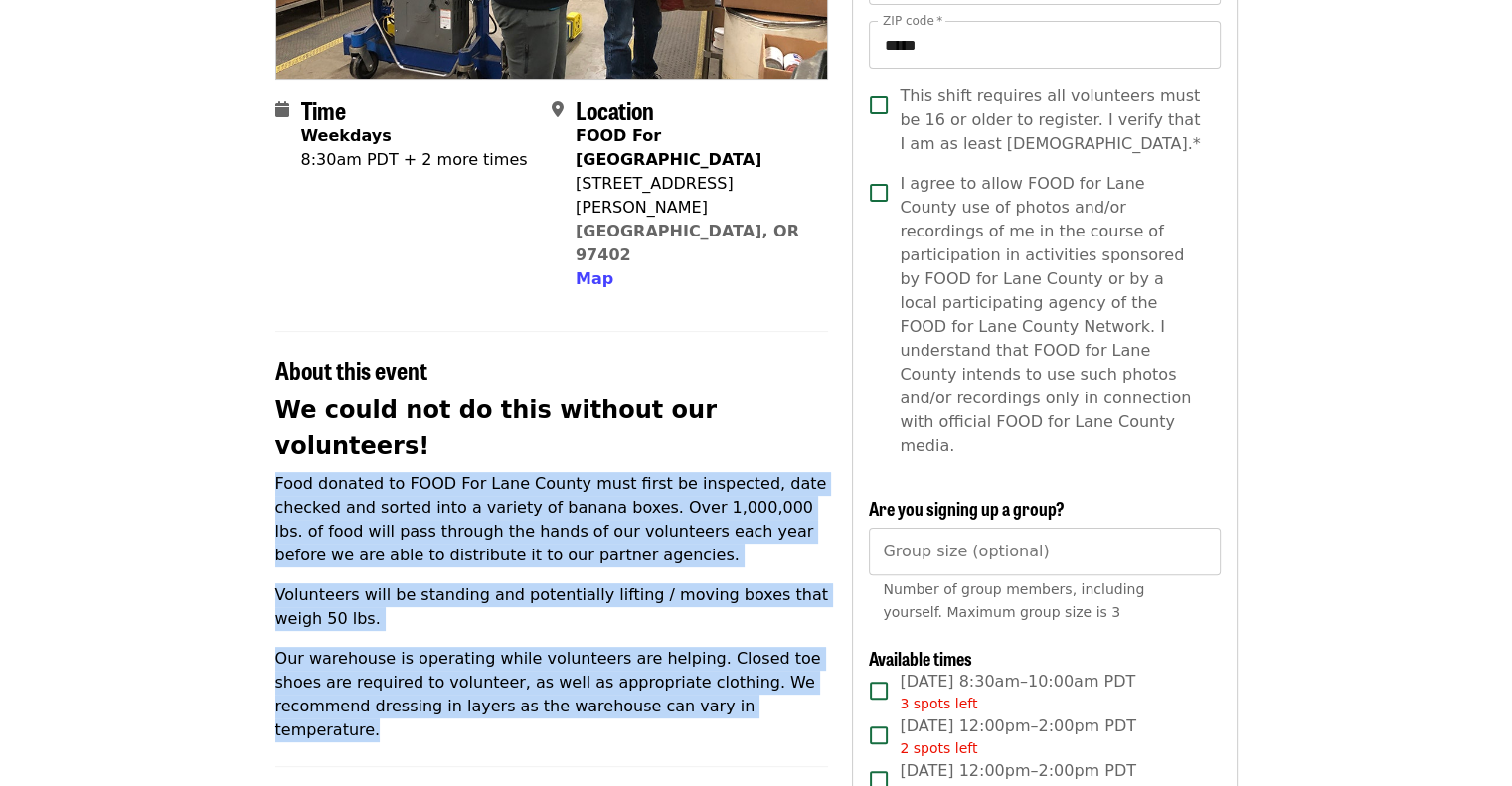
drag, startPoint x: 267, startPoint y: 374, endPoint x: 731, endPoint y: 614, distance: 522.4
click at [731, 614] on div "Time Weekdays 8:30am PDT + 2 more times Location FOOD For Lane County 770 Baile…" at bounding box center [756, 692] width 994 height 1806
click at [546, 584] on p "Volunteers will be standing and potentially lifting / moving boxes that weigh 5…" at bounding box center [552, 607] width 554 height 48
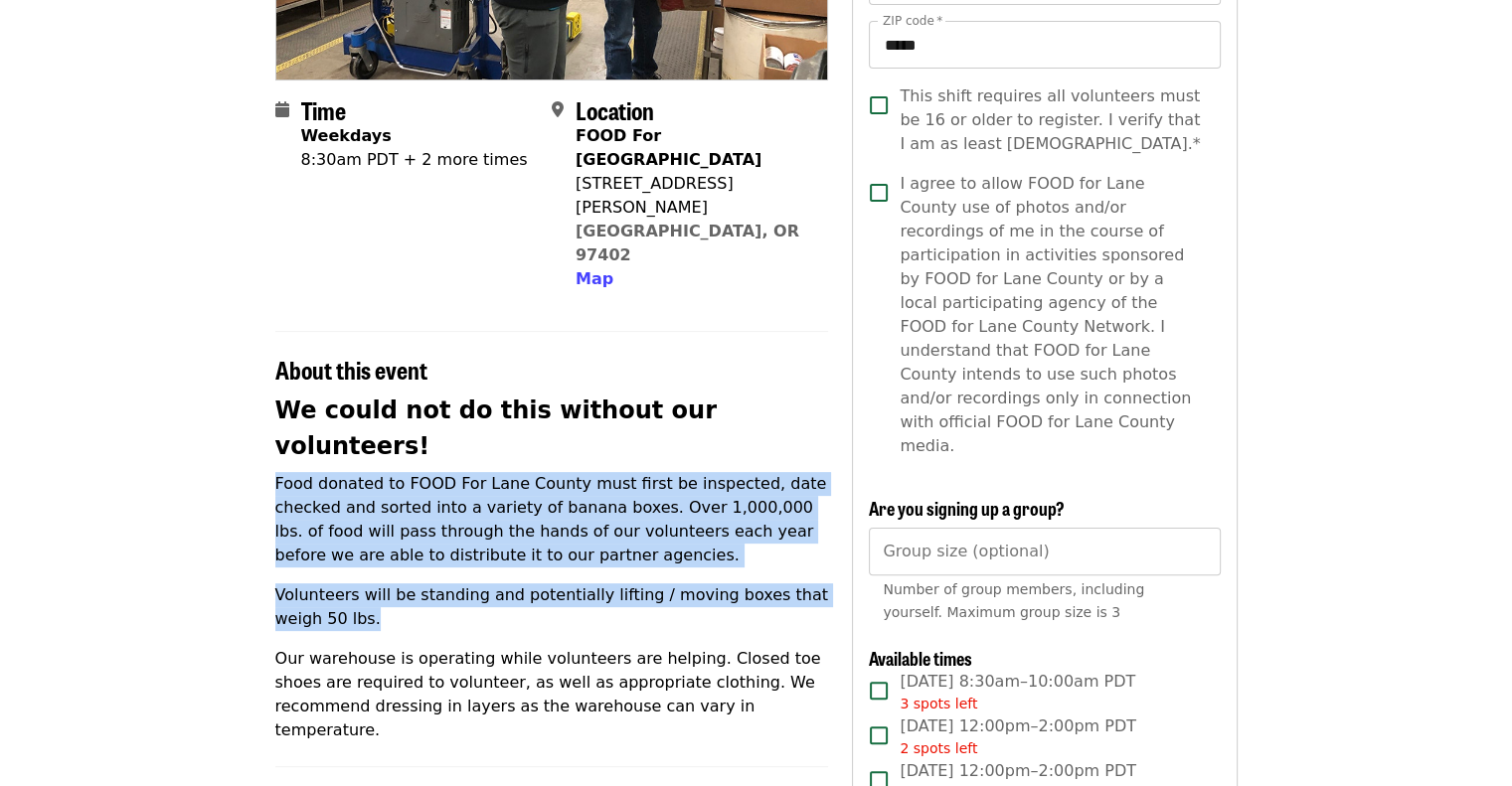
drag, startPoint x: 304, startPoint y: 388, endPoint x: 584, endPoint y: 504, distance: 303.1
click at [584, 504] on div "Time Weekdays 8:30am PDT + 2 more times Location FOOD For Lane County 770 Baile…" at bounding box center [756, 692] width 994 height 1806
copy div "Food donated to FOOD For Lane County must first be inspected, date checked and …"
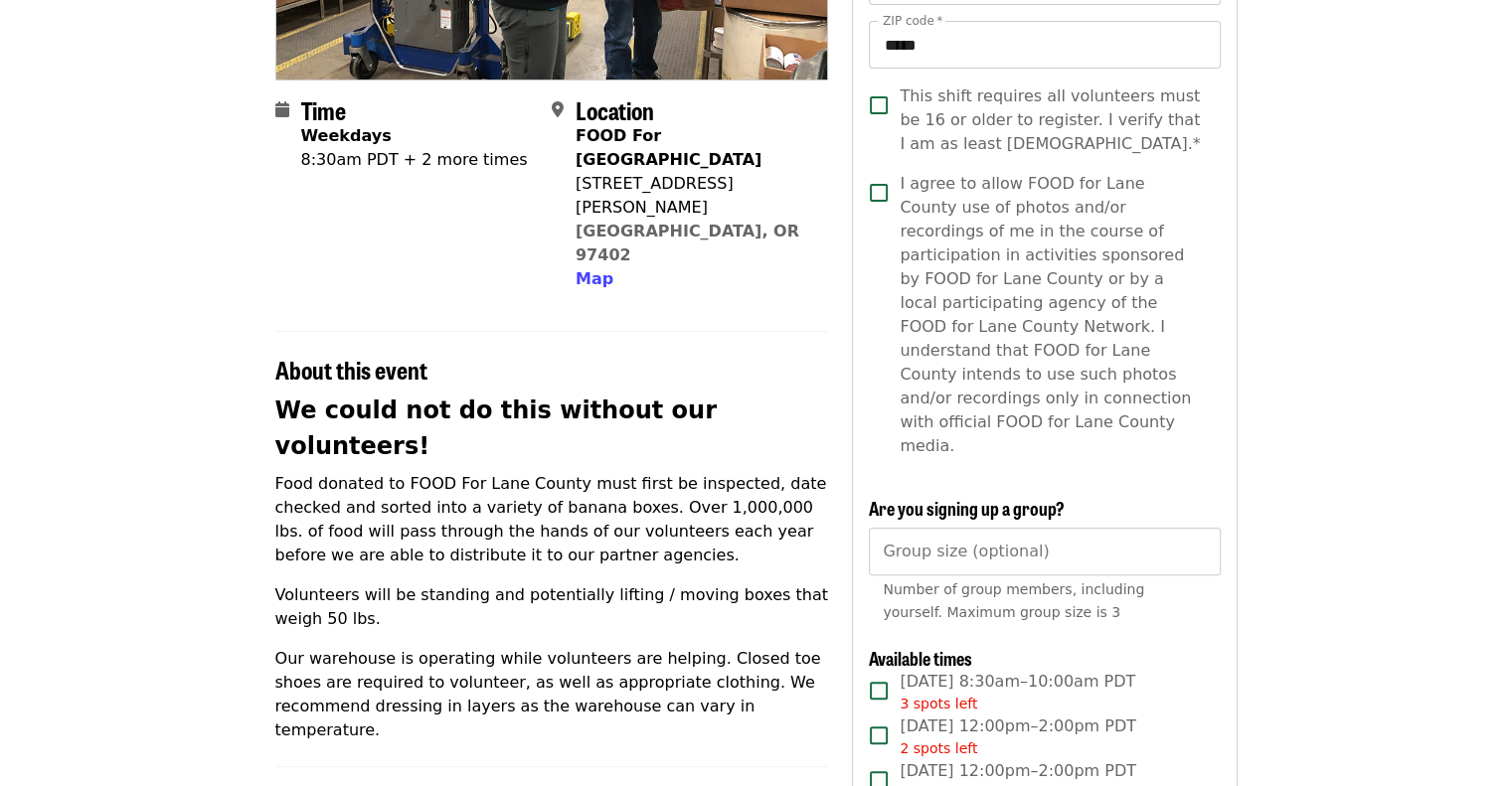
click at [90, 252] on article "Warehouse Sorting Food - October Volunteer Shift Time Weekdays 8:30am PDT + 2 m…" at bounding box center [756, 642] width 1512 height 1906
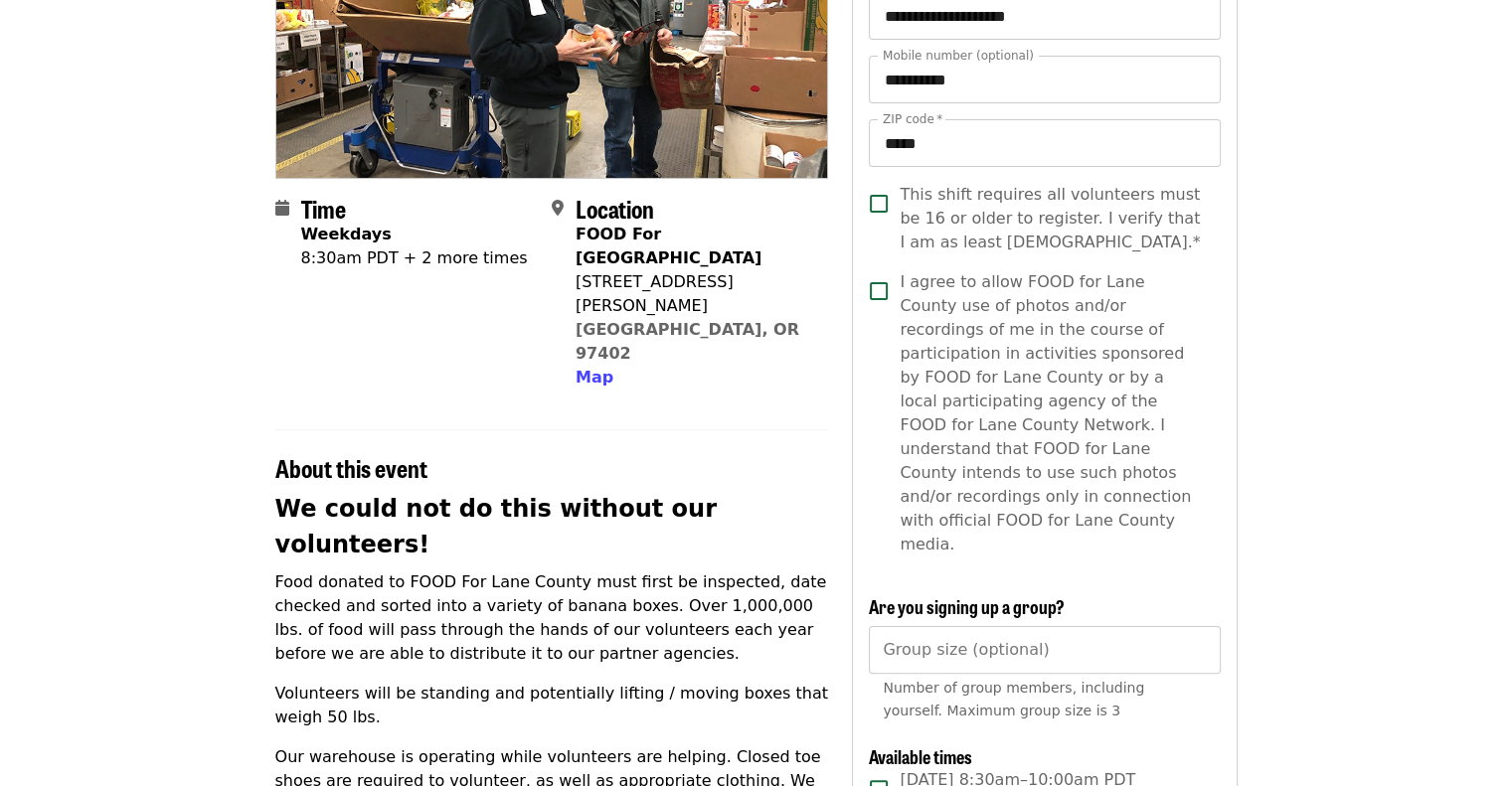
scroll to position [0, 0]
